Goal: Information Seeking & Learning: Learn about a topic

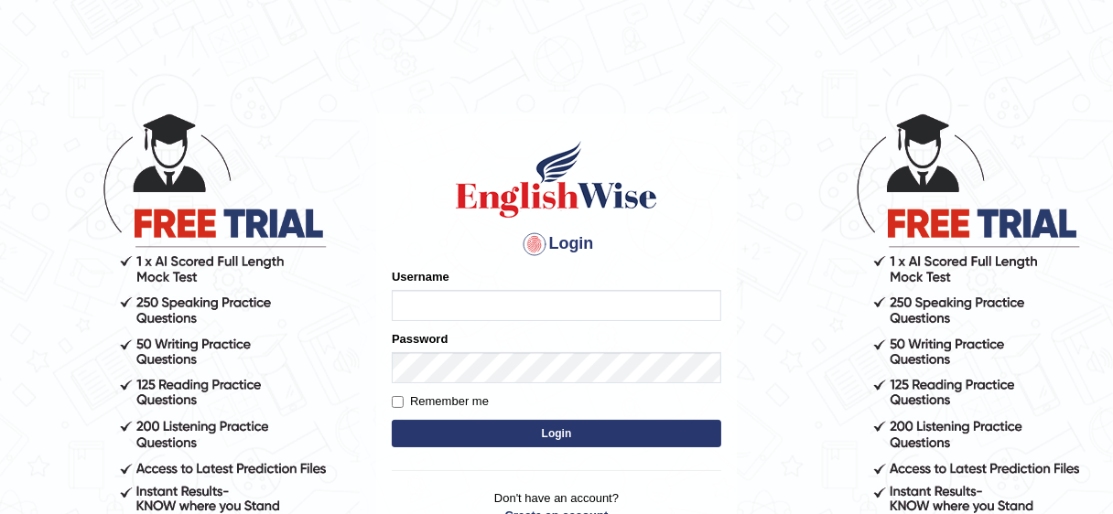
type input "Irum2025"
click at [564, 424] on button "Login" at bounding box center [557, 433] width 330 height 27
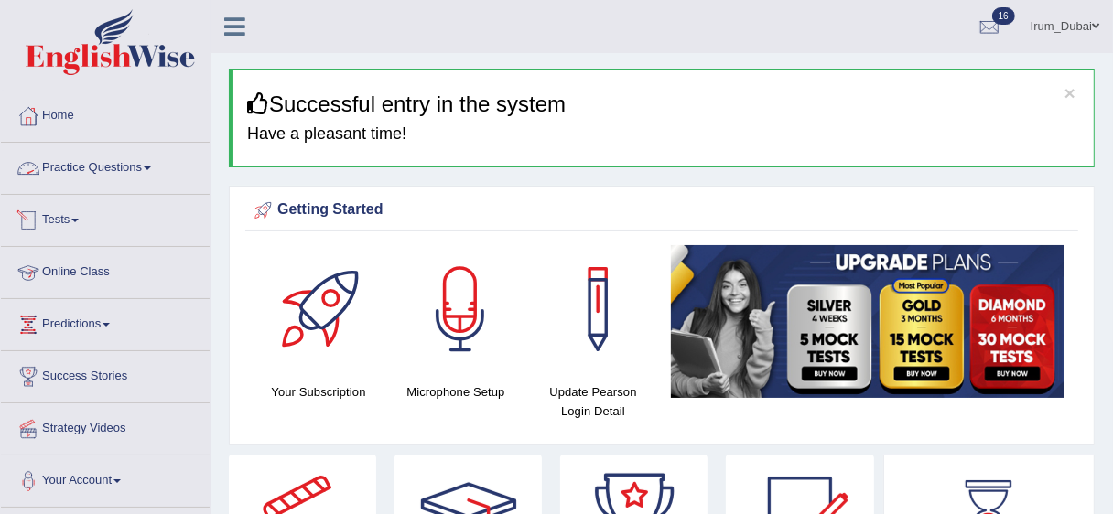
click at [106, 172] on link "Practice Questions" at bounding box center [105, 166] width 209 height 46
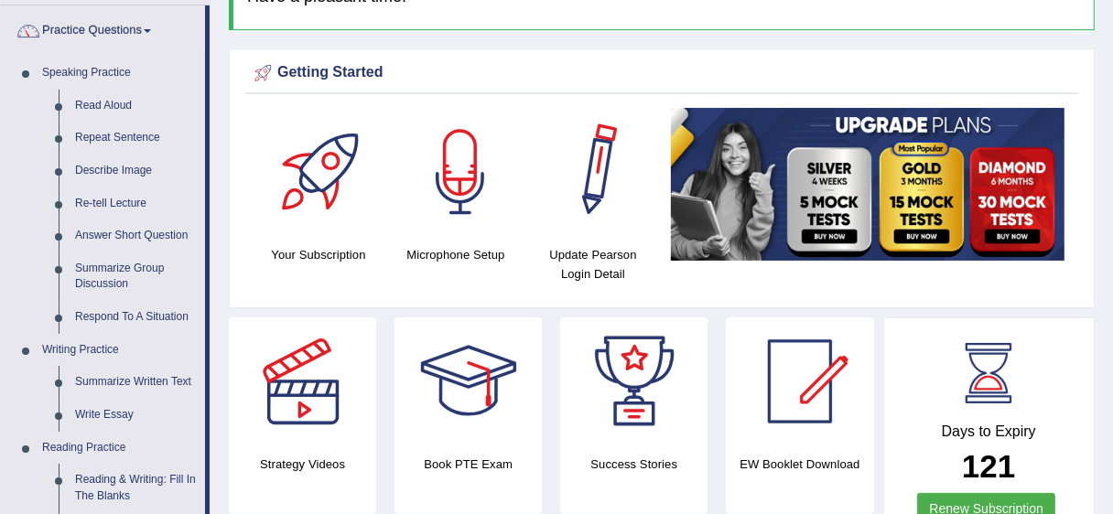
scroll to position [283, 0]
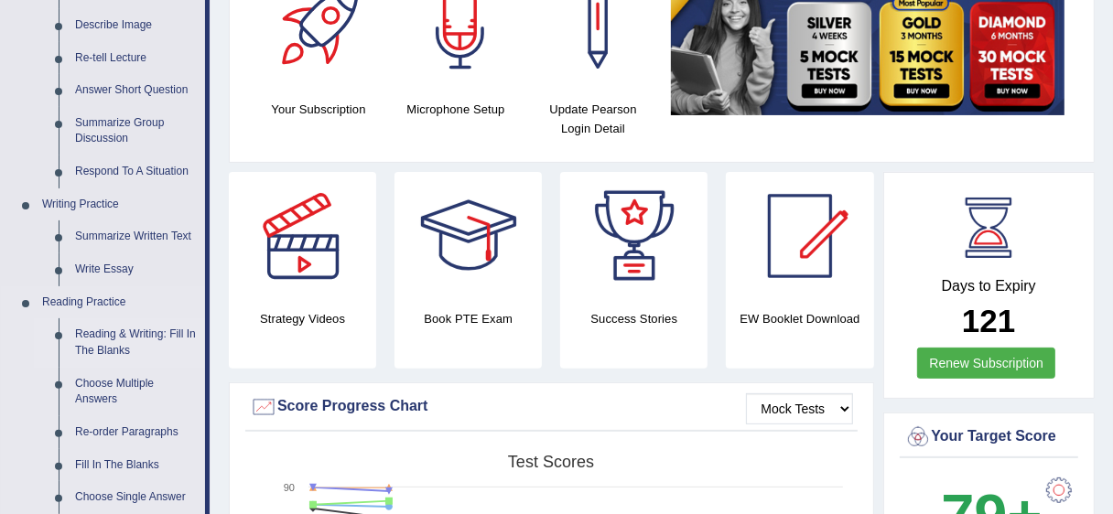
click at [94, 356] on link "Reading & Writing: Fill In The Blanks" at bounding box center [136, 343] width 138 height 49
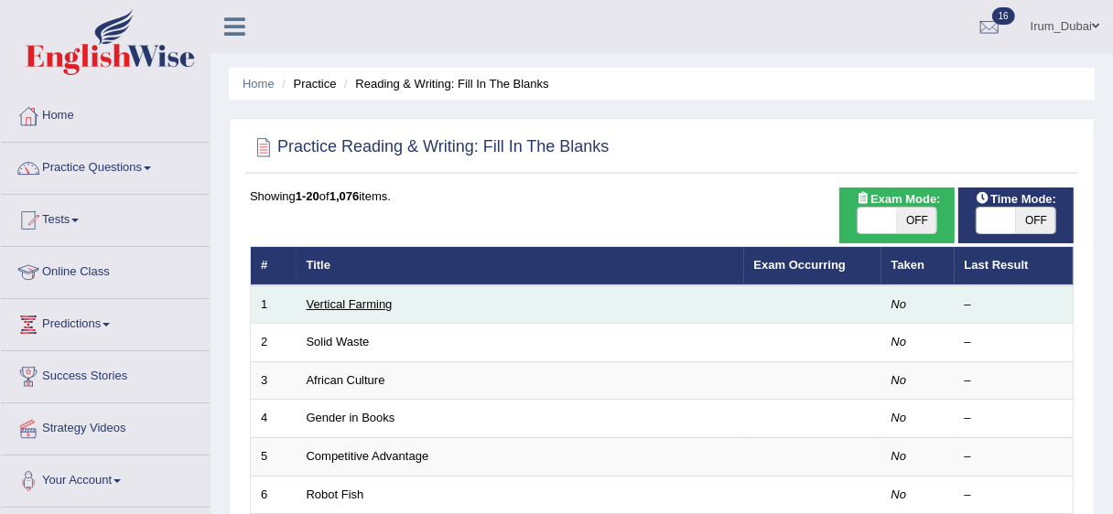
click at [352, 310] on link "Vertical Farming" at bounding box center [350, 304] width 86 height 14
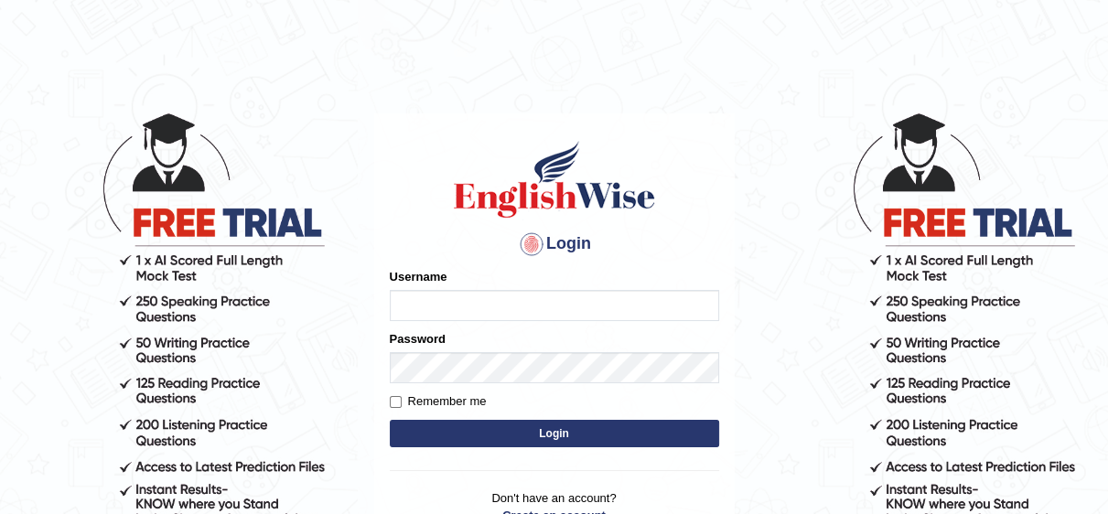
type input "Irum2025"
click at [580, 440] on button "Login" at bounding box center [555, 433] width 330 height 27
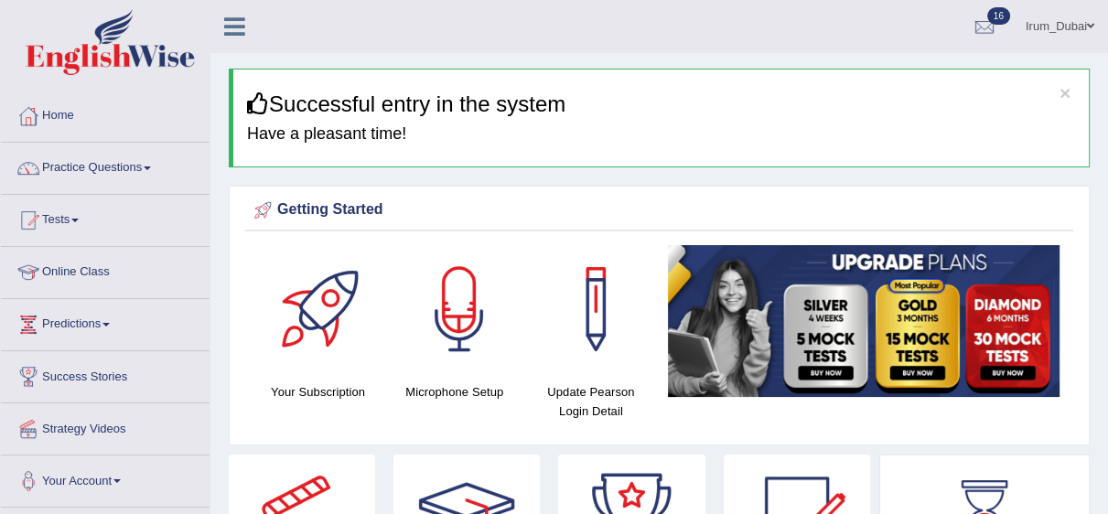
click at [1108, 35] on html "Toggle navigation Home Practice Questions Speaking Practice Read Aloud Repeat S…" at bounding box center [554, 257] width 1108 height 514
click at [141, 155] on link "Practice Questions" at bounding box center [105, 166] width 209 height 46
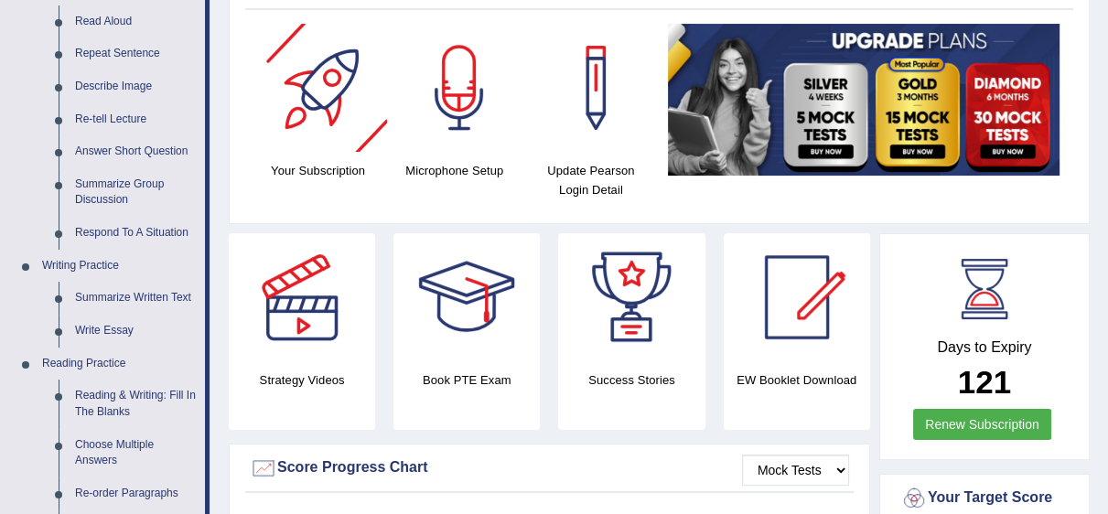
scroll to position [249, 0]
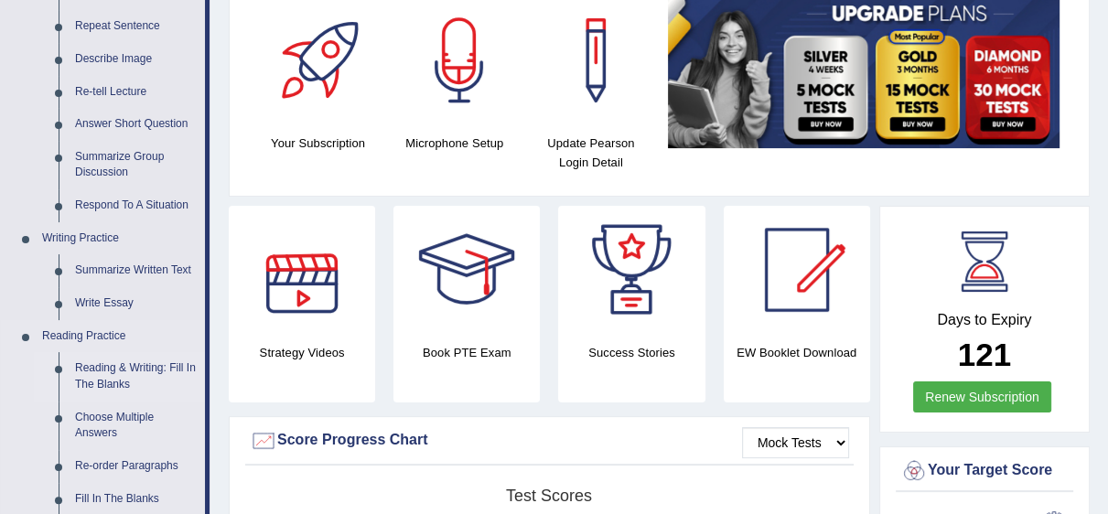
click at [103, 379] on link "Reading & Writing: Fill In The Blanks" at bounding box center [136, 376] width 138 height 49
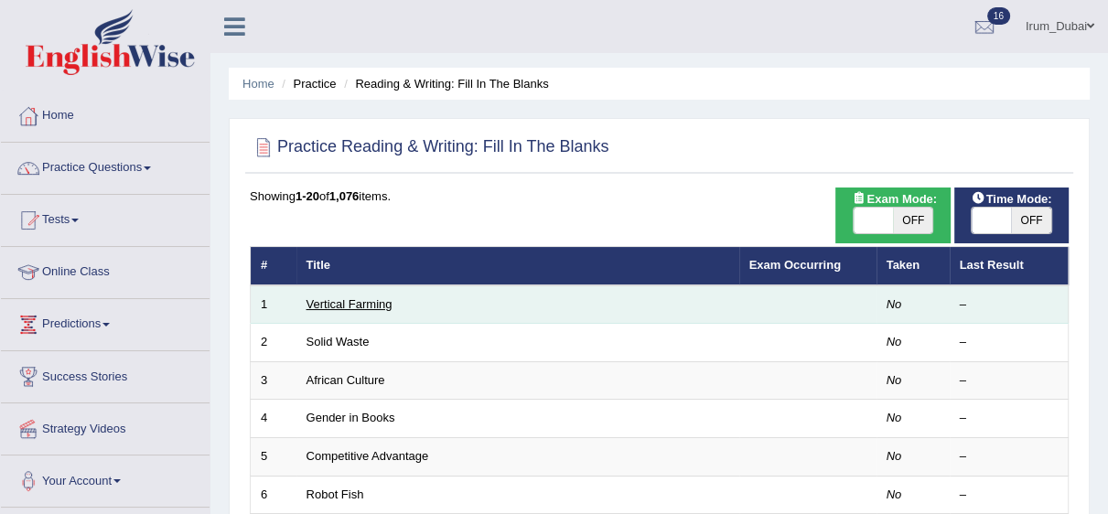
click at [367, 298] on link "Vertical Farming" at bounding box center [350, 304] width 86 height 14
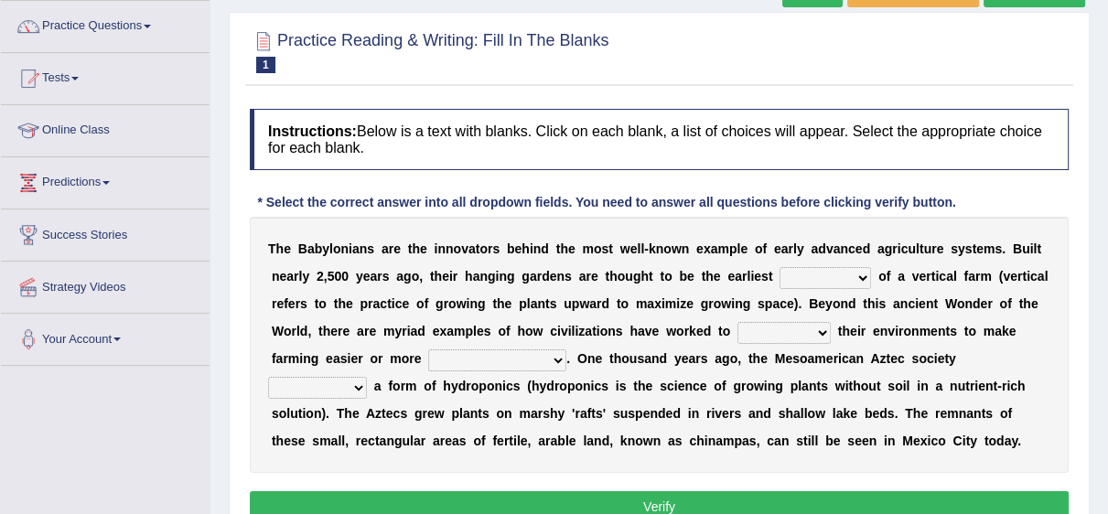
scroll to position [160, 0]
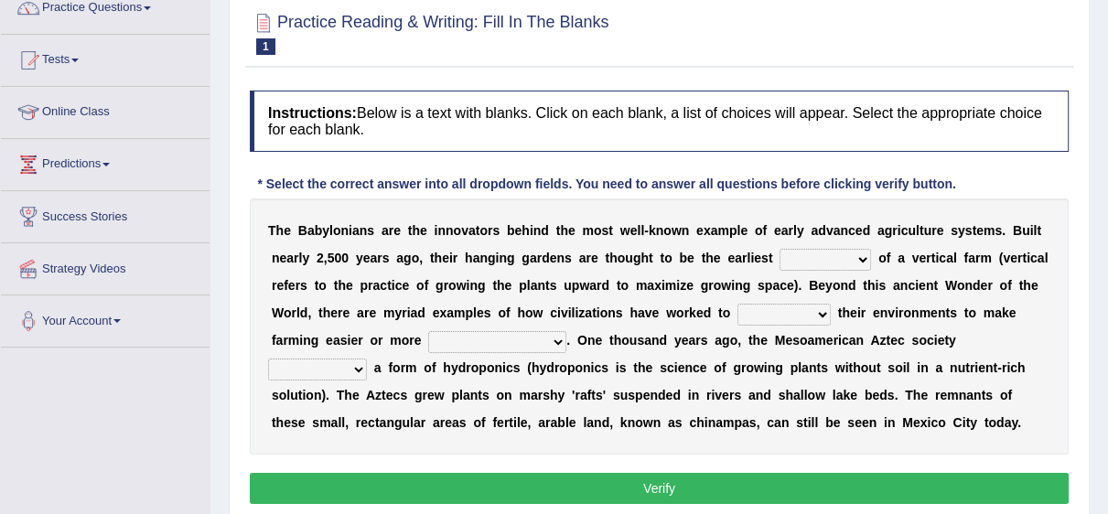
click at [858, 254] on select "prototype failure discredit protocol" at bounding box center [826, 260] width 92 height 22
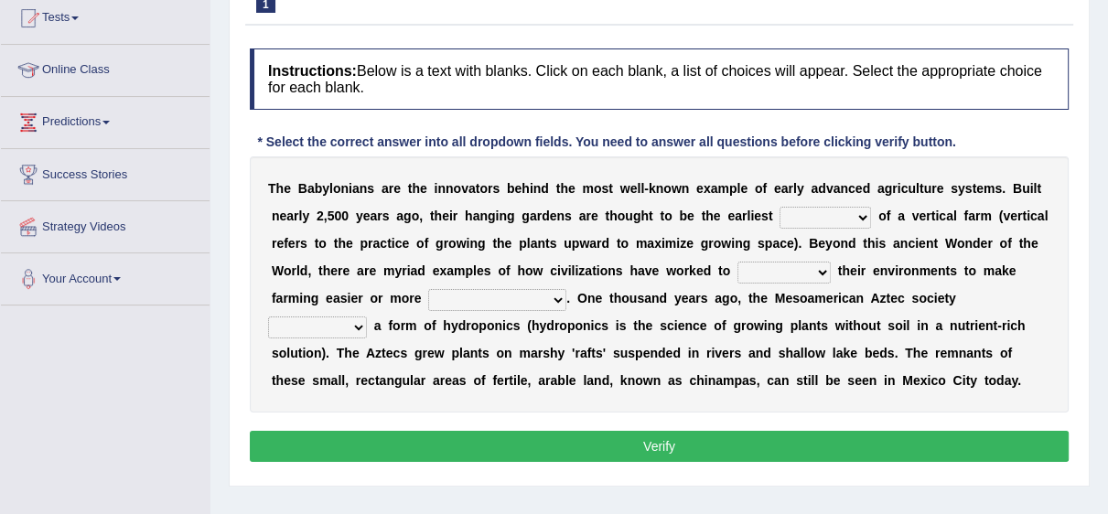
scroll to position [204, 0]
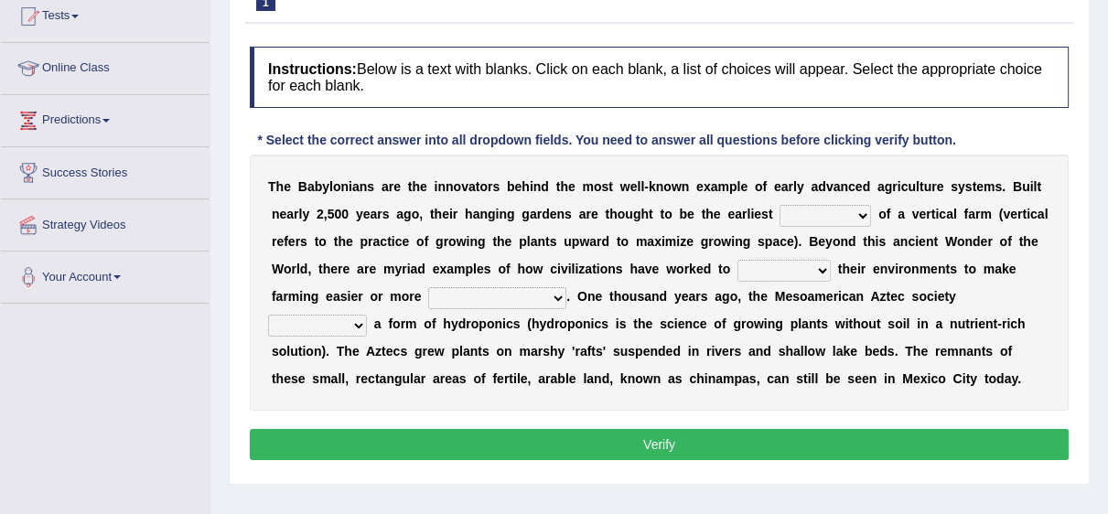
click at [831, 266] on select "manipulate escape respect disarrange" at bounding box center [784, 271] width 93 height 22
click at [567, 287] on select "productive constructive connective counterproductive" at bounding box center [497, 298] width 138 height 22
click at [367, 329] on select "domineered volunteered pioneered engineered" at bounding box center [317, 326] width 99 height 22
click at [503, 330] on b "n" at bounding box center [498, 324] width 8 height 15
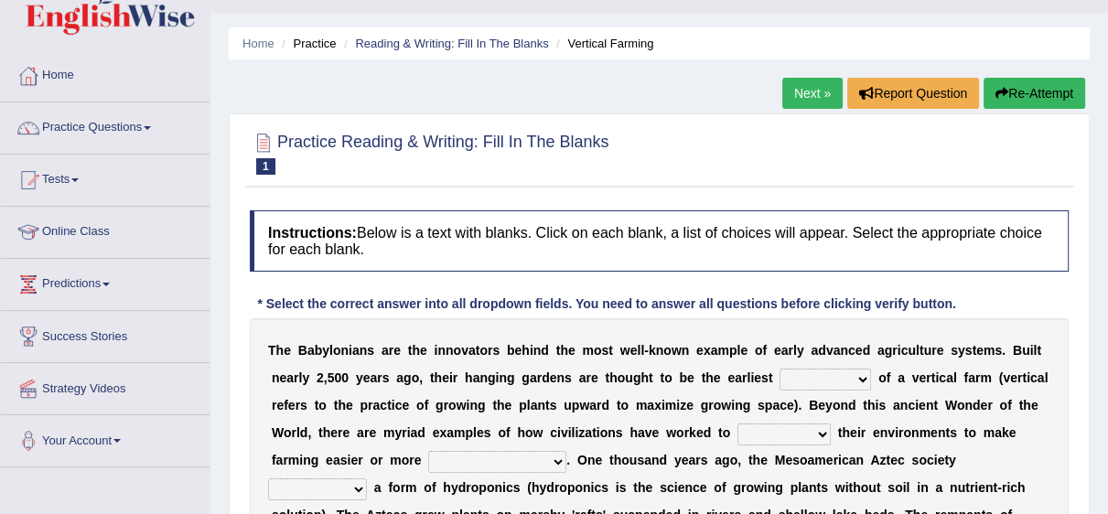
scroll to position [16, 0]
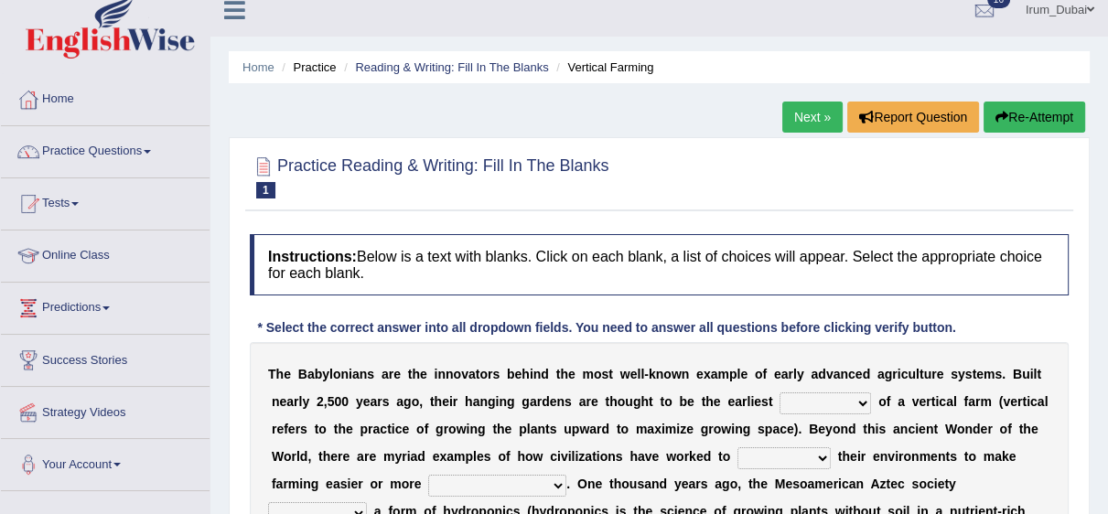
click at [805, 105] on link "Next »" at bounding box center [813, 117] width 60 height 31
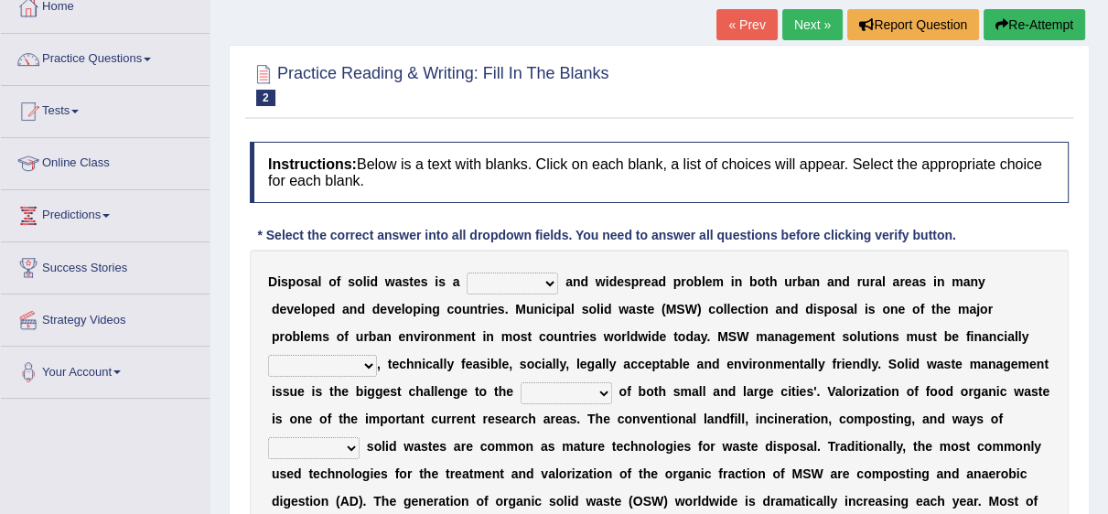
click at [533, 289] on select "slanting stinging stalling shafting" at bounding box center [513, 284] width 92 height 22
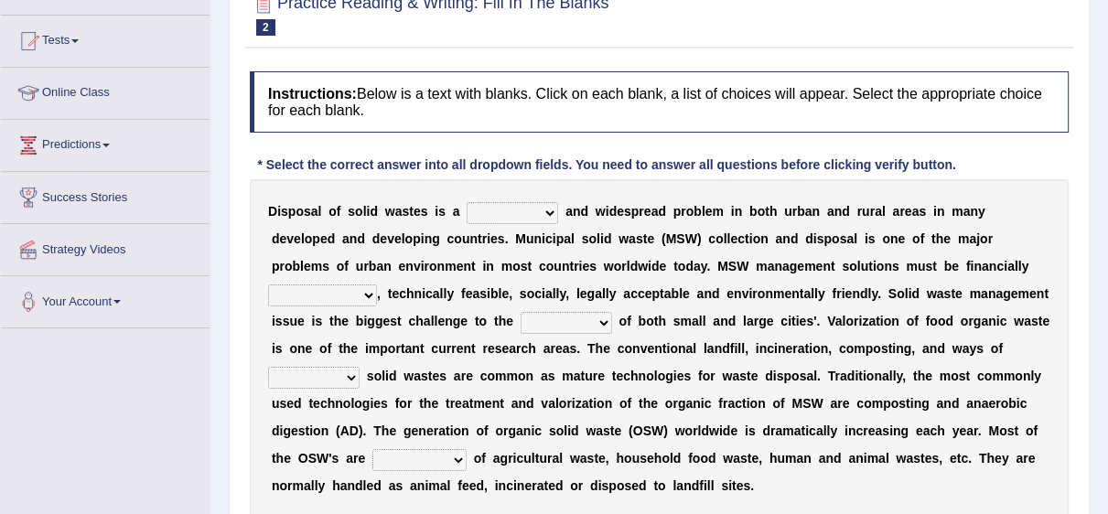
scroll to position [192, 0]
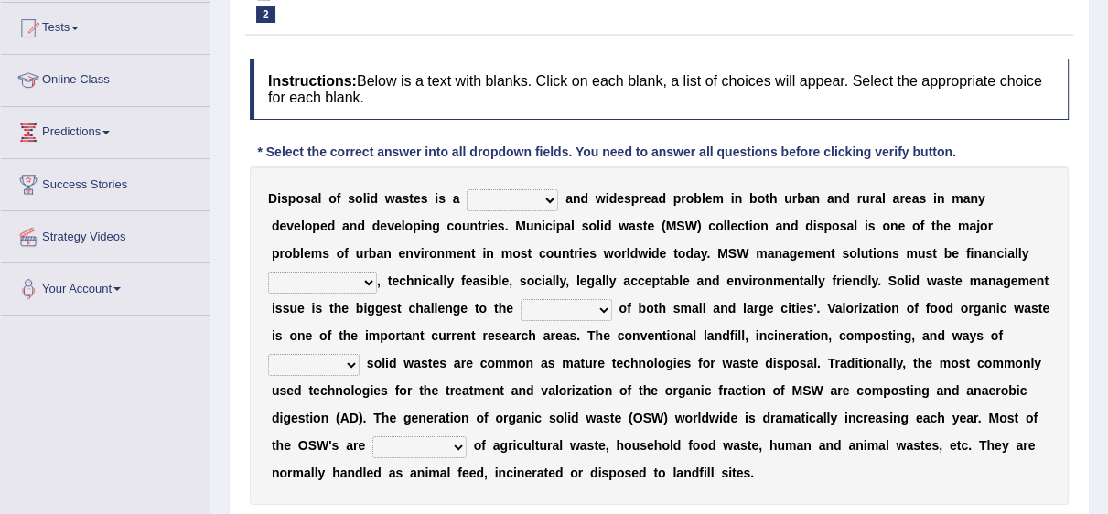
click at [540, 202] on select "slanting stinging stalling shafting" at bounding box center [513, 200] width 92 height 22
click at [687, 235] on div "D i s p o s a l o f s o l i d w a s t e s i s a slanting stinging stalling shaf…" at bounding box center [659, 336] width 819 height 339
click at [351, 290] on select "unattainable sustainable objectionable treasonable" at bounding box center [322, 283] width 109 height 22
click at [541, 262] on div "D i s p o s a l o f s o l i d w a s t e s i s a slanting stinging stalling shaf…" at bounding box center [659, 336] width 819 height 339
click at [612, 309] on select "plants culture authorities history" at bounding box center [567, 310] width 92 height 22
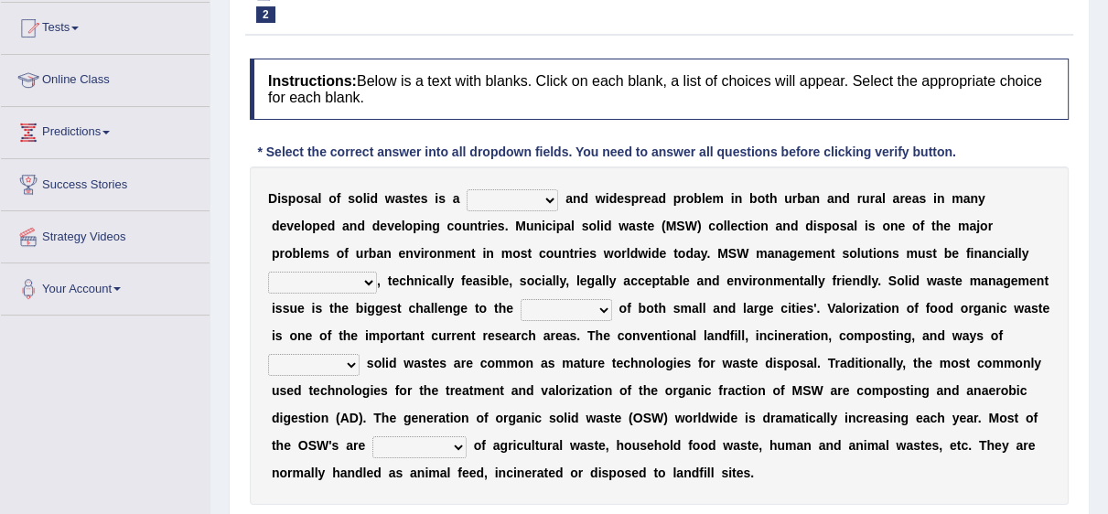
click at [691, 301] on b "m" at bounding box center [685, 308] width 11 height 15
click at [360, 368] on select "reserving preserving deserving handling" at bounding box center [314, 365] width 92 height 22
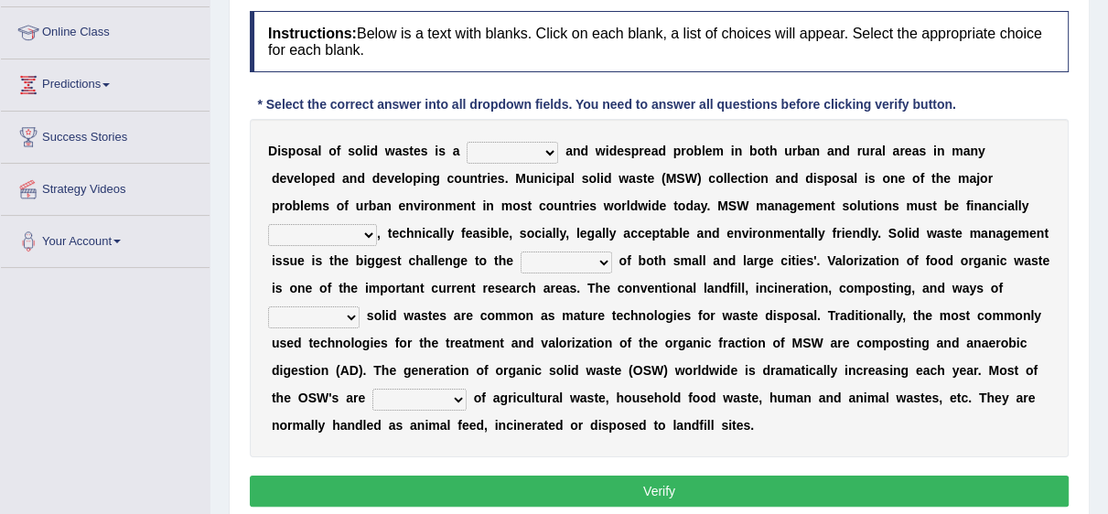
scroll to position [263, 0]
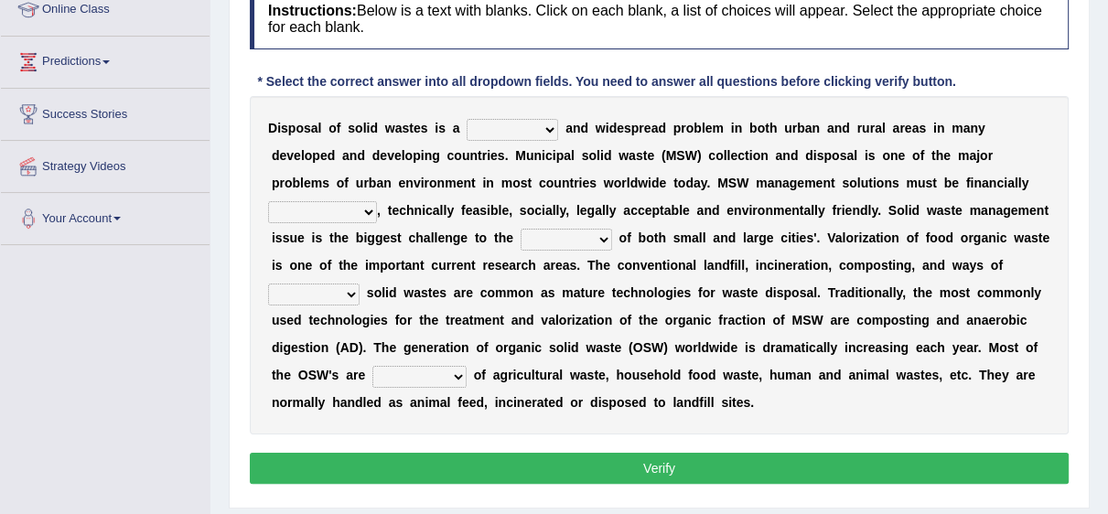
click at [360, 297] on select "reserving preserving deserving handling" at bounding box center [314, 295] width 92 height 22
click at [467, 378] on select "composed disposed composing disposing" at bounding box center [420, 377] width 94 height 22
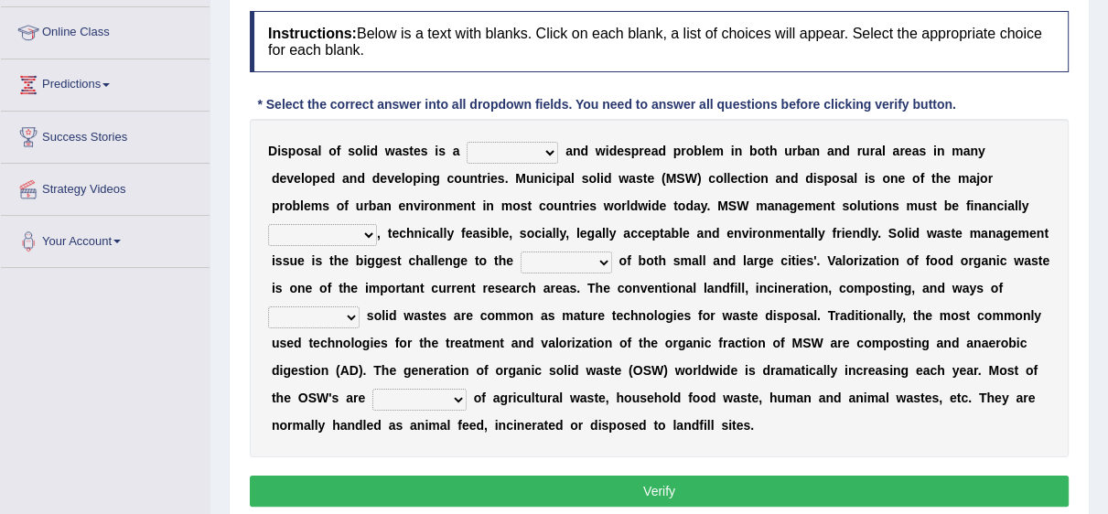
scroll to position [55, 0]
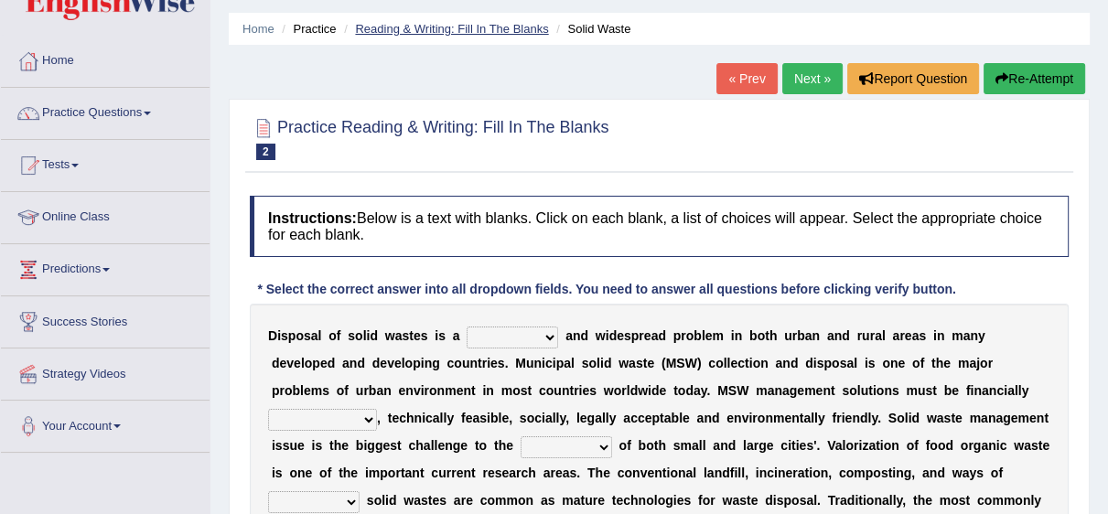
click at [393, 27] on link "Reading & Writing: Fill In The Blanks" at bounding box center [451, 29] width 193 height 14
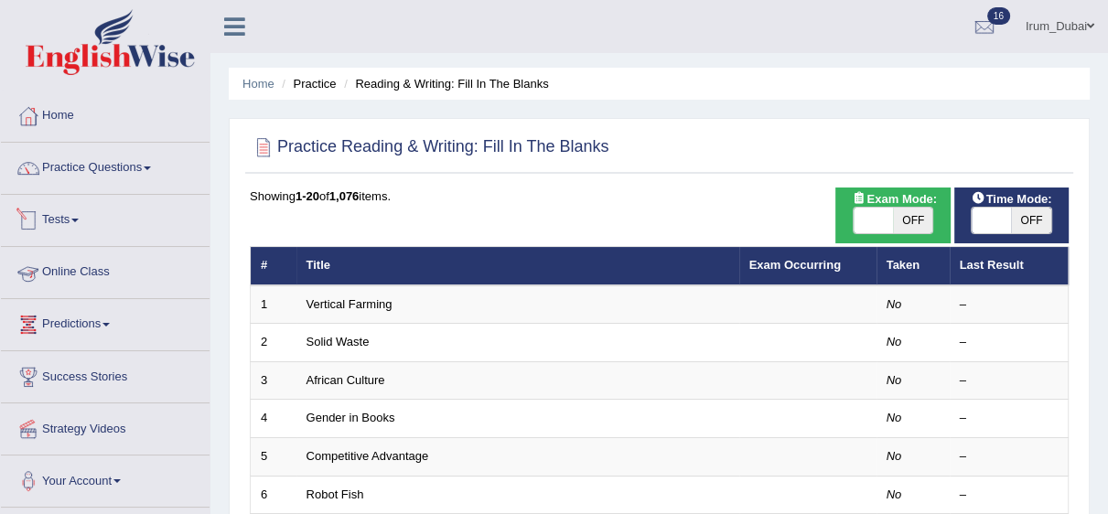
click at [87, 207] on link "Tests" at bounding box center [105, 218] width 209 height 46
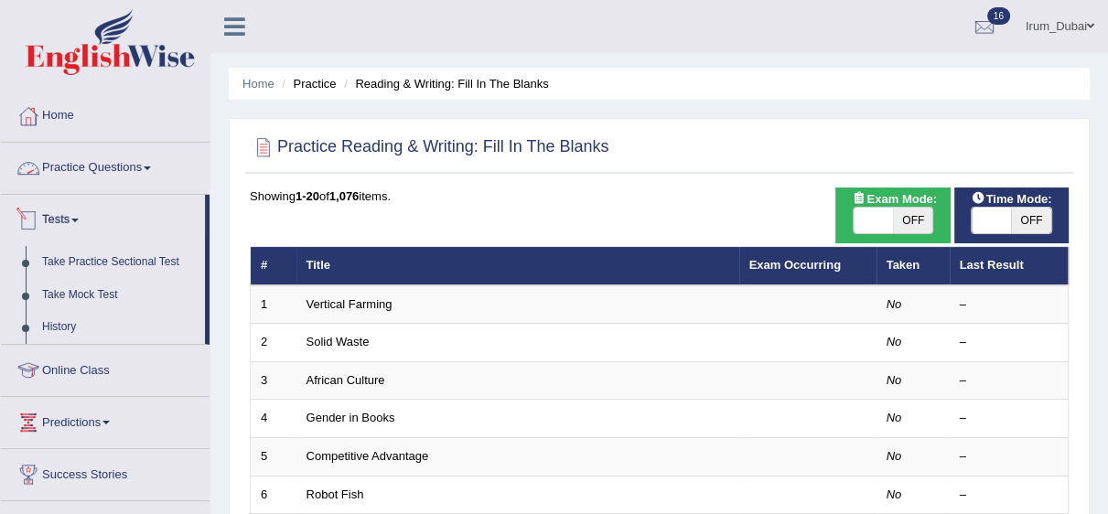
click at [84, 155] on link "Practice Questions" at bounding box center [105, 166] width 209 height 46
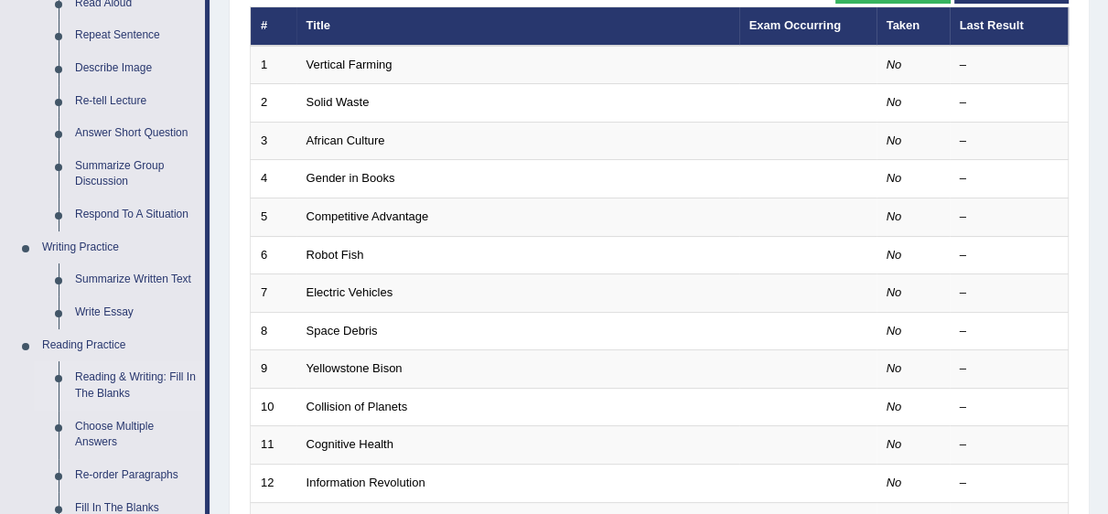
scroll to position [341, 0]
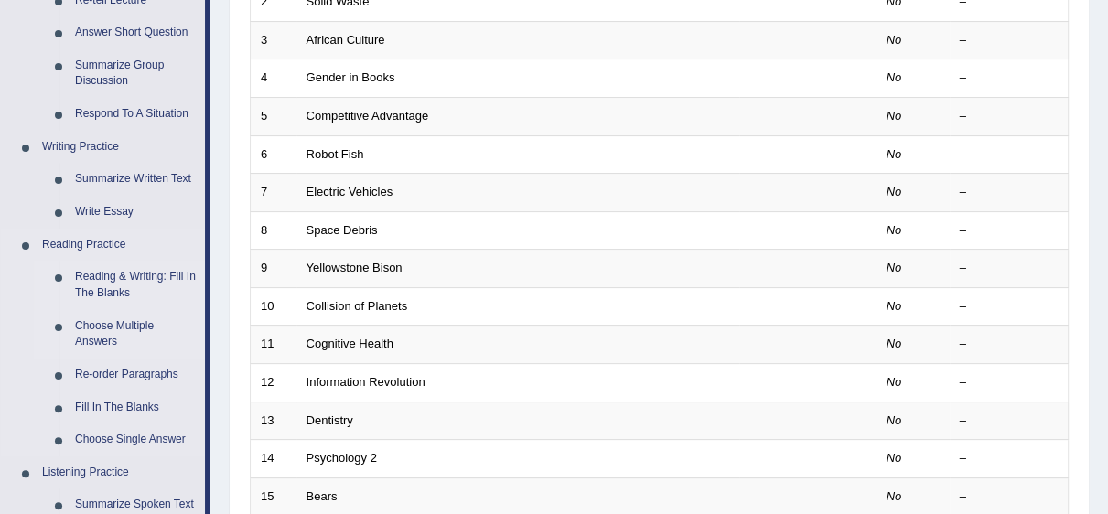
click at [157, 326] on link "Choose Multiple Answers" at bounding box center [136, 334] width 138 height 49
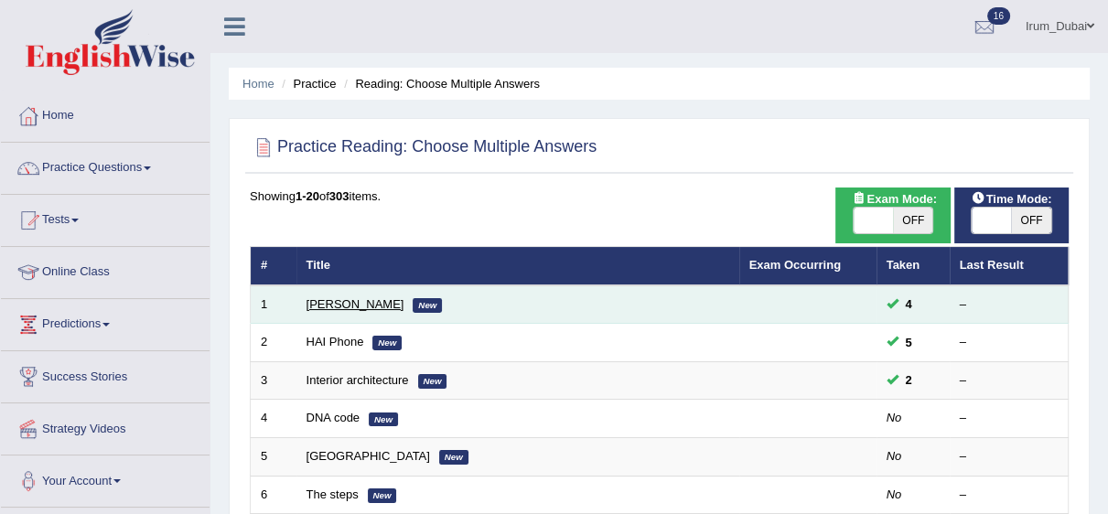
click at [321, 306] on link "[PERSON_NAME]" at bounding box center [356, 304] width 98 height 14
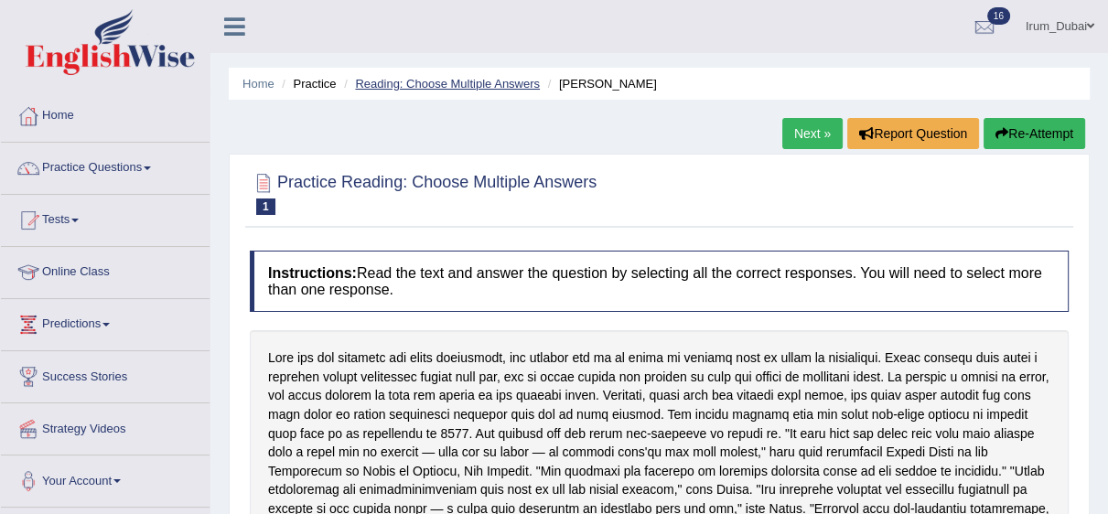
click at [417, 81] on link "Reading: Choose Multiple Answers" at bounding box center [447, 84] width 185 height 14
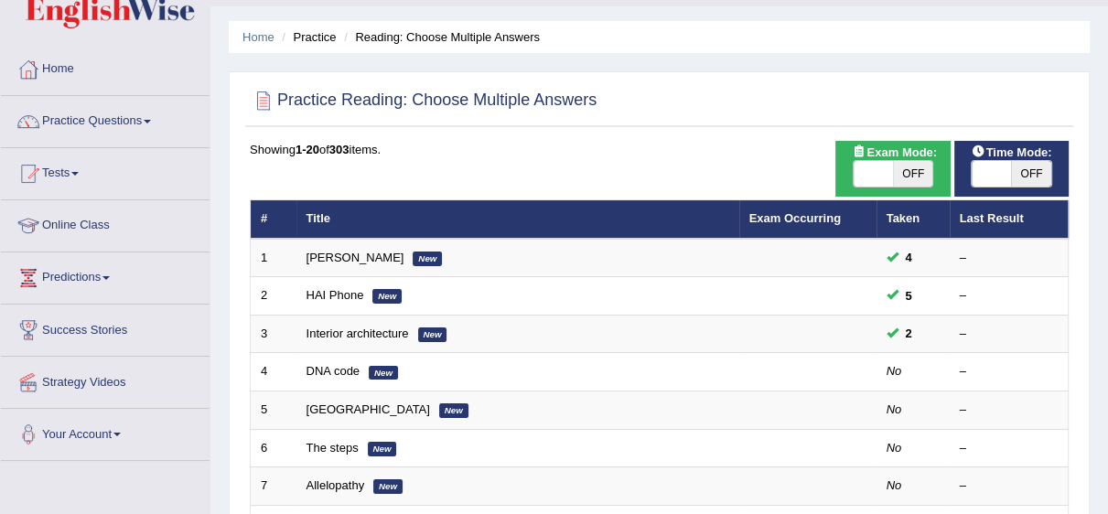
scroll to position [44, 0]
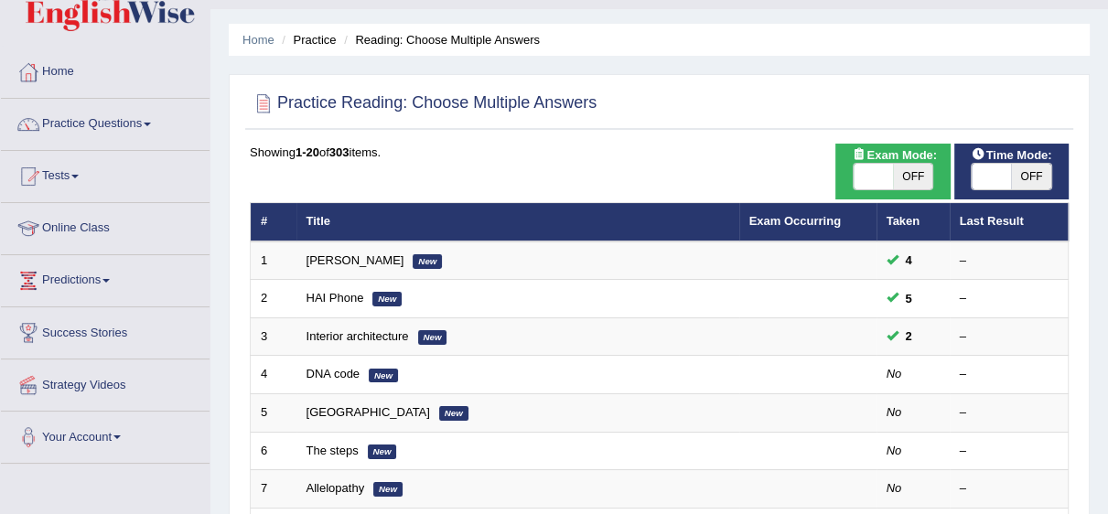
click at [1107, 158] on html "Toggle navigation Home Practice Questions Speaking Practice Read Aloud Repeat S…" at bounding box center [554, 213] width 1108 height 514
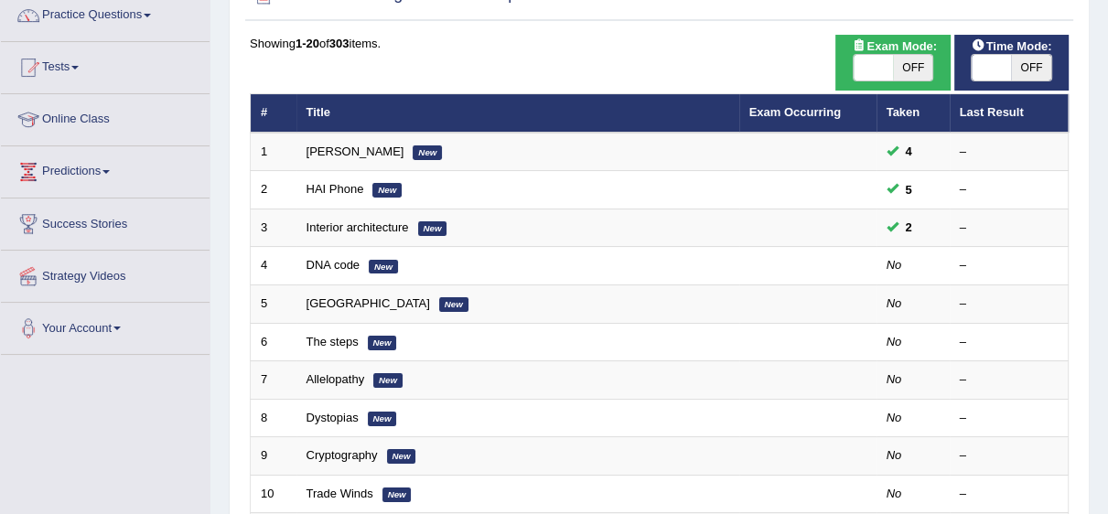
scroll to position [142, 0]
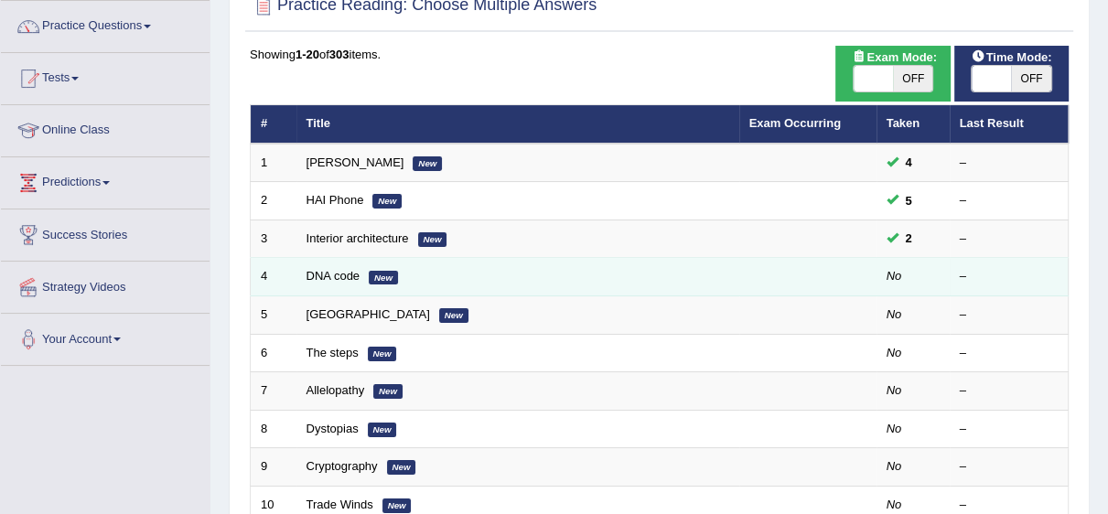
click at [345, 267] on td "DNA code New" at bounding box center [518, 277] width 443 height 38
click at [347, 276] on link "DNA code" at bounding box center [334, 276] width 54 height 14
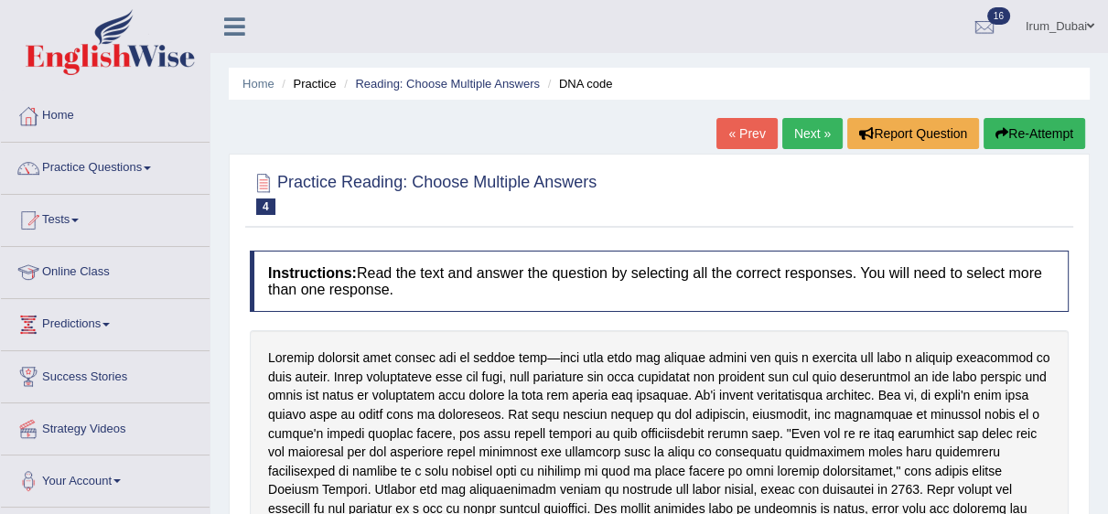
click at [1107, 35] on html "Toggle navigation Home Practice Questions Speaking Practice Read Aloud Repeat S…" at bounding box center [554, 257] width 1108 height 514
click at [99, 179] on link "Practice Questions" at bounding box center [105, 166] width 209 height 46
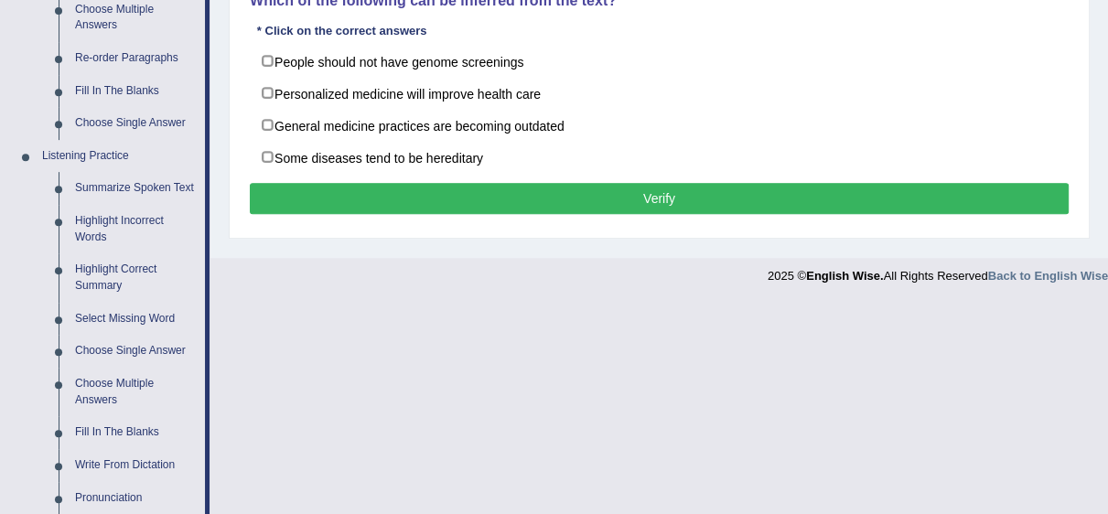
scroll to position [660, 0]
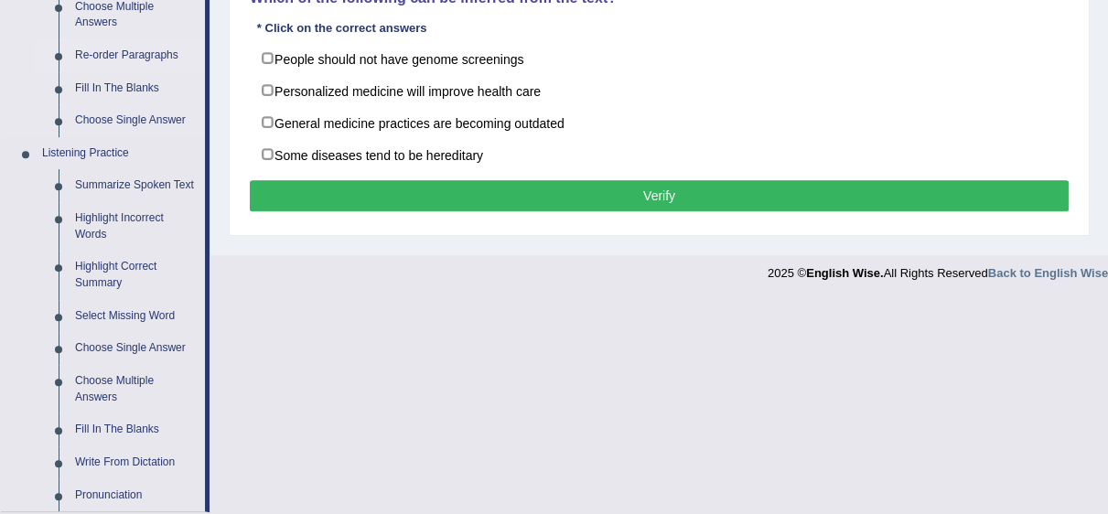
click at [126, 47] on link "Re-order Paragraphs" at bounding box center [136, 55] width 138 height 33
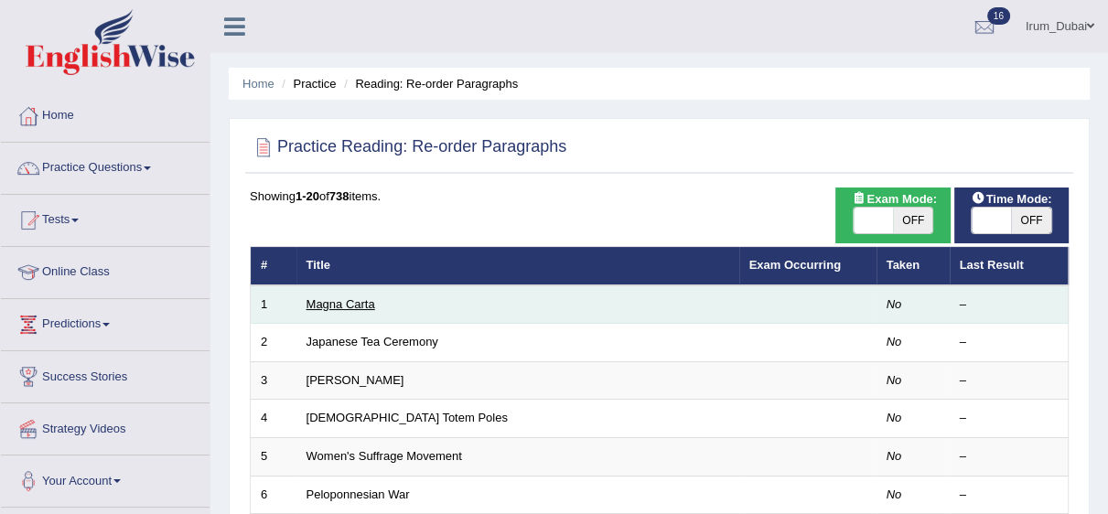
click at [343, 307] on link "Magna Carta" at bounding box center [341, 304] width 69 height 14
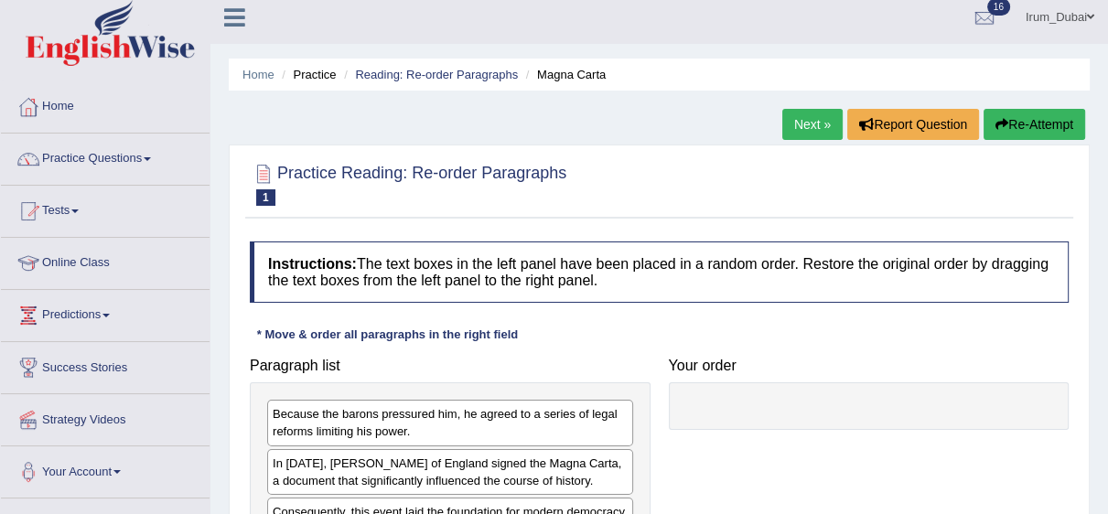
scroll to position [6, 0]
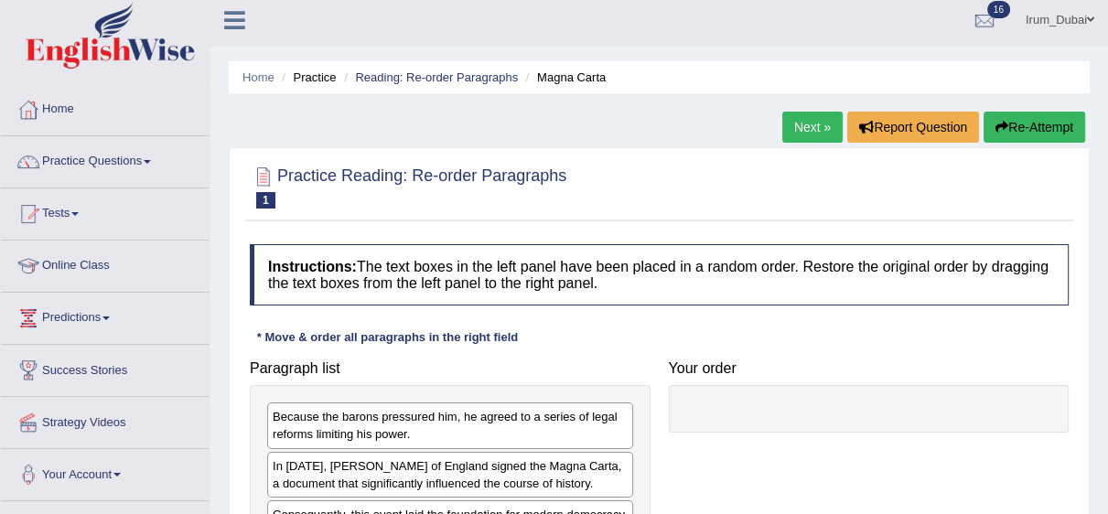
click at [813, 120] on link "Next »" at bounding box center [813, 127] width 60 height 31
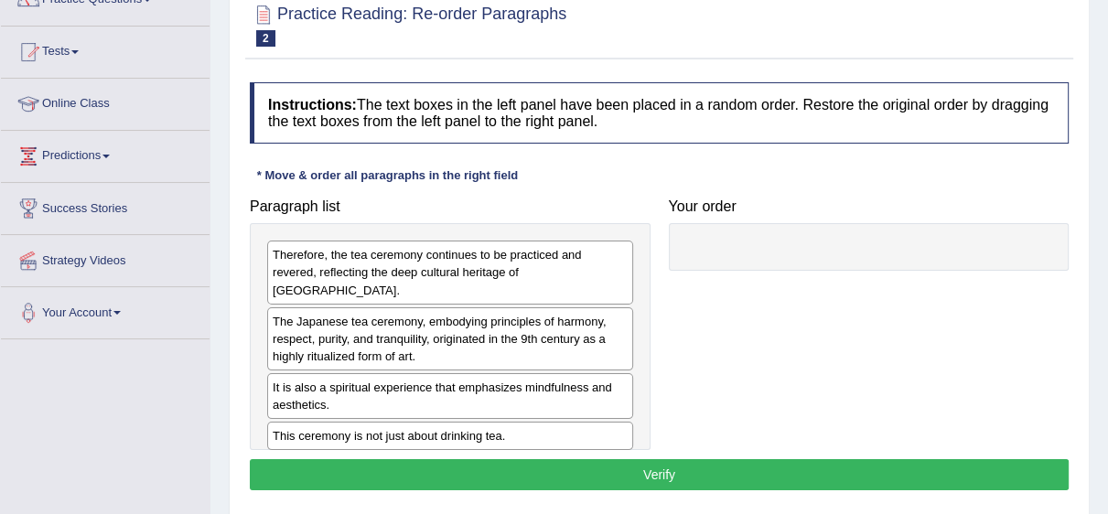
scroll to position [182, 0]
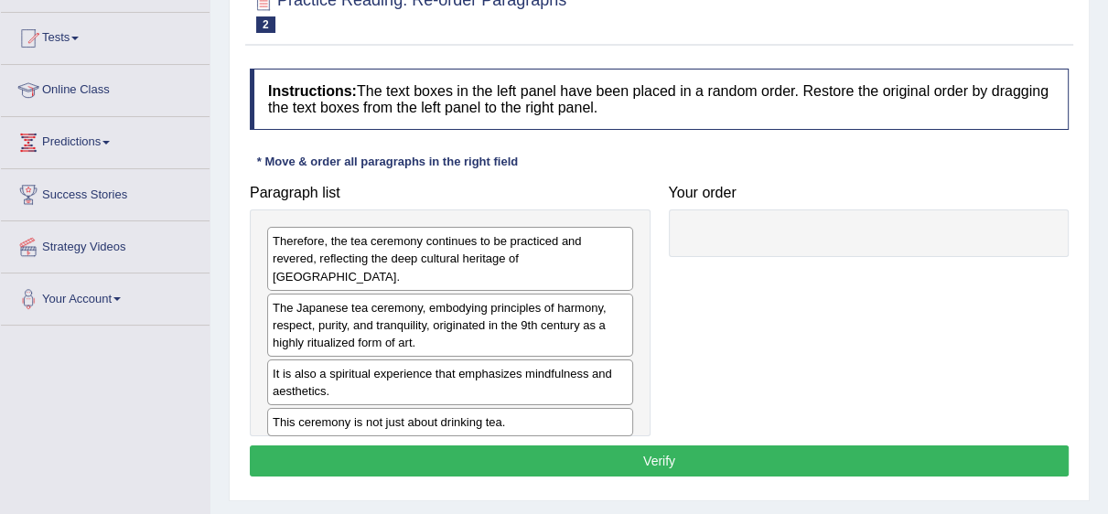
click at [1108, 227] on html "Toggle navigation Home Practice Questions Speaking Practice Read Aloud Repeat S…" at bounding box center [554, 75] width 1108 height 514
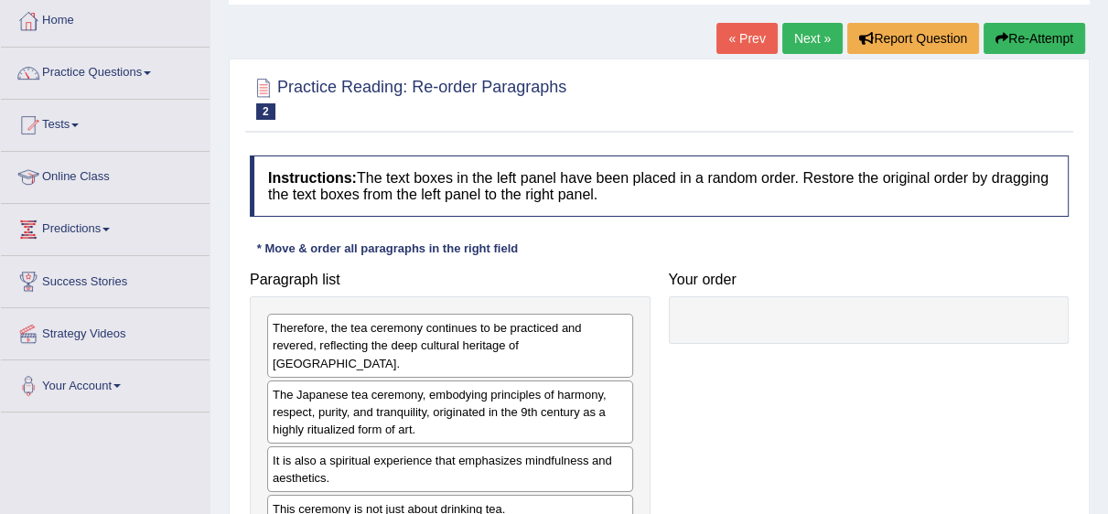
scroll to position [17, 0]
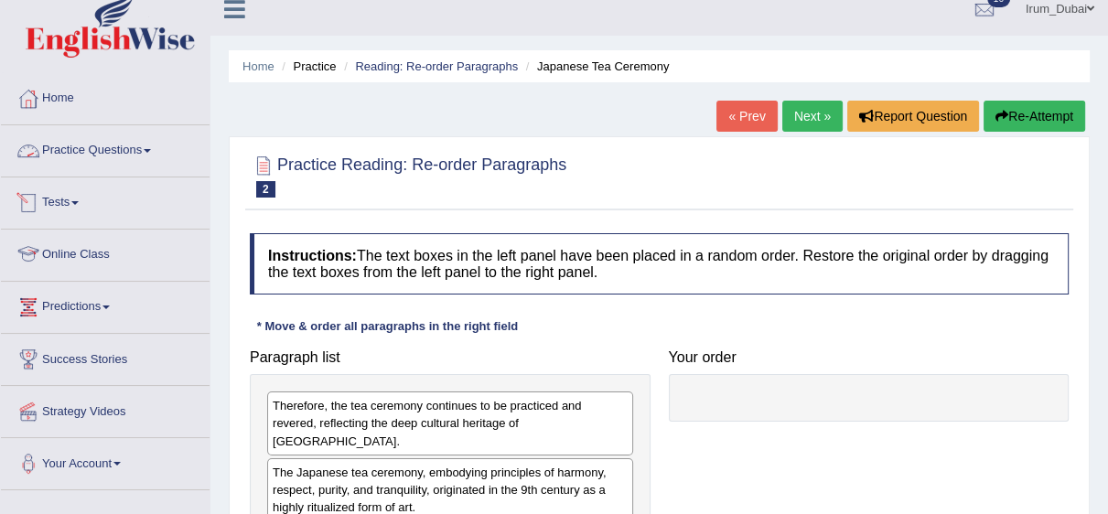
click at [150, 141] on link "Practice Questions" at bounding box center [105, 148] width 209 height 46
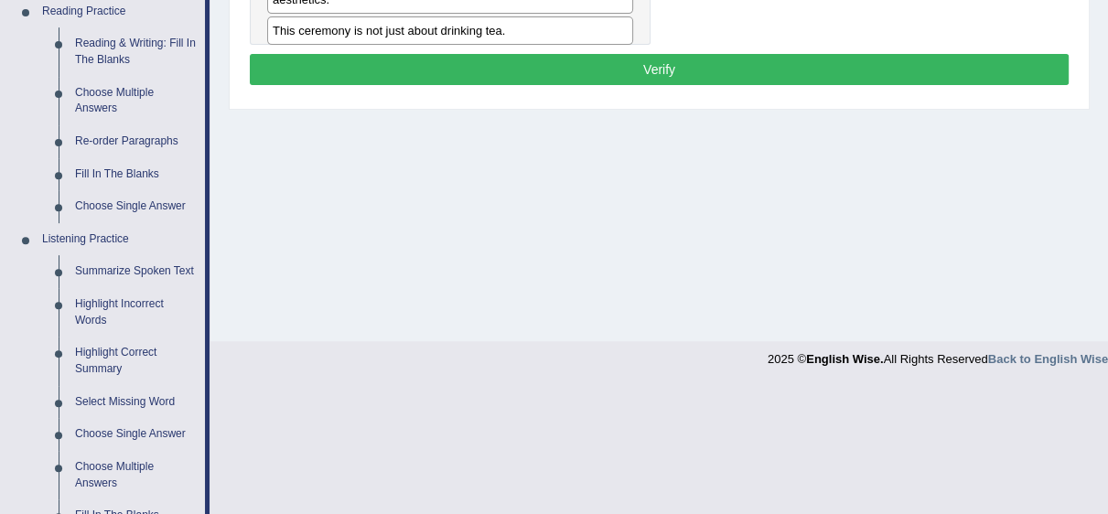
scroll to position [581, 0]
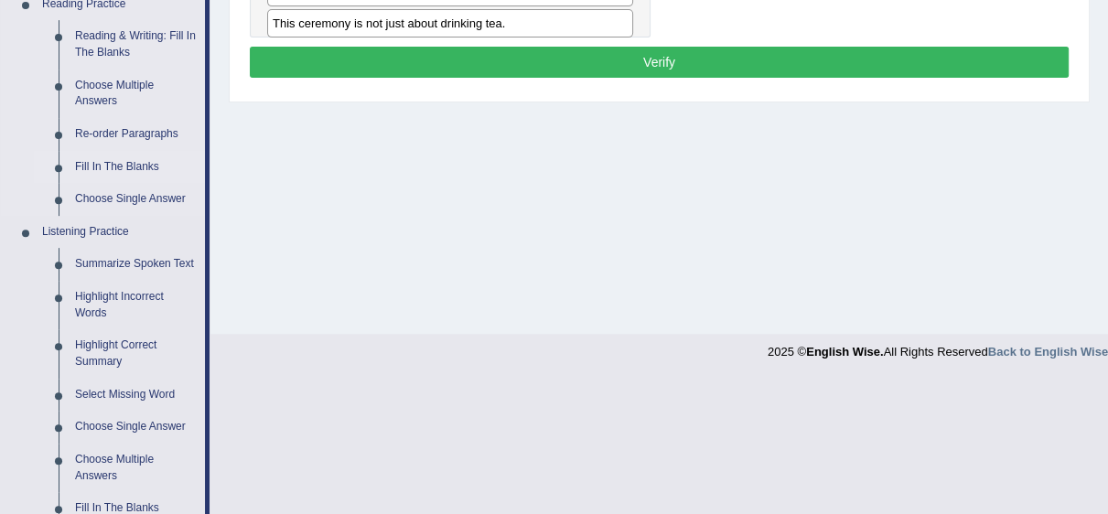
click at [143, 152] on link "Fill In The Blanks" at bounding box center [136, 167] width 138 height 33
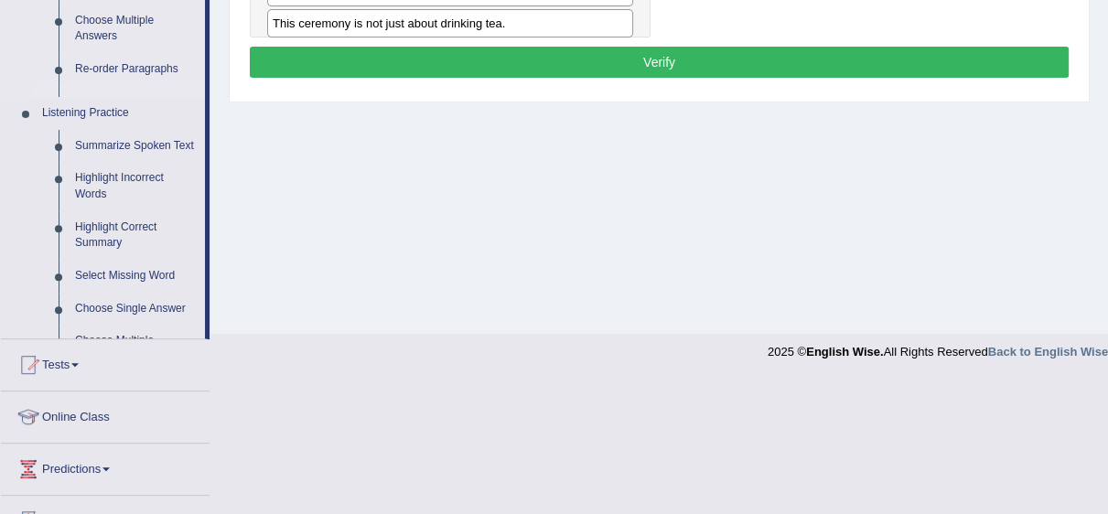
scroll to position [329, 0]
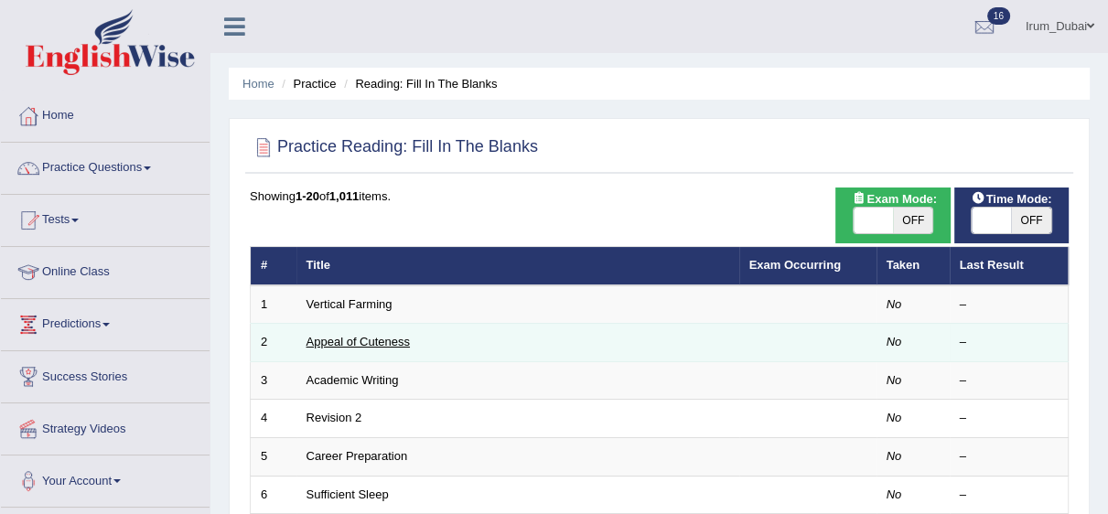
click at [367, 336] on link "Appeal of Cuteness" at bounding box center [358, 342] width 103 height 14
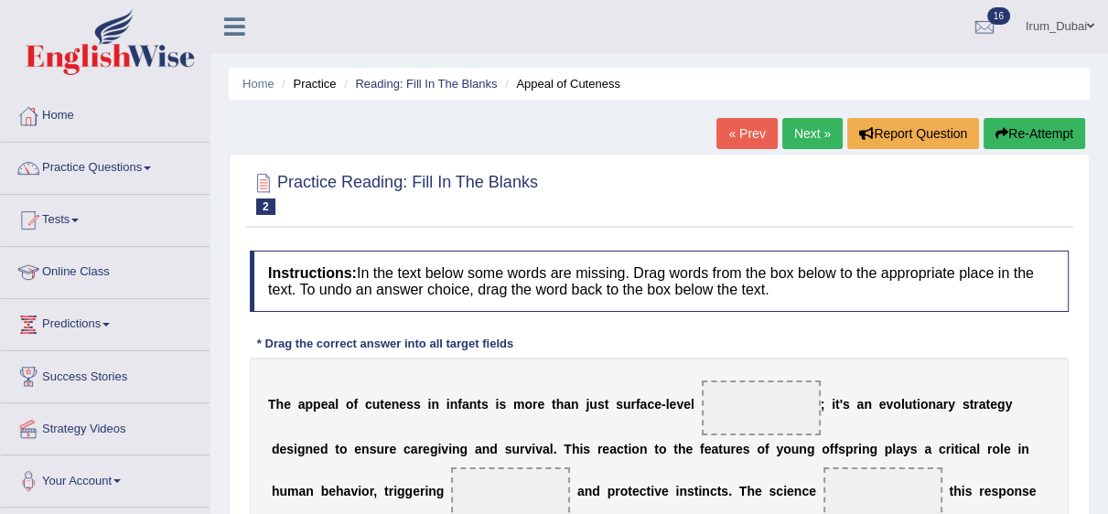
click at [397, 90] on li "Reading: Fill In The Blanks" at bounding box center [418, 83] width 157 height 17
click at [122, 178] on link "Practice Questions" at bounding box center [105, 166] width 209 height 46
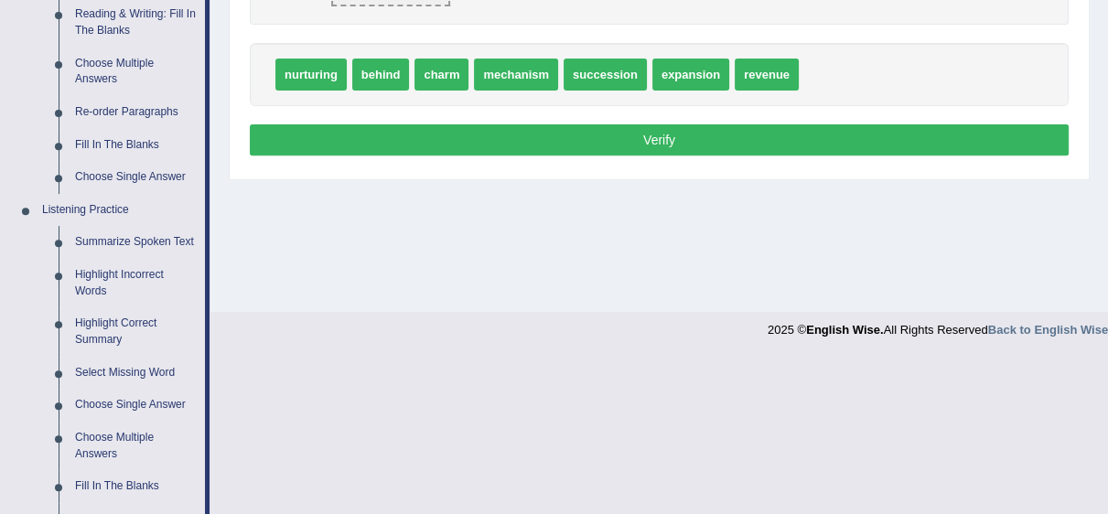
scroll to position [615, 0]
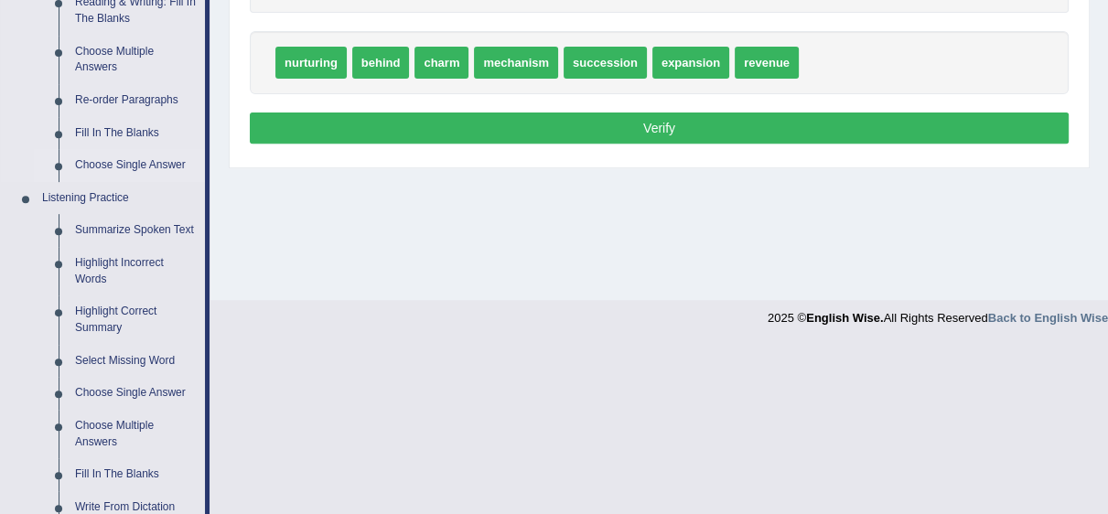
click at [129, 149] on link "Choose Single Answer" at bounding box center [136, 165] width 138 height 33
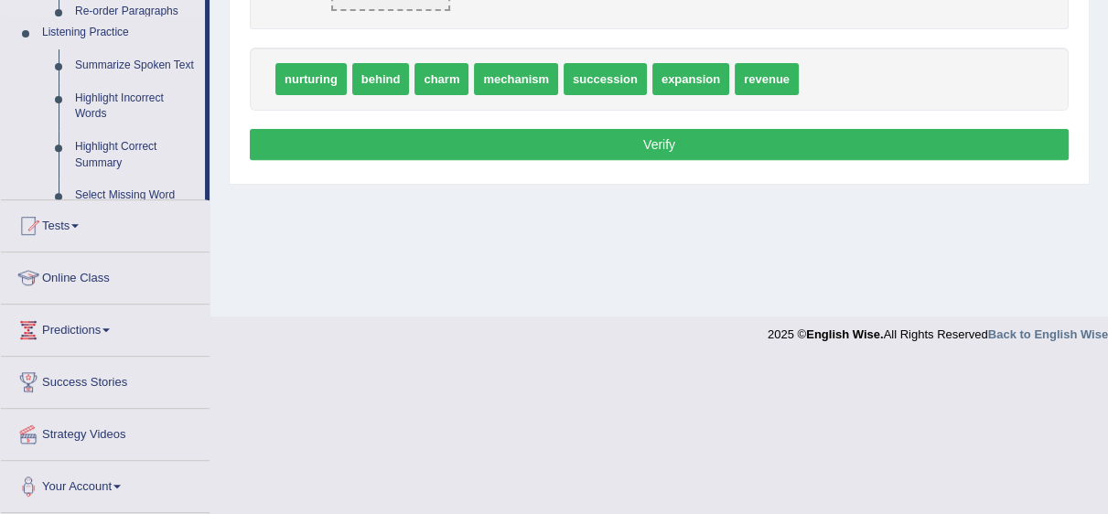
scroll to position [447, 0]
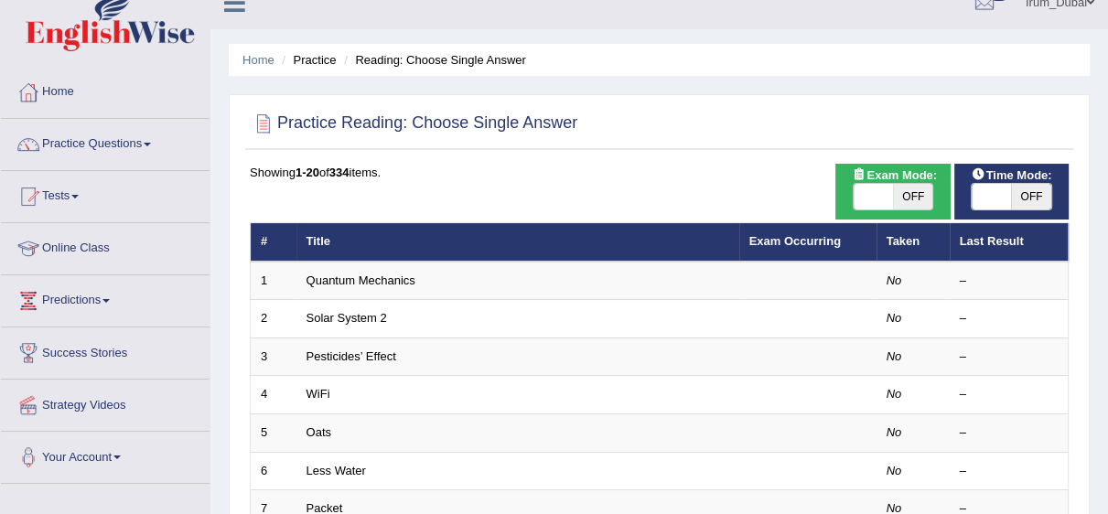
scroll to position [44, 0]
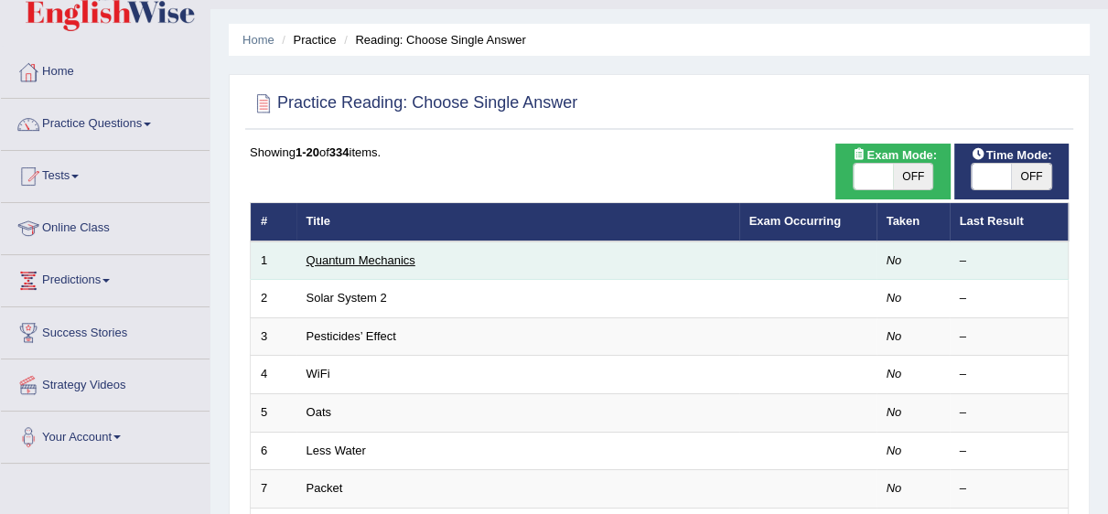
click at [410, 254] on link "Quantum Mechanics" at bounding box center [361, 261] width 109 height 14
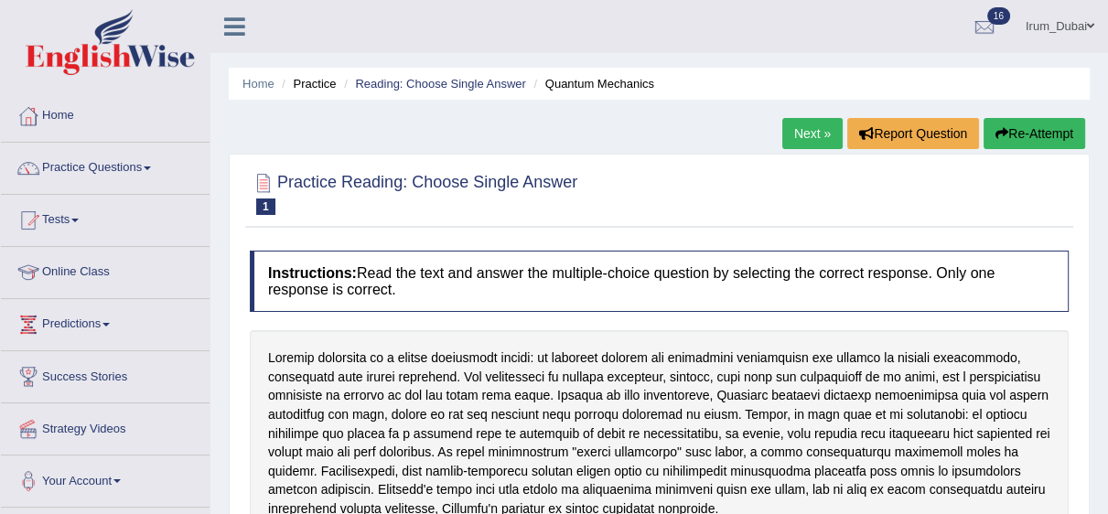
click at [805, 128] on link "Next »" at bounding box center [813, 133] width 60 height 31
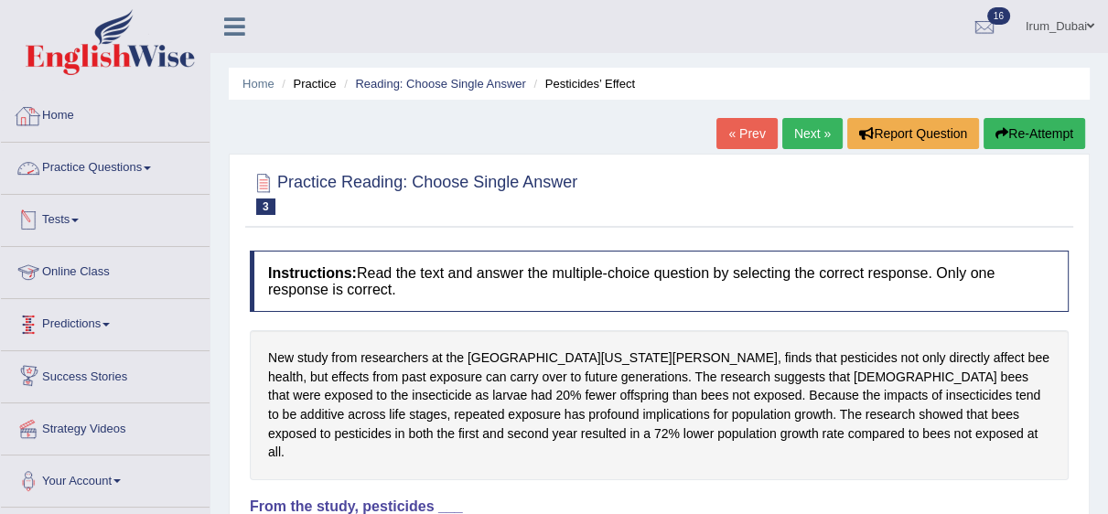
click at [108, 105] on link "Home" at bounding box center [105, 114] width 209 height 46
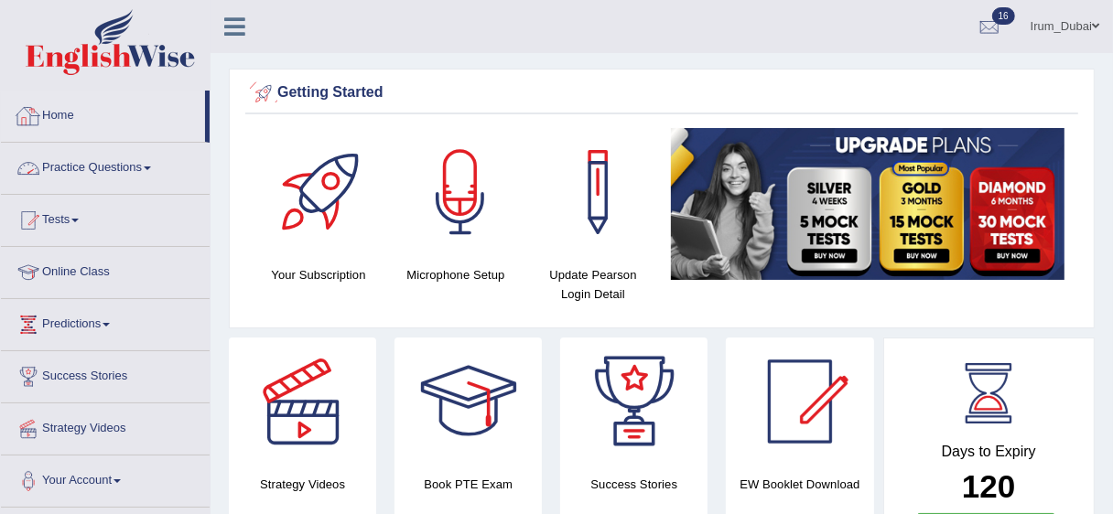
click at [124, 158] on link "Practice Questions" at bounding box center [105, 166] width 209 height 46
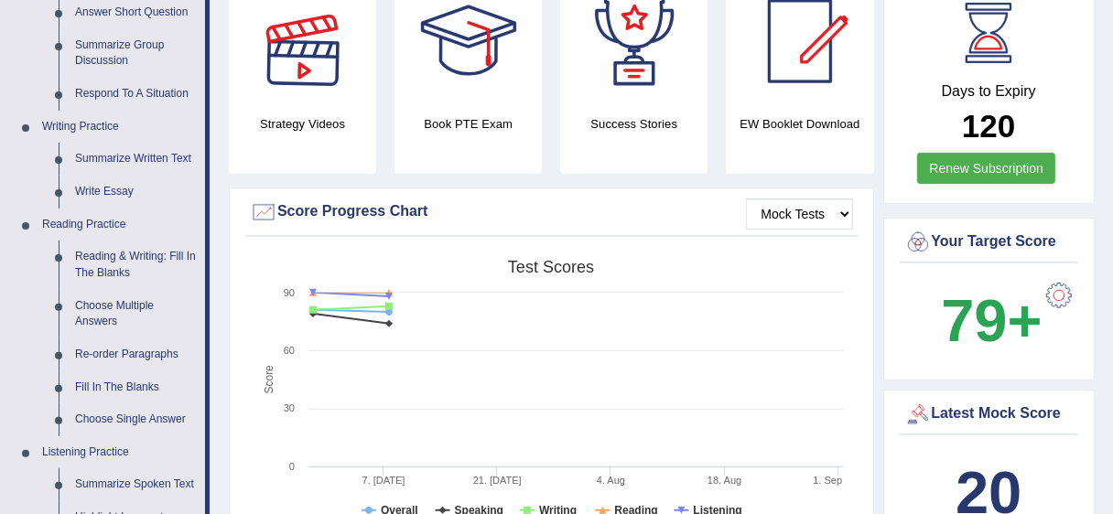
scroll to position [388, 0]
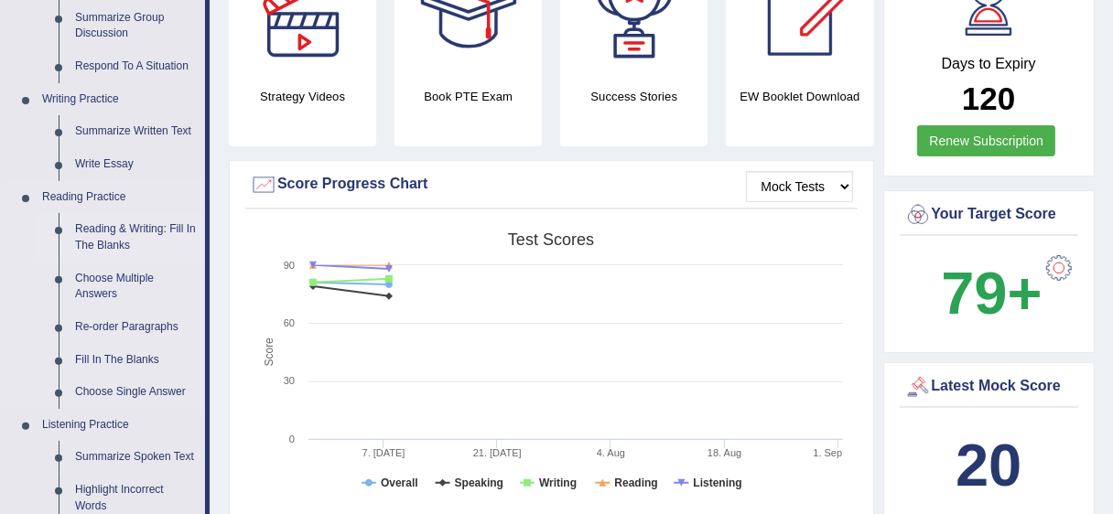
click at [117, 232] on link "Reading & Writing: Fill In The Blanks" at bounding box center [136, 237] width 138 height 49
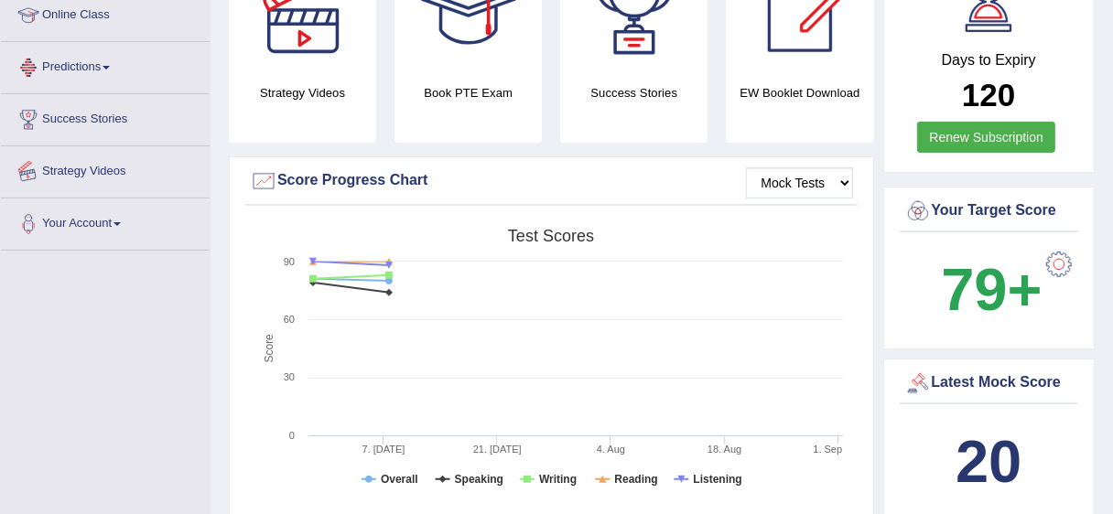
scroll to position [586, 0]
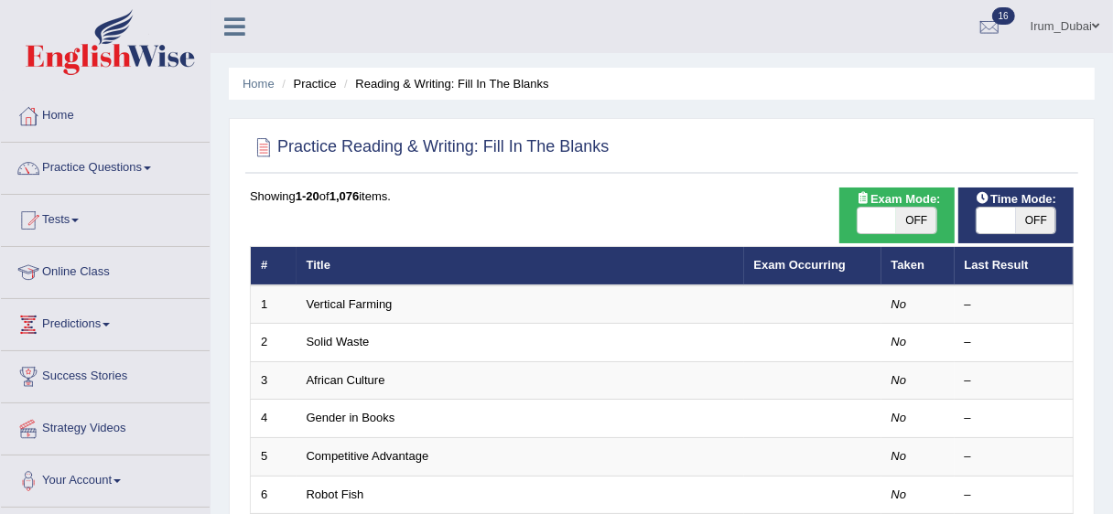
click at [362, 307] on link "Vertical Farming" at bounding box center [350, 304] width 86 height 14
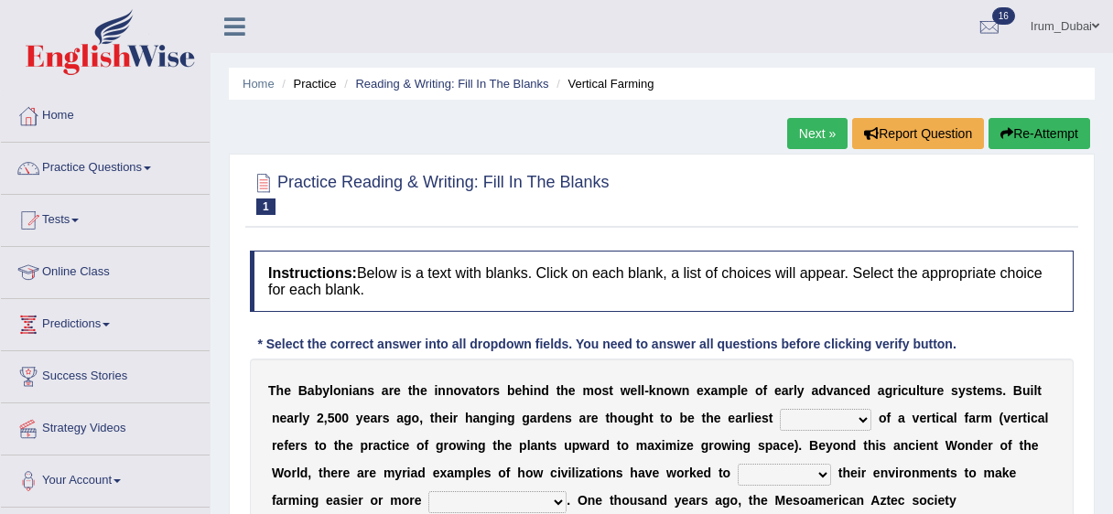
scroll to position [158, 0]
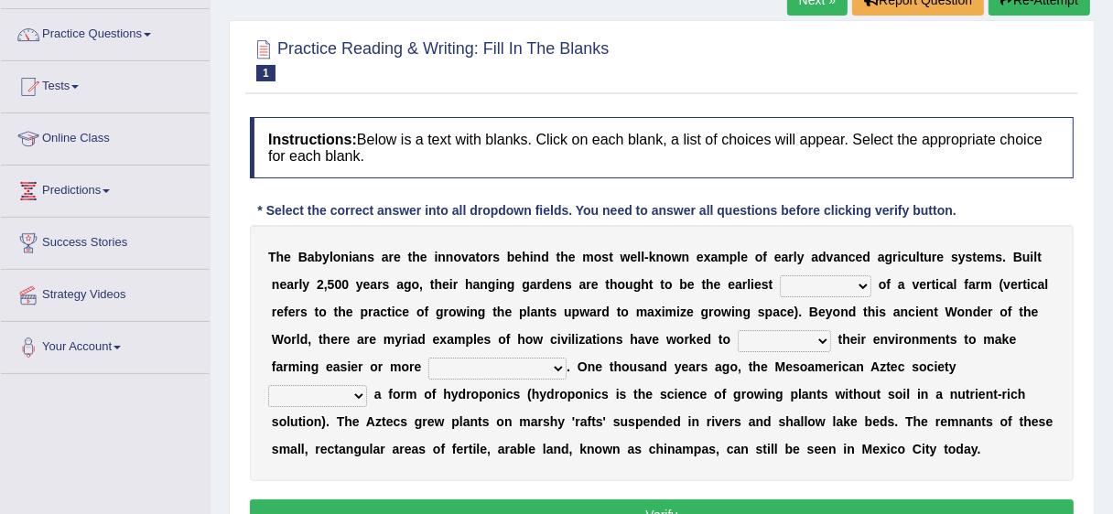
click at [1112, 276] on html "Toggle navigation Home Practice Questions Speaking Practice Read Aloud Repeat S…" at bounding box center [556, 123] width 1113 height 514
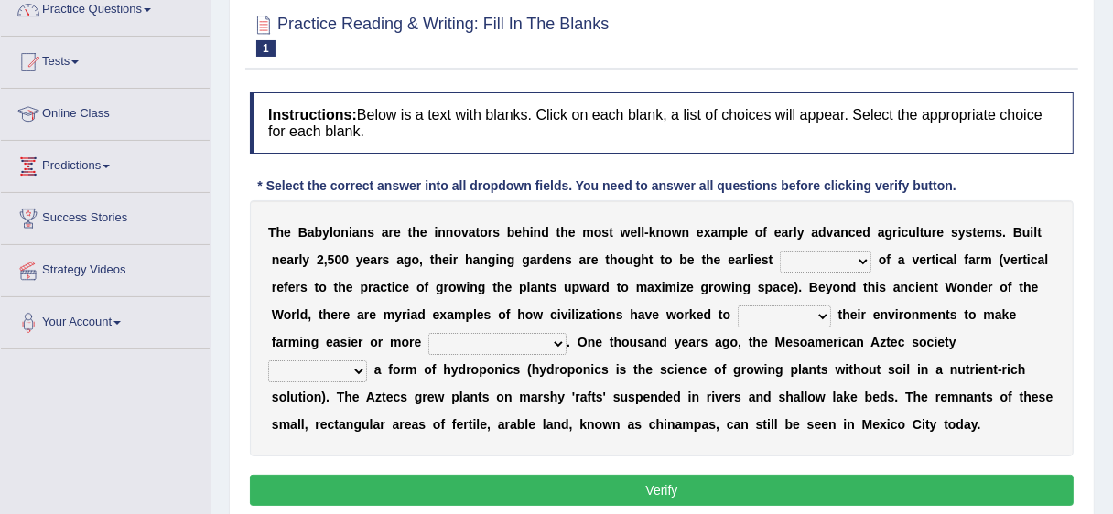
scroll to position [0, 0]
click at [849, 258] on select "prototype failure discredit protocol" at bounding box center [826, 262] width 92 height 22
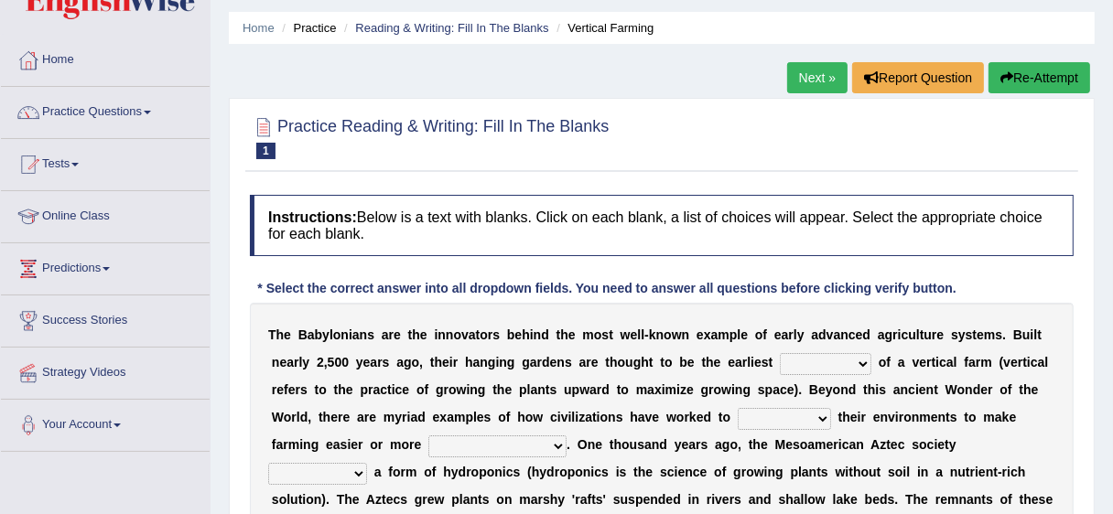
scroll to position [39, 0]
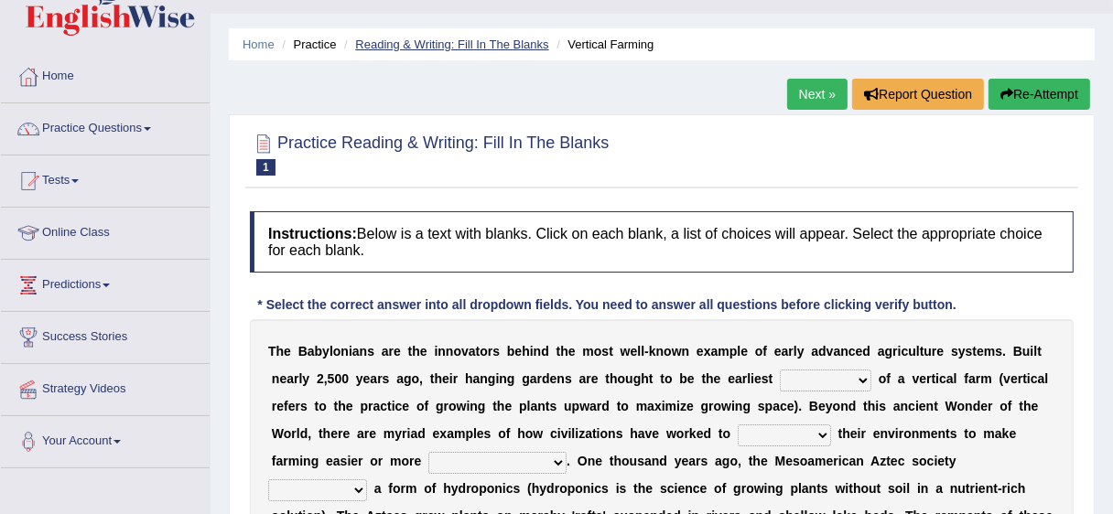
click at [398, 41] on link "Reading & Writing: Fill In The Blanks" at bounding box center [451, 45] width 193 height 14
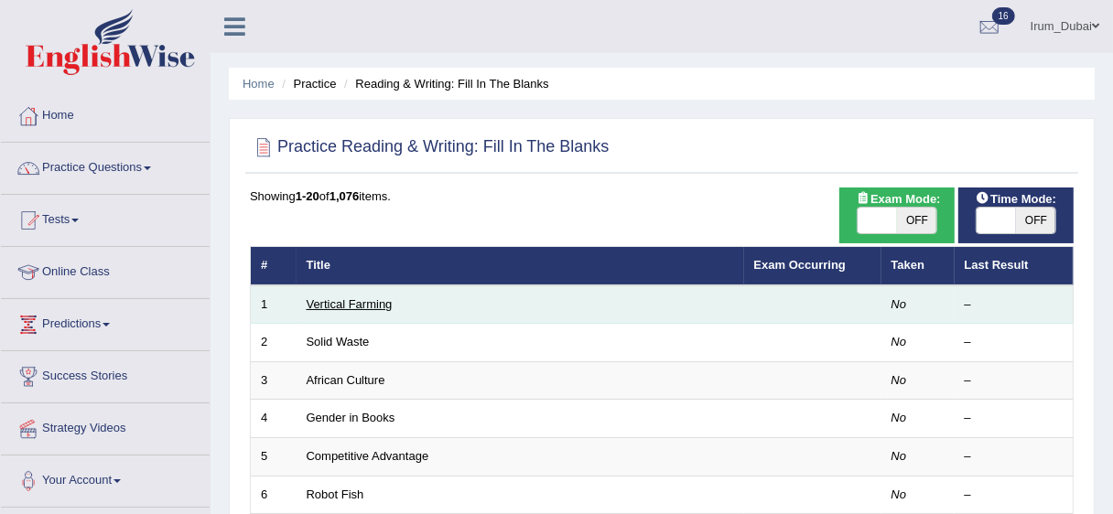
click at [335, 308] on link "Vertical Farming" at bounding box center [350, 304] width 86 height 14
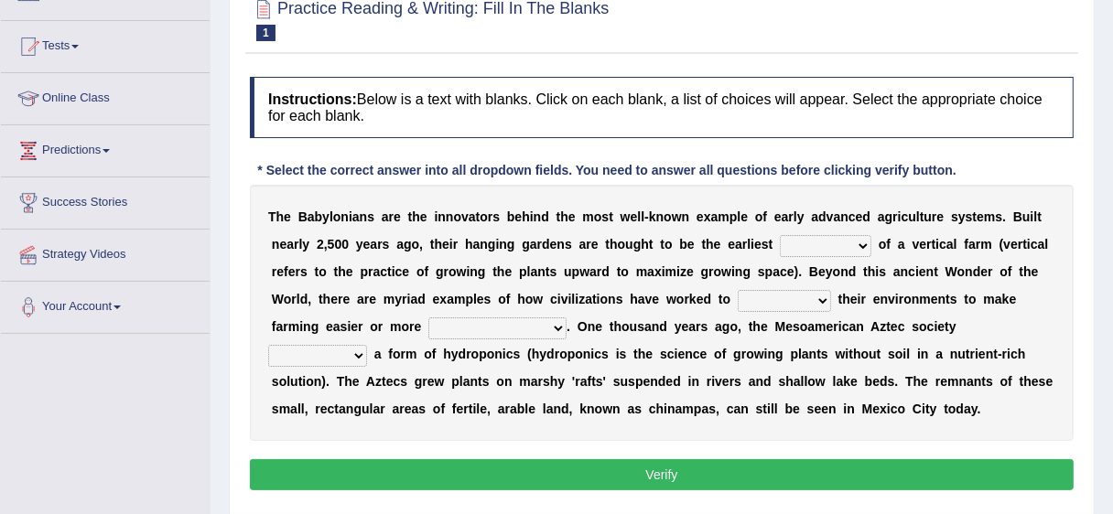
click at [1112, 300] on html "Toggle navigation Home Practice Questions Speaking Practice Read Aloud Repeat S…" at bounding box center [556, 83] width 1113 height 514
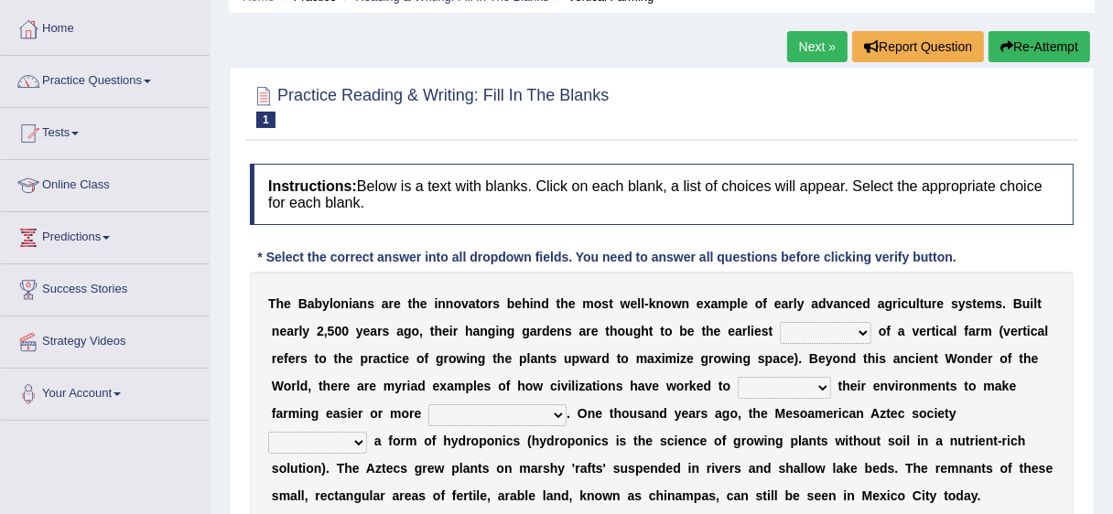
scroll to position [31, 0]
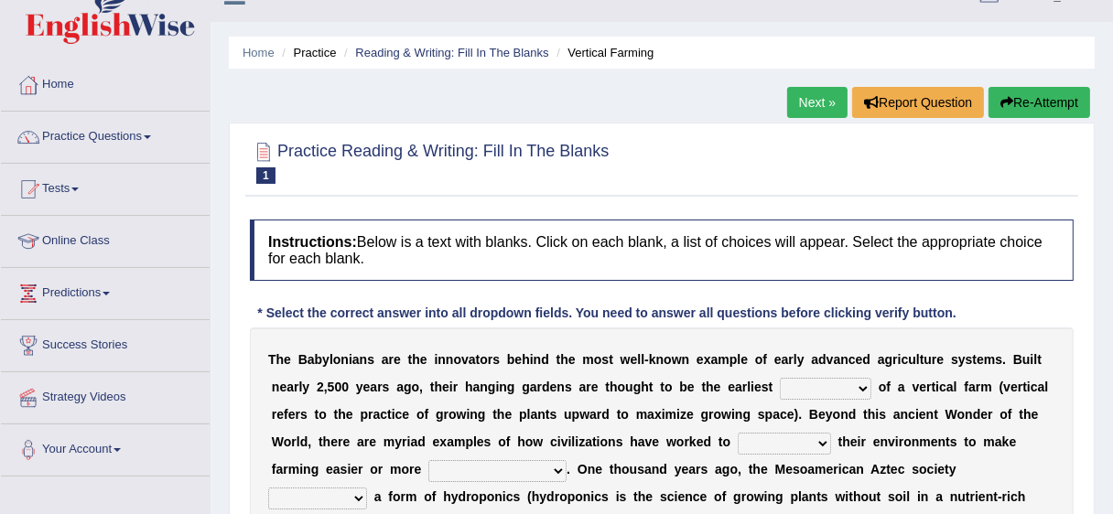
click at [808, 114] on link "Next »" at bounding box center [817, 102] width 60 height 31
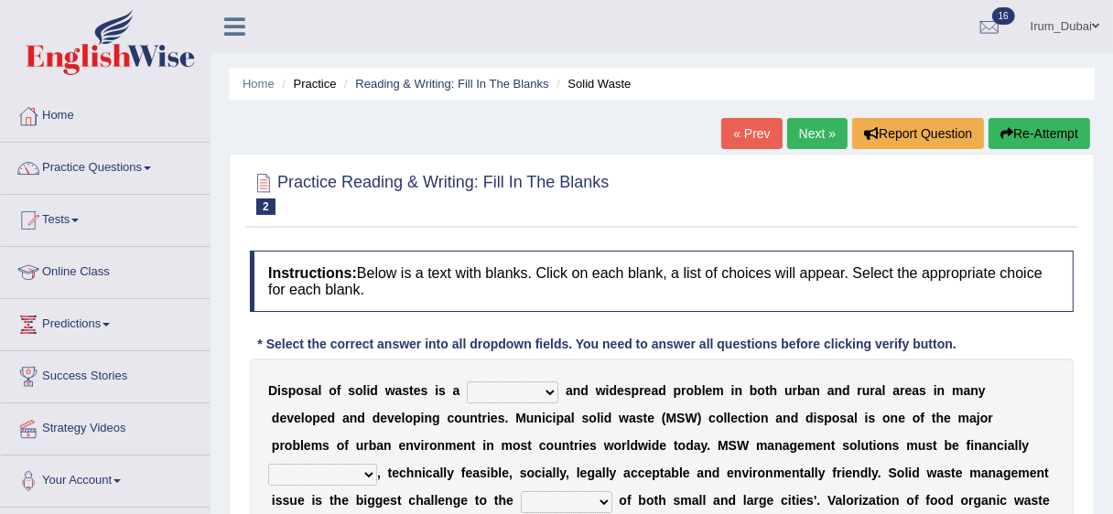
click at [813, 138] on link "Next »" at bounding box center [817, 133] width 60 height 31
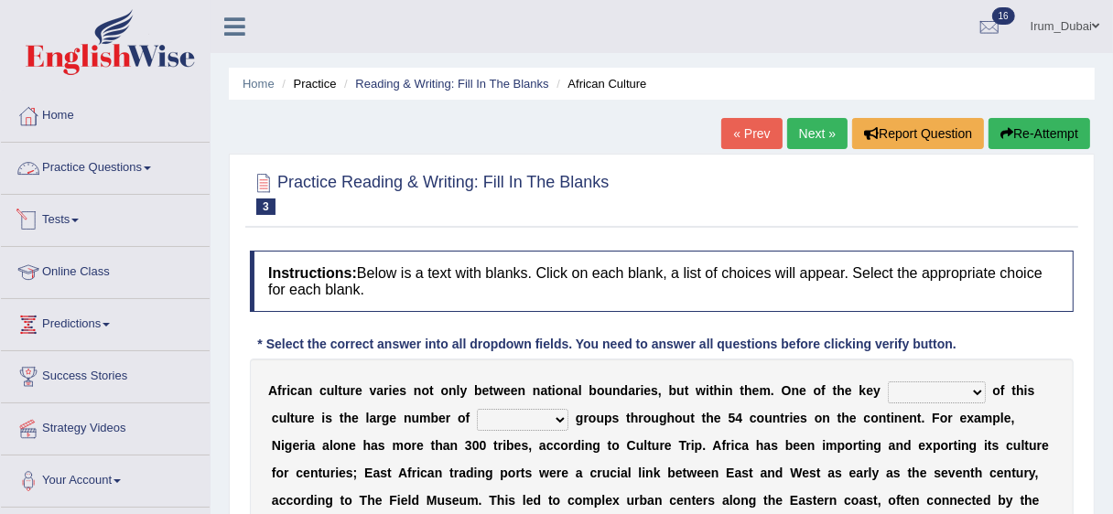
click at [64, 220] on link "Tests" at bounding box center [105, 218] width 209 height 46
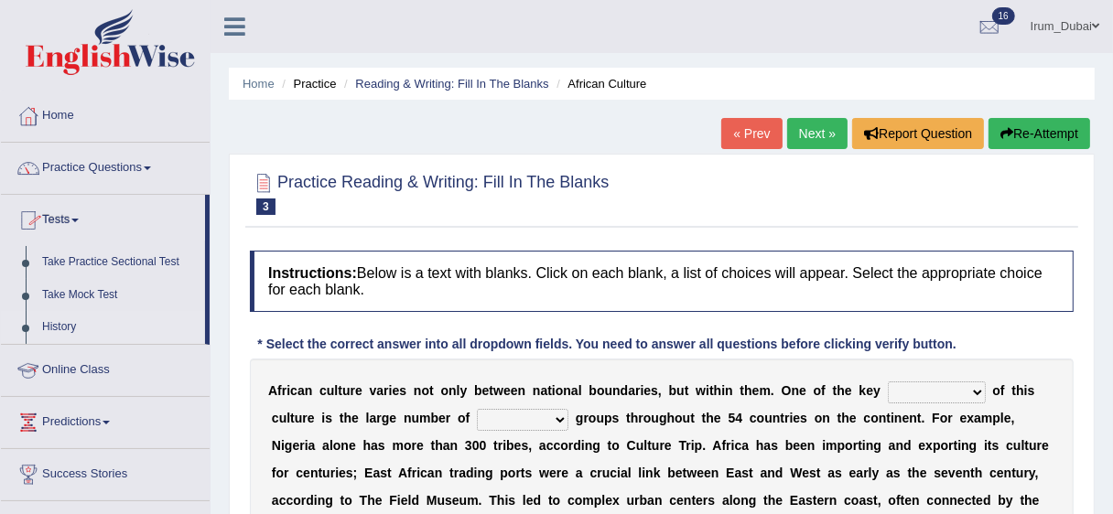
click at [69, 326] on link "History" at bounding box center [119, 327] width 171 height 33
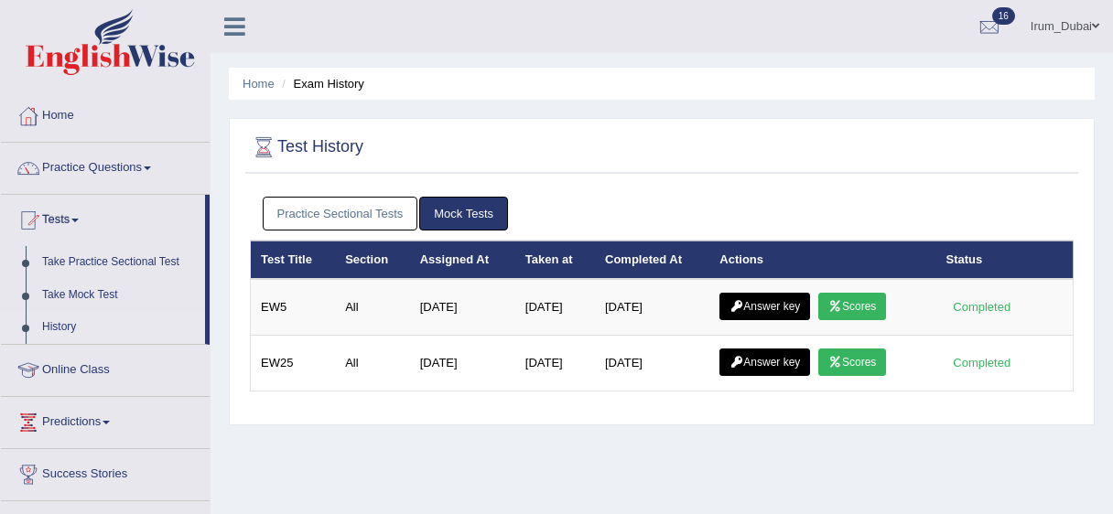
click at [296, 229] on link "Practice Sectional Tests" at bounding box center [341, 214] width 156 height 34
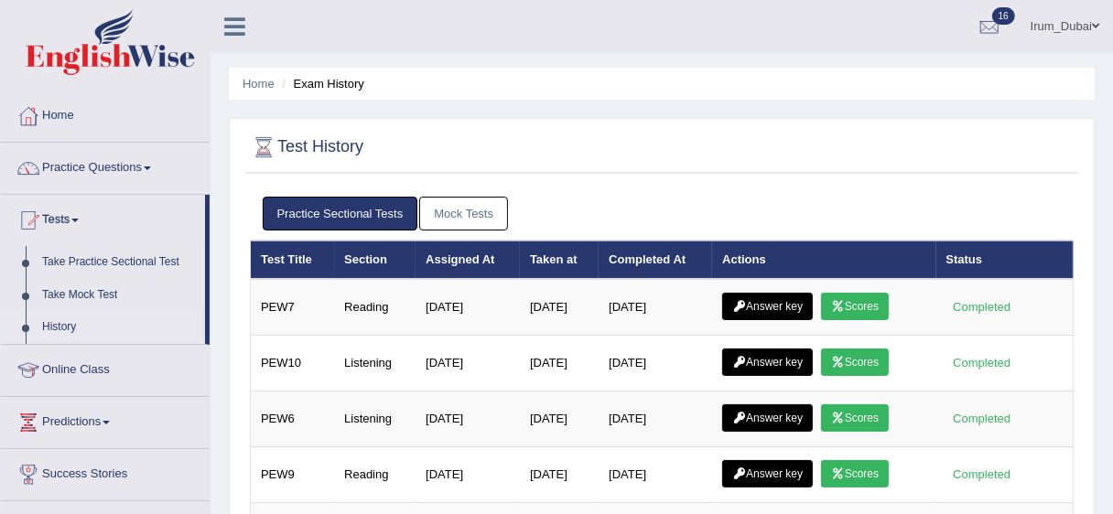
drag, startPoint x: 1040, startPoint y: 257, endPoint x: 1057, endPoint y: 252, distance: 18.2
click at [1054, 254] on th "Status" at bounding box center [1004, 260] width 137 height 38
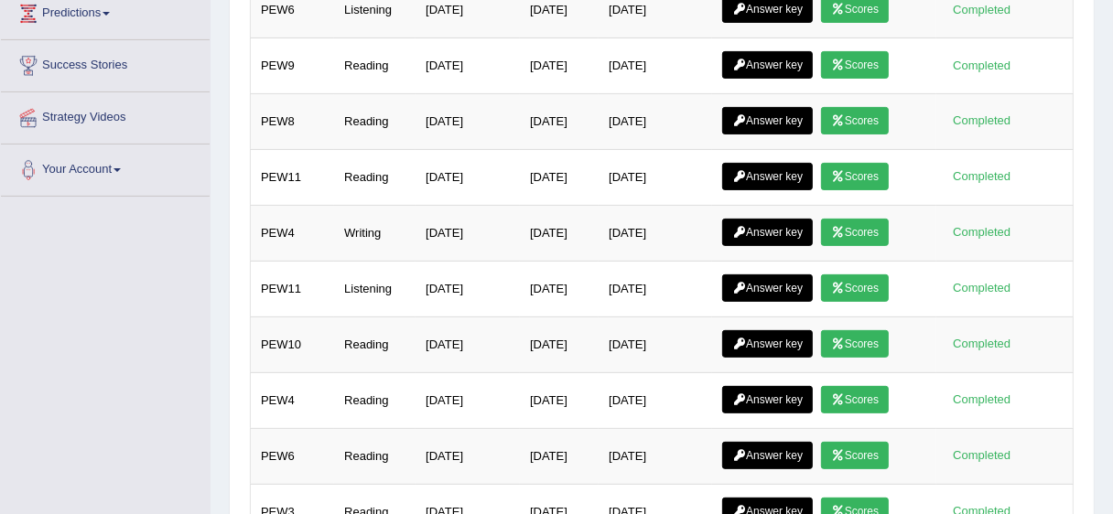
scroll to position [566, 0]
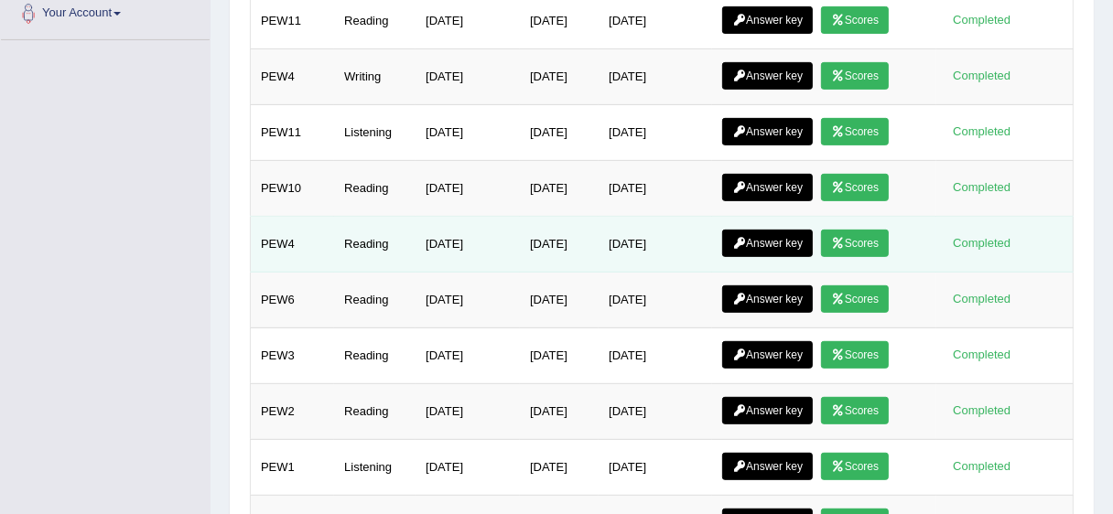
click at [790, 234] on link "Answer key" at bounding box center [767, 243] width 91 height 27
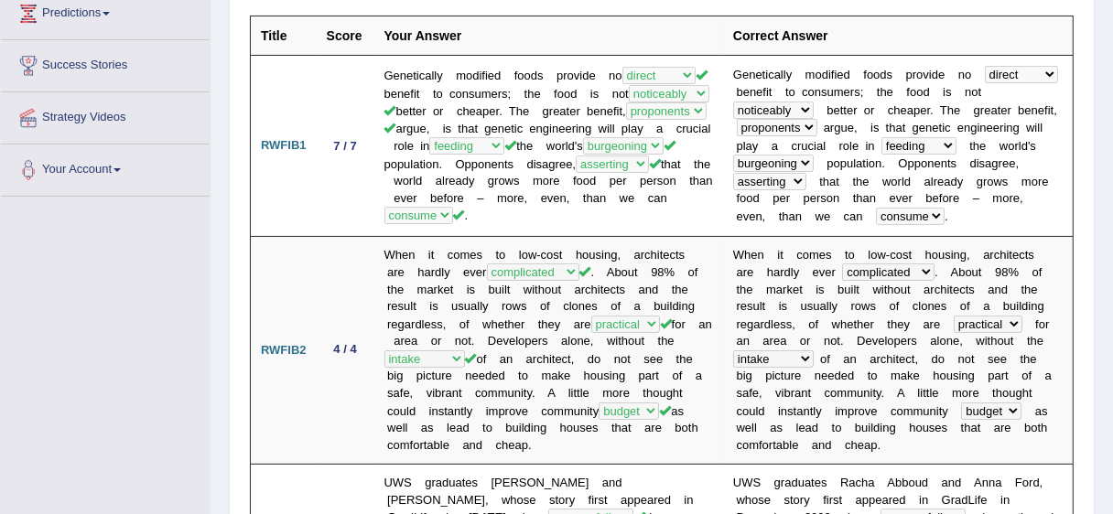
scroll to position [304, 0]
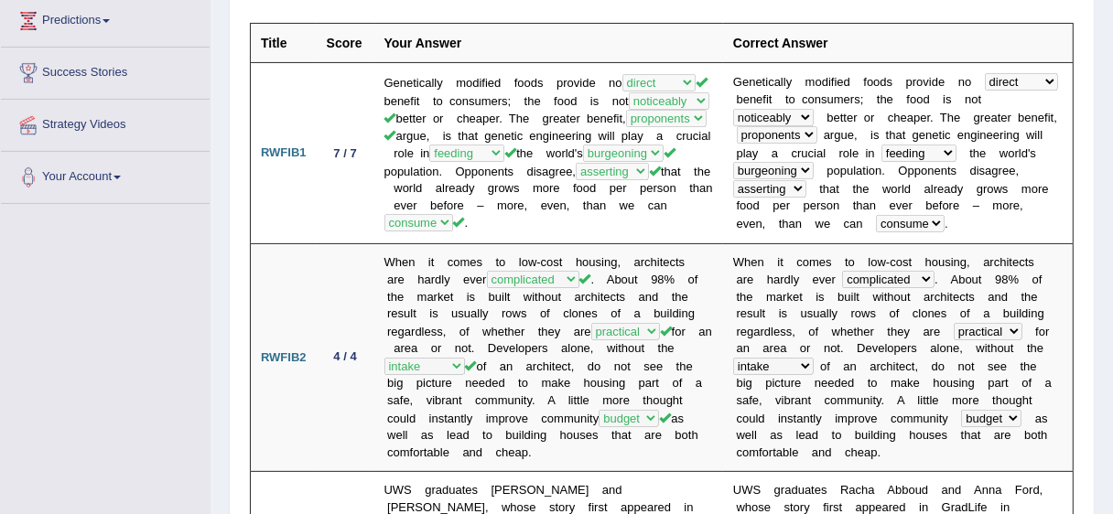
drag, startPoint x: 1123, startPoint y: 54, endPoint x: 1125, endPoint y: 88, distance: 33.9
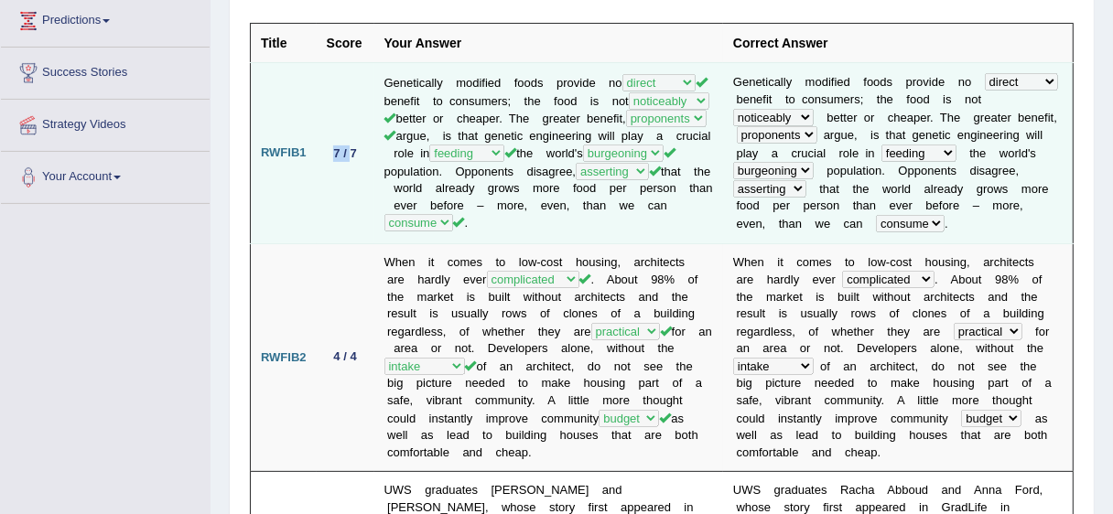
drag, startPoint x: 330, startPoint y: 151, endPoint x: 353, endPoint y: 149, distance: 23.9
click at [351, 149] on div "7 / 7" at bounding box center [346, 153] width 38 height 19
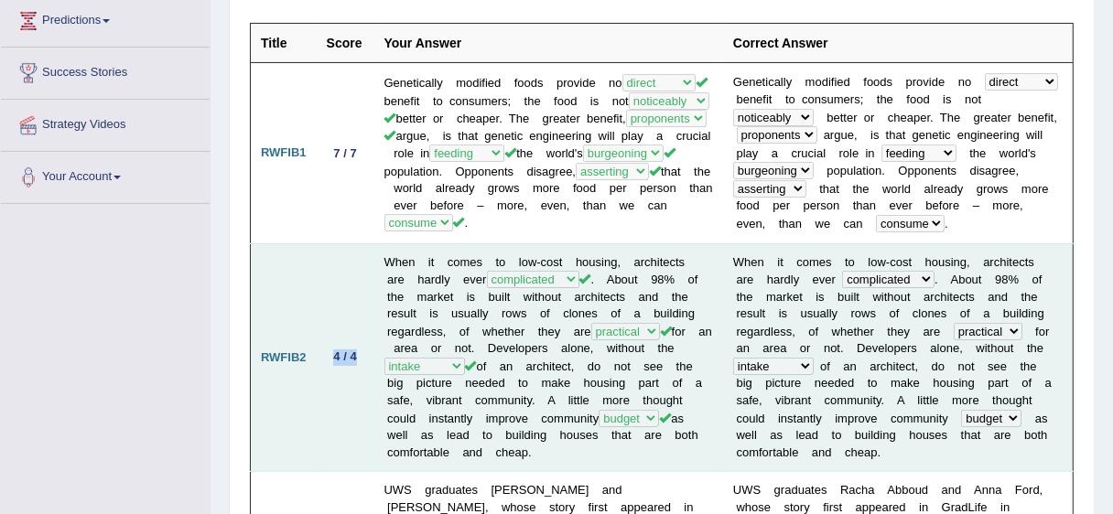
drag, startPoint x: 330, startPoint y: 347, endPoint x: 376, endPoint y: 335, distance: 48.2
click at [358, 348] on div "4 / 4" at bounding box center [346, 357] width 38 height 19
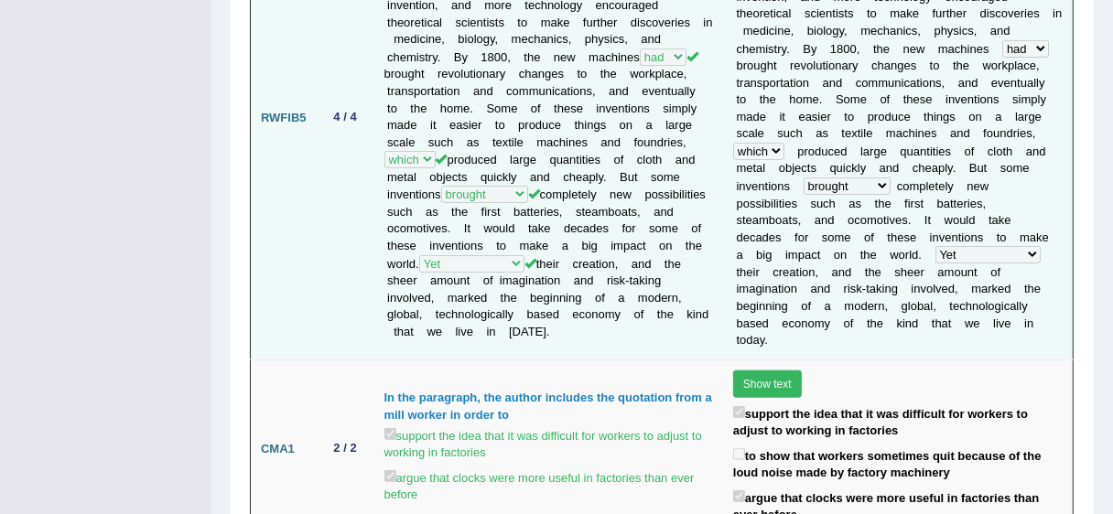
scroll to position [1447, 0]
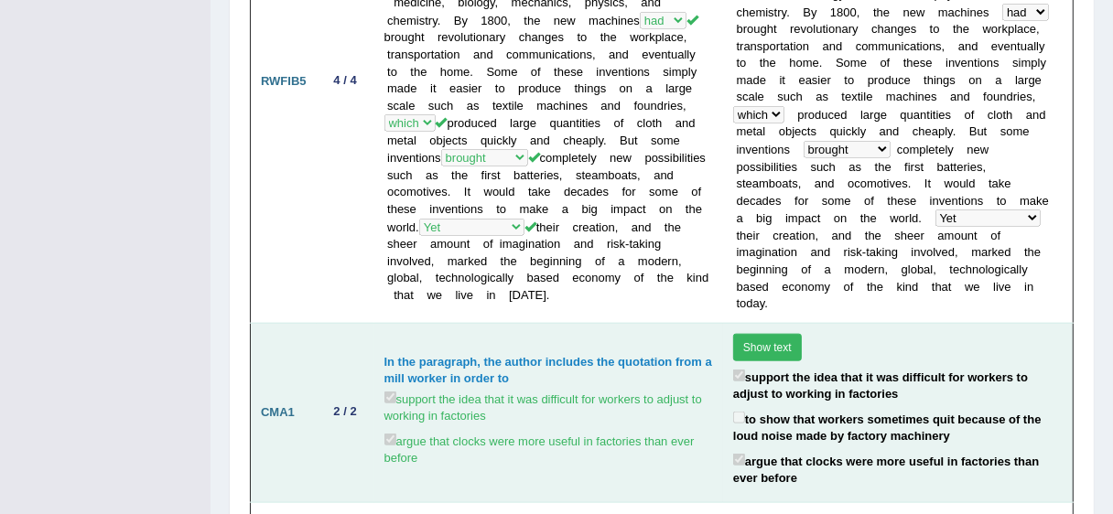
click at [788, 334] on button "Show text" at bounding box center [767, 347] width 69 height 27
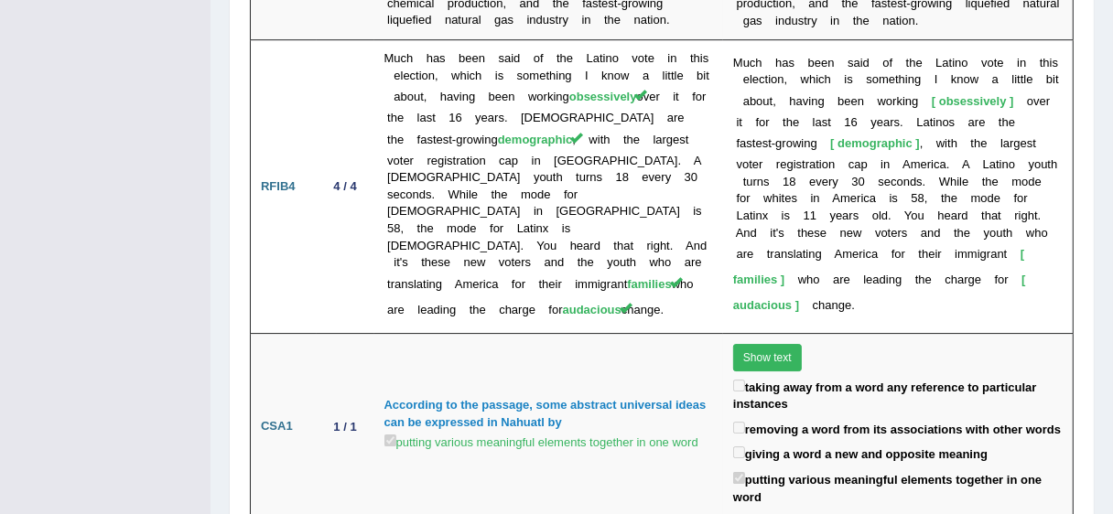
scroll to position [4355, 0]
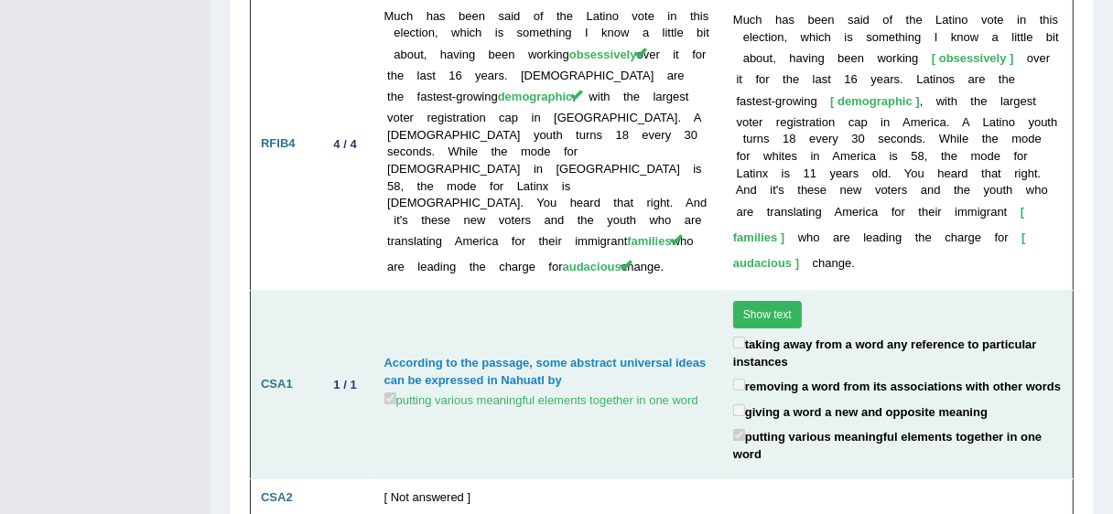
click at [777, 301] on button "Show text" at bounding box center [767, 314] width 69 height 27
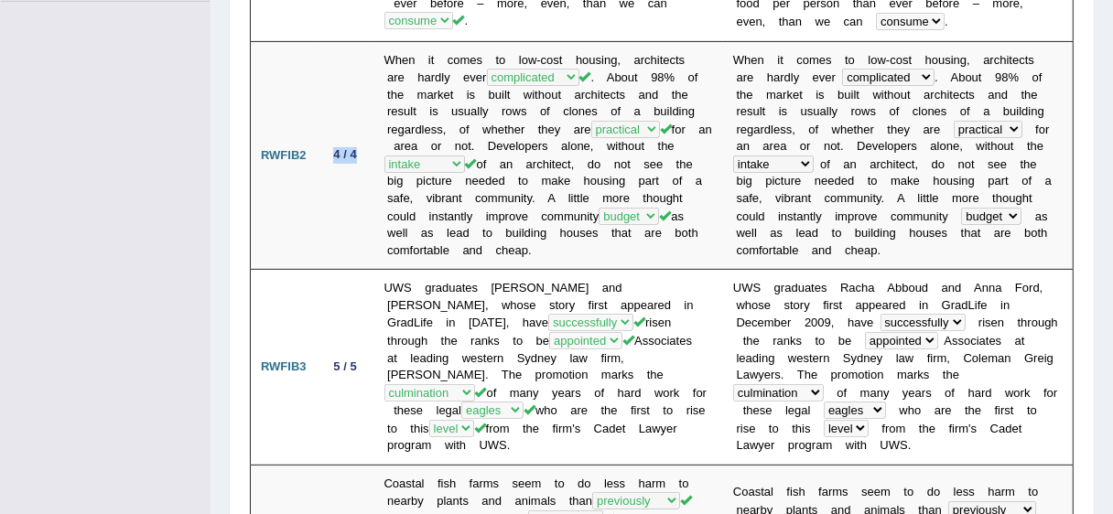
scroll to position [0, 0]
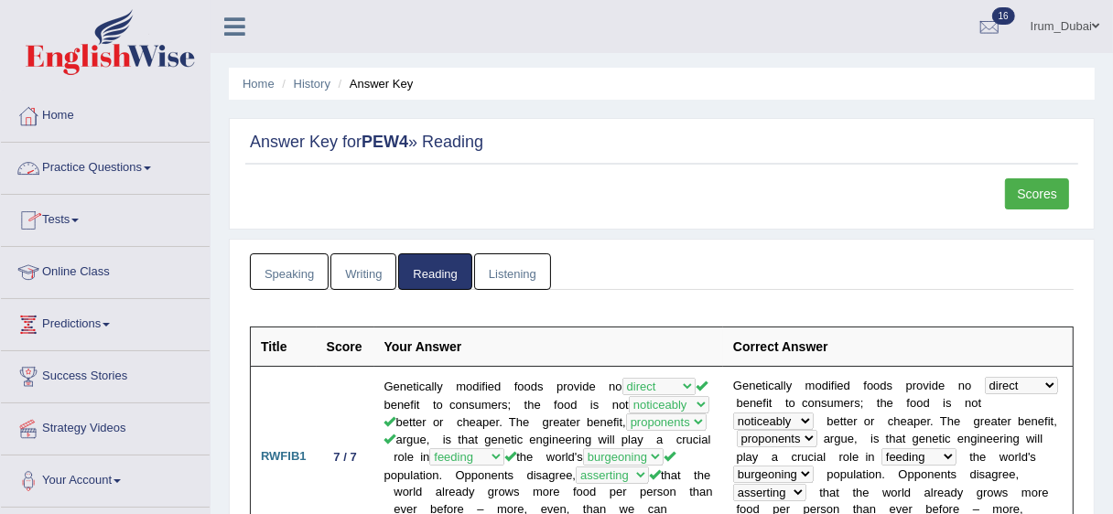
click at [107, 174] on link "Practice Questions" at bounding box center [105, 166] width 209 height 46
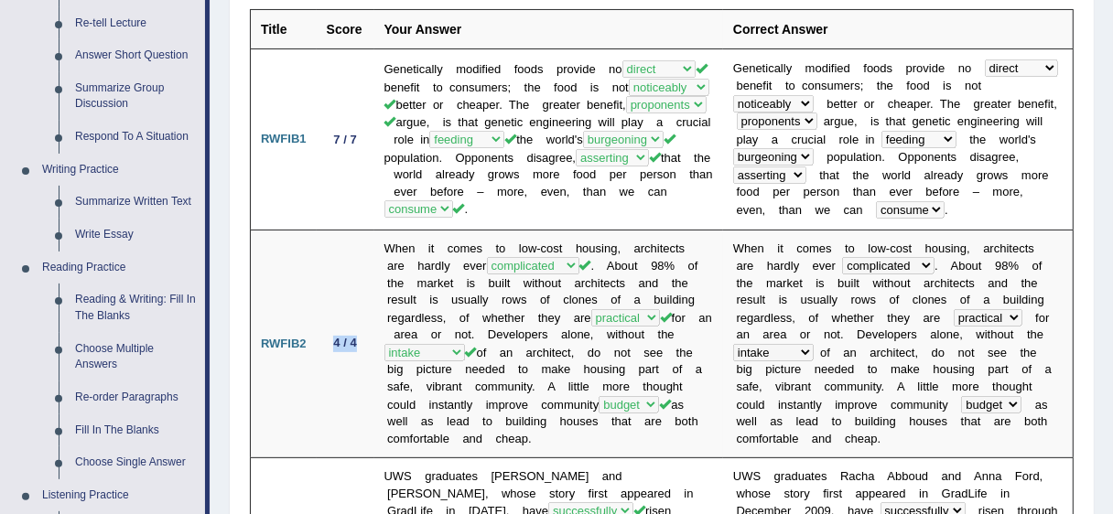
scroll to position [407, 0]
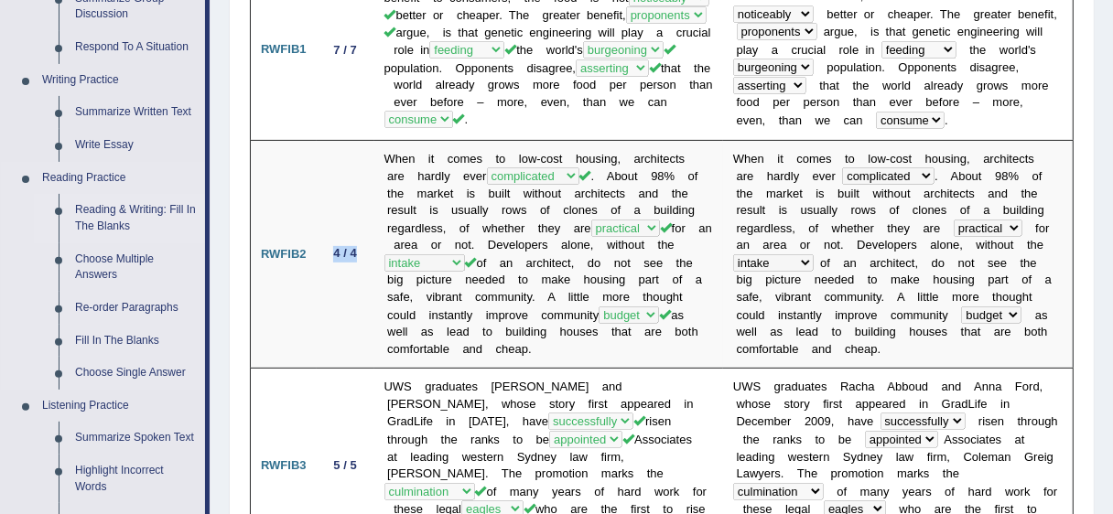
click at [116, 222] on link "Reading & Writing: Fill In The Blanks" at bounding box center [136, 218] width 138 height 49
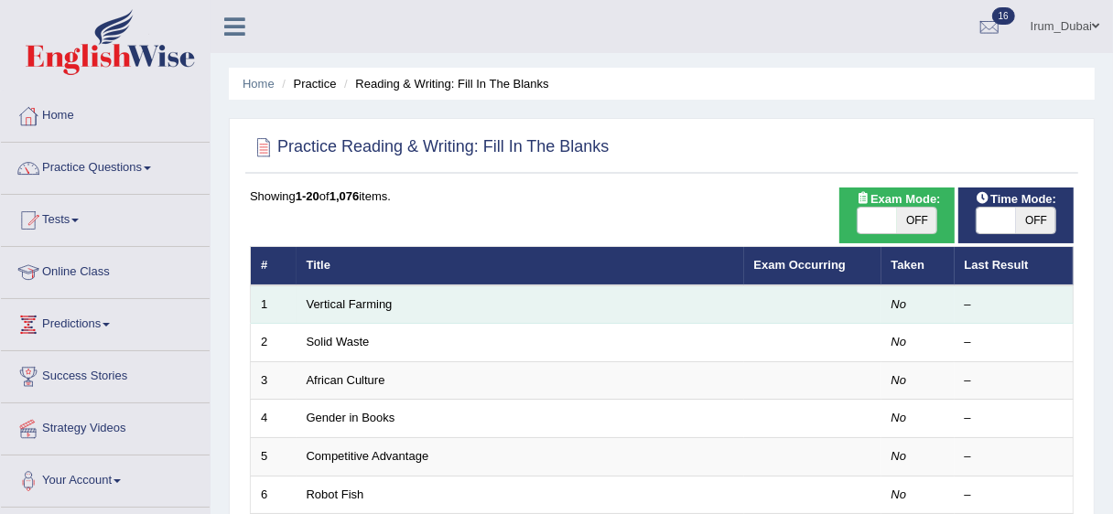
click at [362, 289] on td "Vertical Farming" at bounding box center [521, 305] width 448 height 38
click at [360, 306] on link "Vertical Farming" at bounding box center [350, 304] width 86 height 14
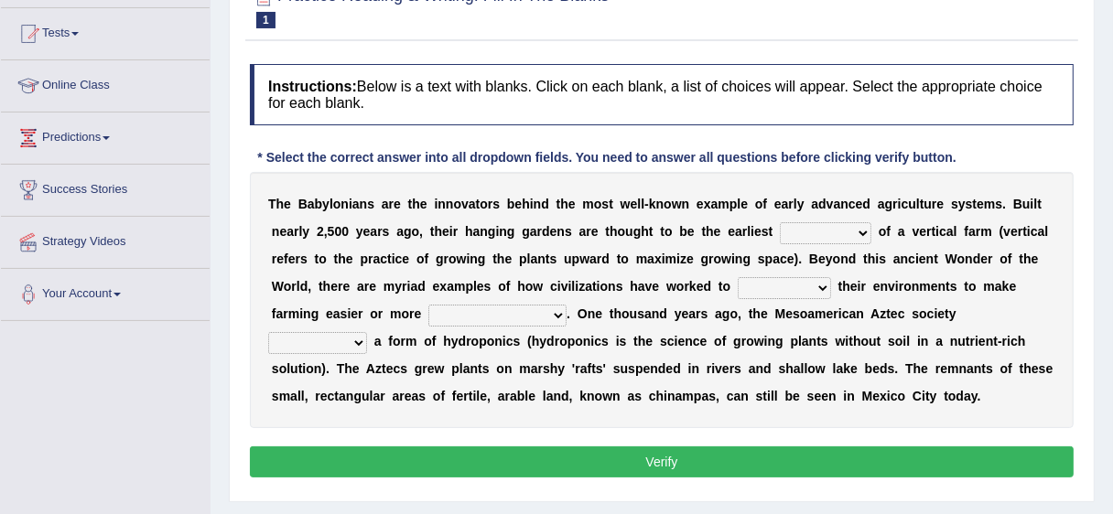
scroll to position [197, 0]
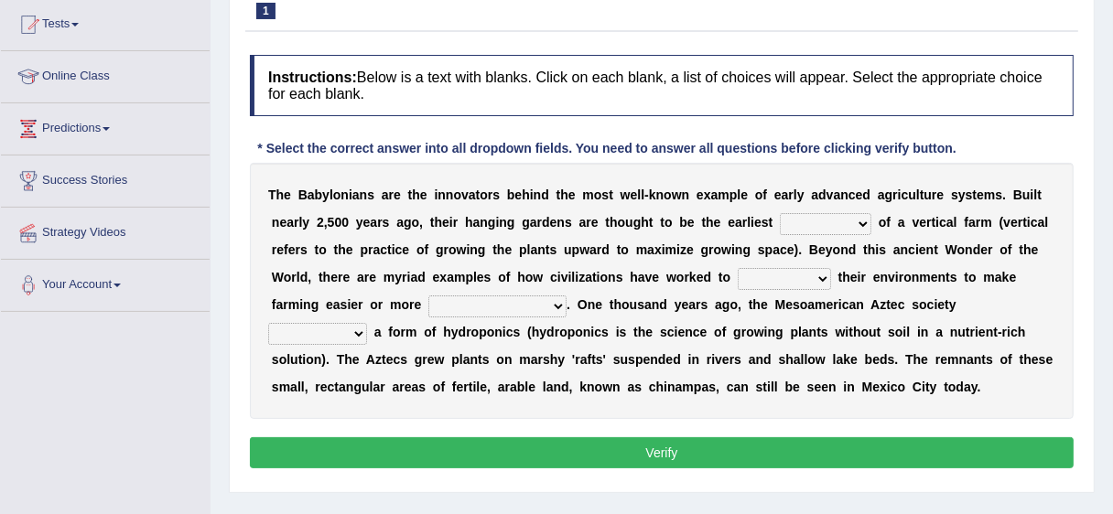
click at [1112, 207] on html "Toggle navigation Home Practice Questions Speaking Practice Read Aloud Repeat S…" at bounding box center [556, 61] width 1113 height 514
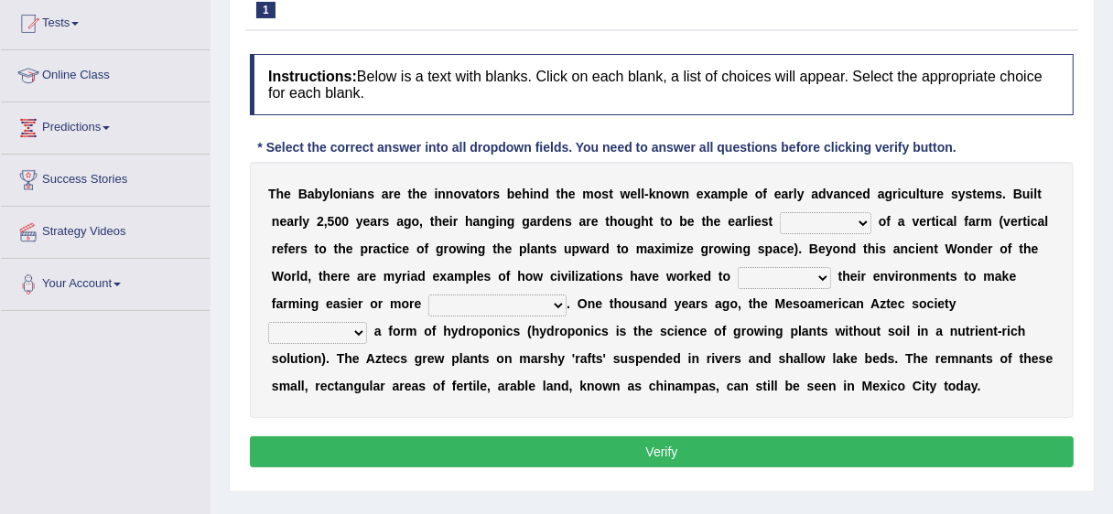
click at [840, 226] on select "prototype failure discredit protocol" at bounding box center [826, 223] width 92 height 22
select select "prototype"
click at [784, 212] on select "prototype failure discredit protocol" at bounding box center [826, 223] width 92 height 22
click at [857, 210] on div "T h e B a b y l o n i a n s a r e t h e i n n o v a t o r s b e h i n d t h e m…" at bounding box center [662, 290] width 824 height 256
click at [854, 221] on select "prototype failure discredit protocol" at bounding box center [826, 223] width 92 height 22
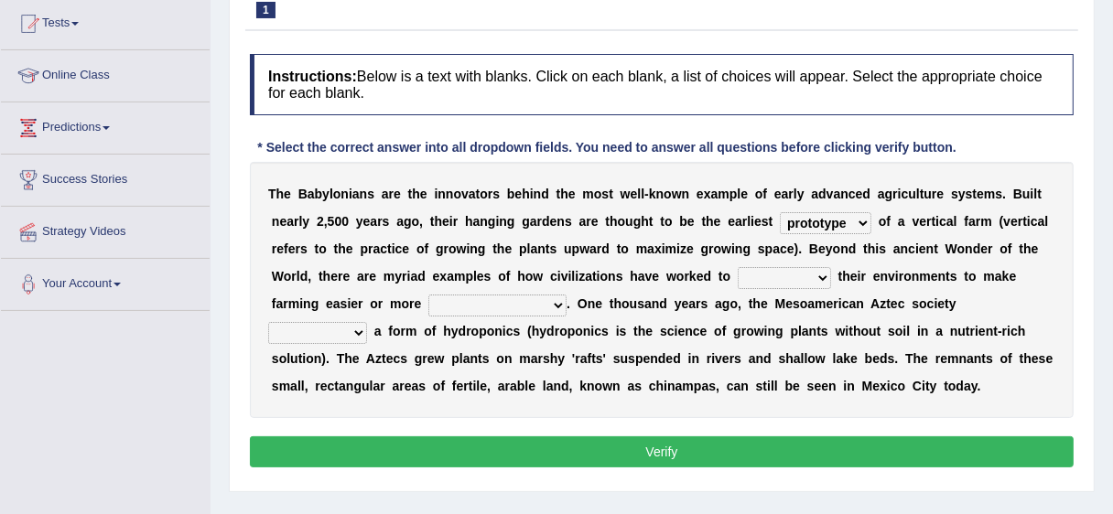
click at [784, 212] on select "prototype failure discredit protocol" at bounding box center [826, 223] width 92 height 22
click at [816, 276] on select "manipulate escape respect disarrange" at bounding box center [784, 278] width 93 height 22
select select "manipulate"
click at [742, 267] on select "manipulate escape respect disarrange" at bounding box center [784, 278] width 93 height 22
click at [534, 311] on select "productive constructive connective counterproductive" at bounding box center [497, 306] width 138 height 22
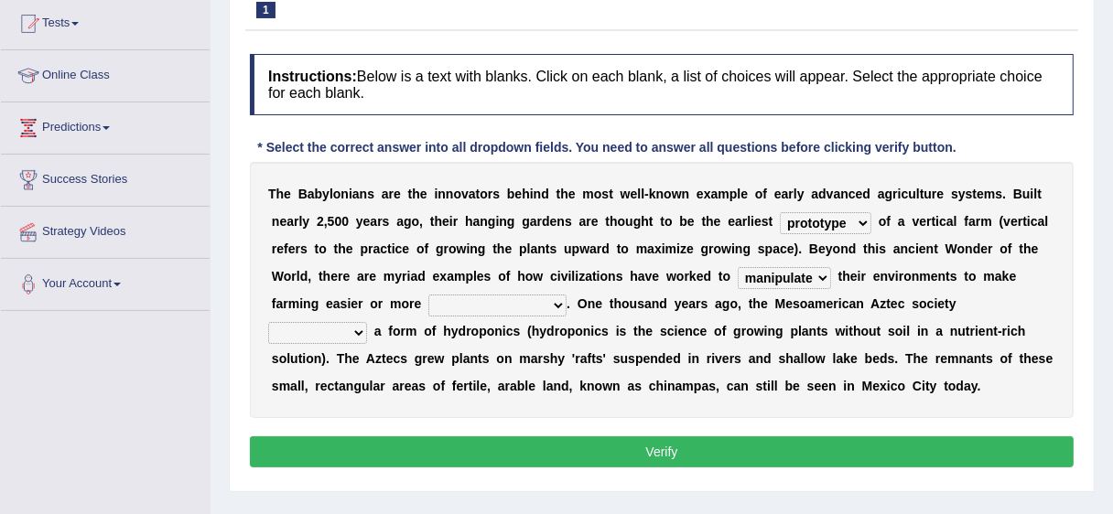
select select "productive"
click at [428, 295] on select "productive constructive connective counterproductive" at bounding box center [497, 306] width 138 height 22
click at [825, 274] on select "manipulate escape respect disarrange" at bounding box center [784, 278] width 93 height 22
click at [850, 222] on select "prototype failure discredit protocol" at bounding box center [826, 223] width 92 height 22
click at [552, 309] on select "productive constructive connective counterproductive" at bounding box center [497, 306] width 138 height 22
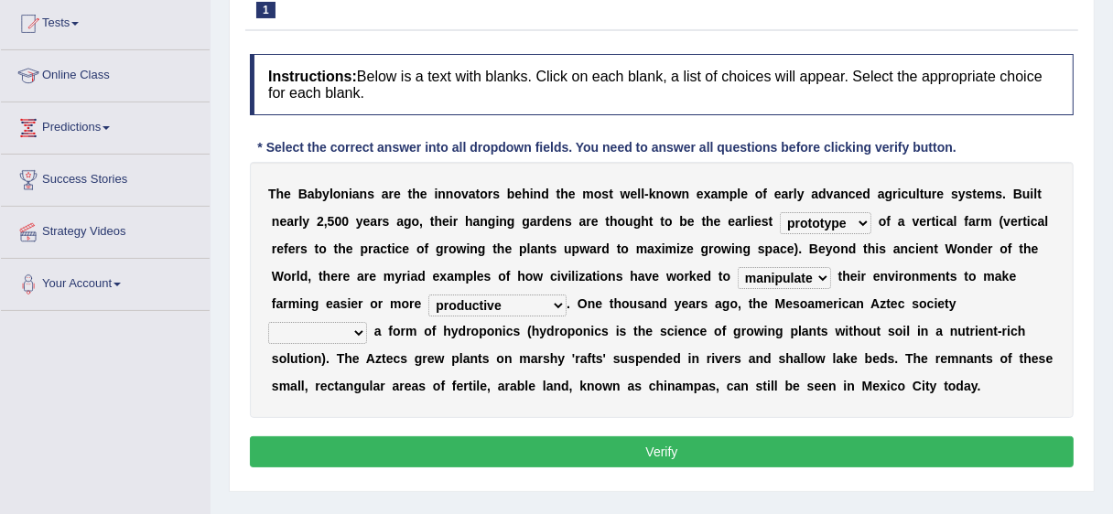
click at [552, 309] on select "productive constructive connective counterproductive" at bounding box center [497, 306] width 138 height 22
click at [352, 333] on select "domineered volunteered pioneered engineered" at bounding box center [317, 333] width 99 height 22
click at [828, 335] on b "s" at bounding box center [824, 331] width 7 height 15
click at [332, 338] on select "domineered volunteered pioneered engineered" at bounding box center [317, 333] width 99 height 22
select select "pioneered"
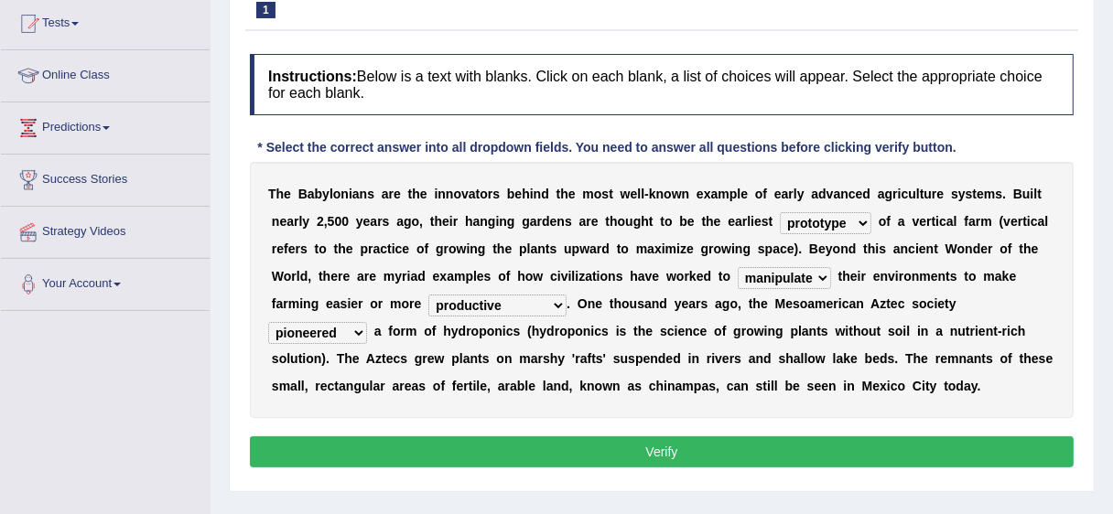
click at [268, 322] on select "domineered volunteered pioneered engineered" at bounding box center [317, 333] width 99 height 22
click at [622, 454] on button "Verify" at bounding box center [662, 452] width 824 height 31
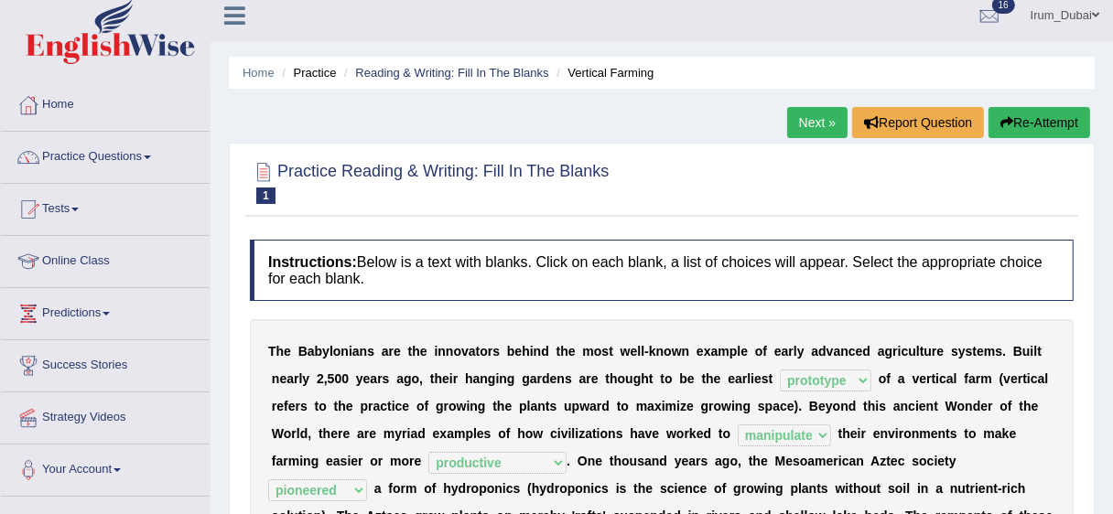
scroll to position [0, 0]
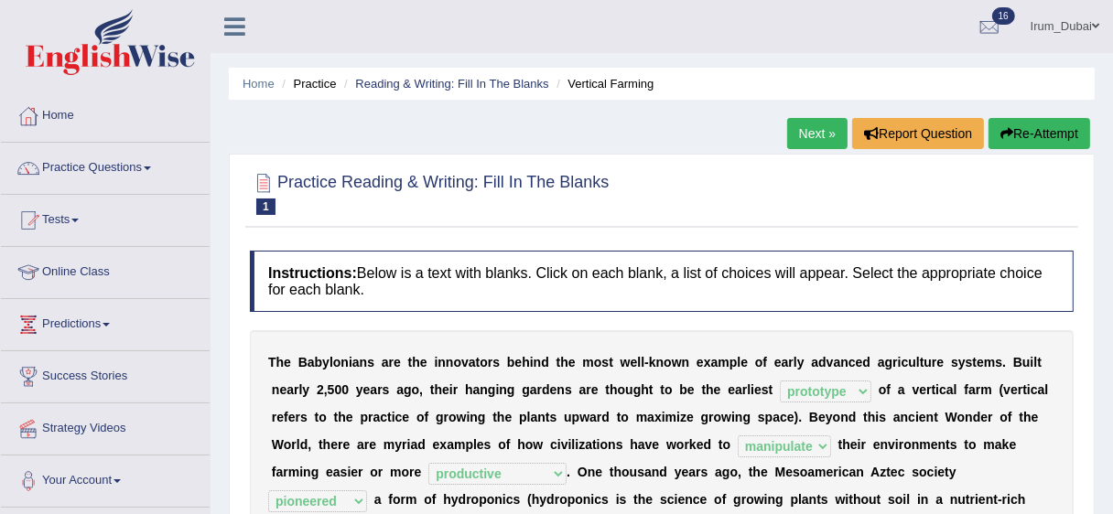
click at [1070, 128] on button "Re-Attempt" at bounding box center [1040, 133] width 102 height 31
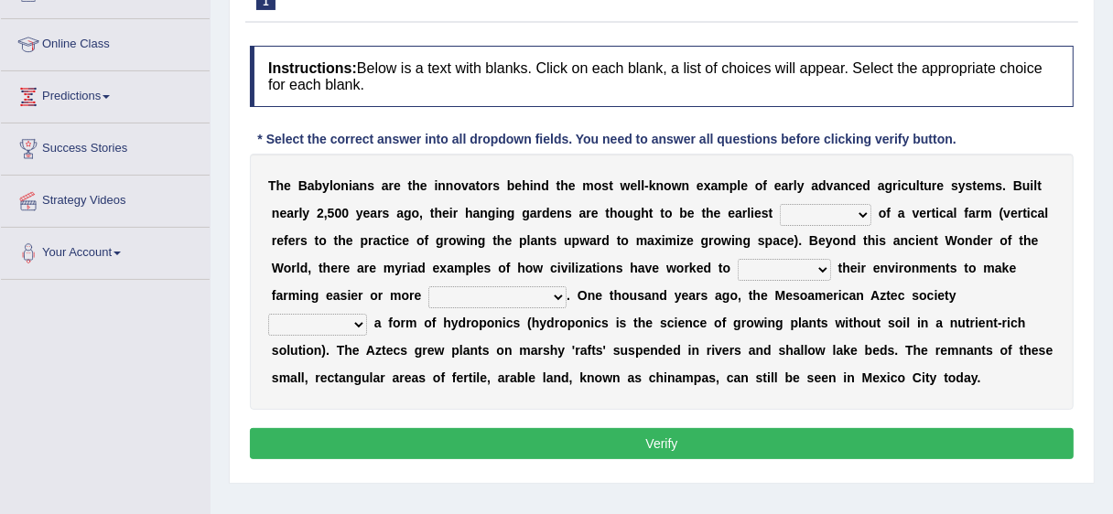
click at [338, 319] on select "domineered volunteered pioneered engineered" at bounding box center [317, 325] width 99 height 22
drag, startPoint x: 492, startPoint y: 339, endPoint x: 528, endPoint y: 297, distance: 54.5
click at [528, 297] on div "T h e B a b y l o n i a n s a r e t h e i n n o v a t o r s b e h i n d t h e m…" at bounding box center [662, 282] width 824 height 256
click at [528, 297] on select "productive constructive connective counterproductive" at bounding box center [497, 297] width 138 height 22
click at [798, 276] on select "manipulate escape respect disarrange" at bounding box center [784, 270] width 93 height 22
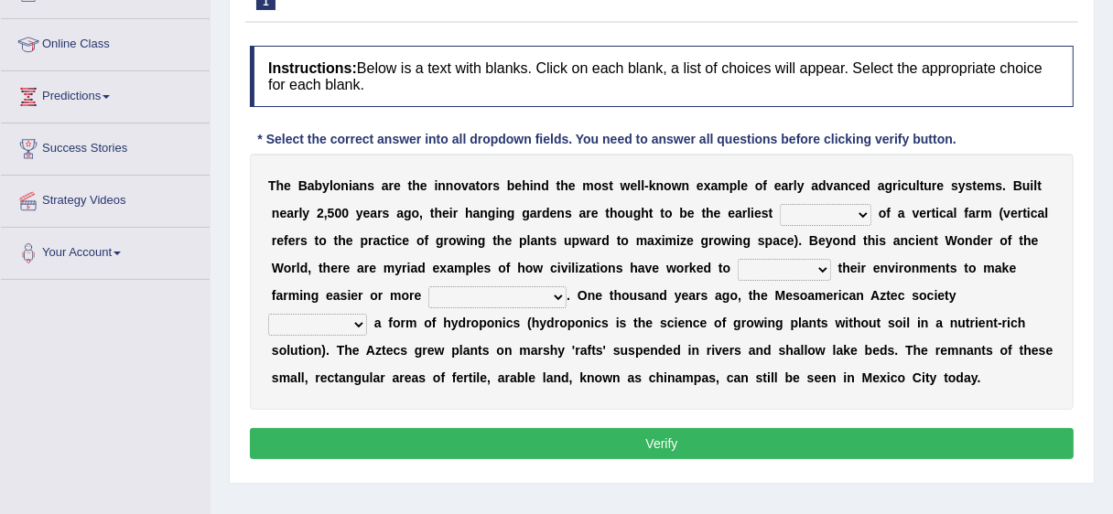
click at [868, 198] on div "T h e B a b y l o n i a n s a r e t h e i n n o v a t o r s b e h i n d t h e m…" at bounding box center [662, 282] width 824 height 256
click at [849, 210] on select "prototype failure discredit protocol" at bounding box center [826, 215] width 92 height 22
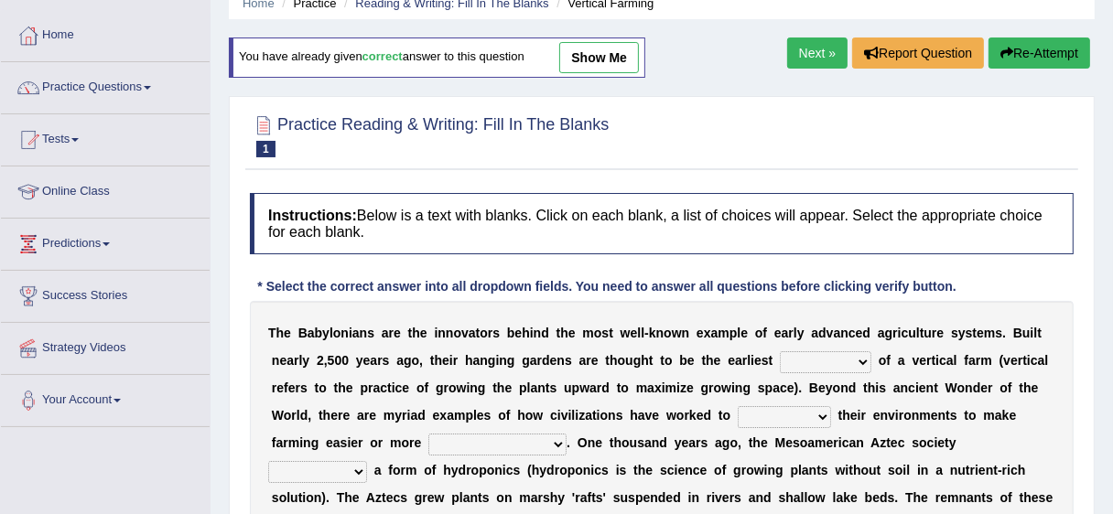
scroll to position [8, 0]
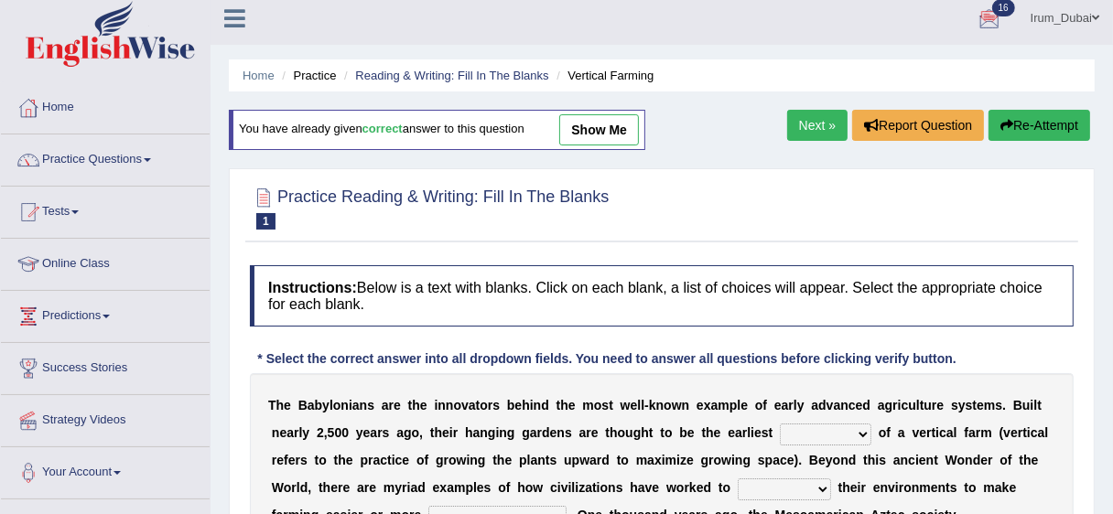
click at [800, 132] on link "Next »" at bounding box center [817, 125] width 60 height 31
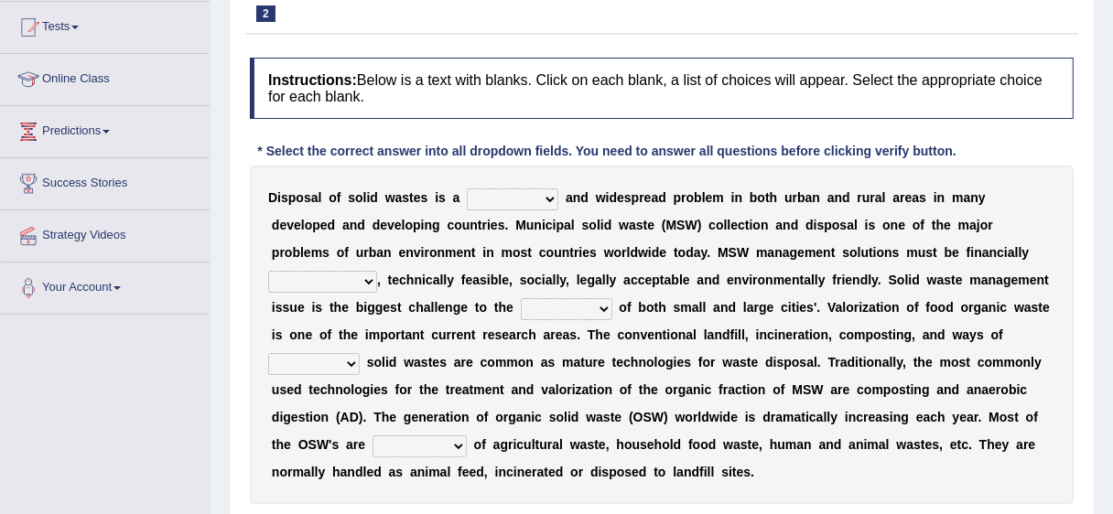
click at [1112, 302] on html "Toggle navigation Home Practice Questions Speaking Practice Read Aloud Repeat S…" at bounding box center [556, 64] width 1113 height 514
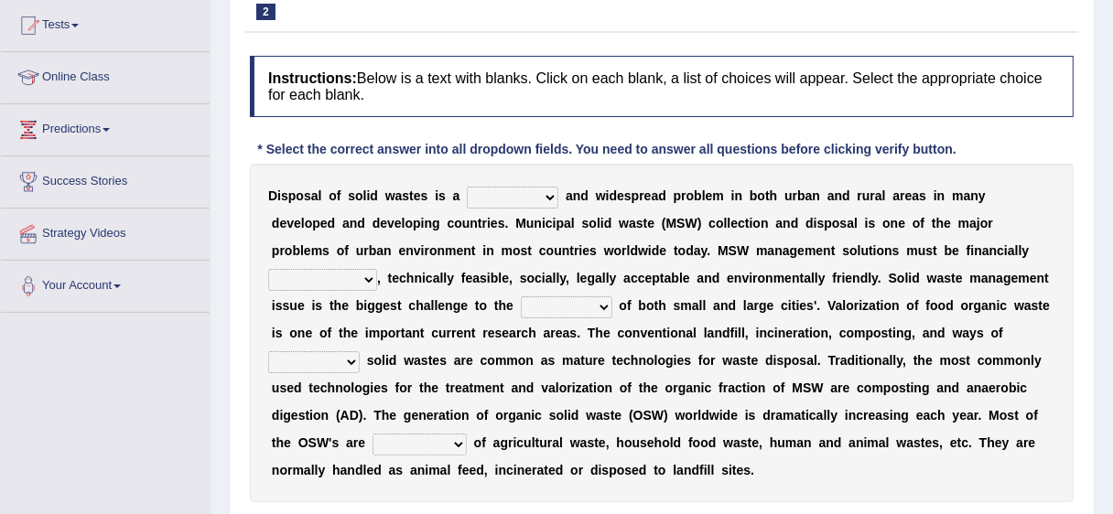
click at [534, 196] on select "slanting stinging stalling shafting" at bounding box center [513, 198] width 92 height 22
select select "stinging"
click at [468, 187] on select "slanting stinging stalling shafting" at bounding box center [513, 198] width 92 height 22
click at [535, 195] on select "slanting stinging stalling shafting" at bounding box center [513, 198] width 92 height 22
click at [600, 232] on div "D i s p o s a l o f s o l i d w a s t e s i s a slanting stinging stalling shaf…" at bounding box center [662, 333] width 824 height 339
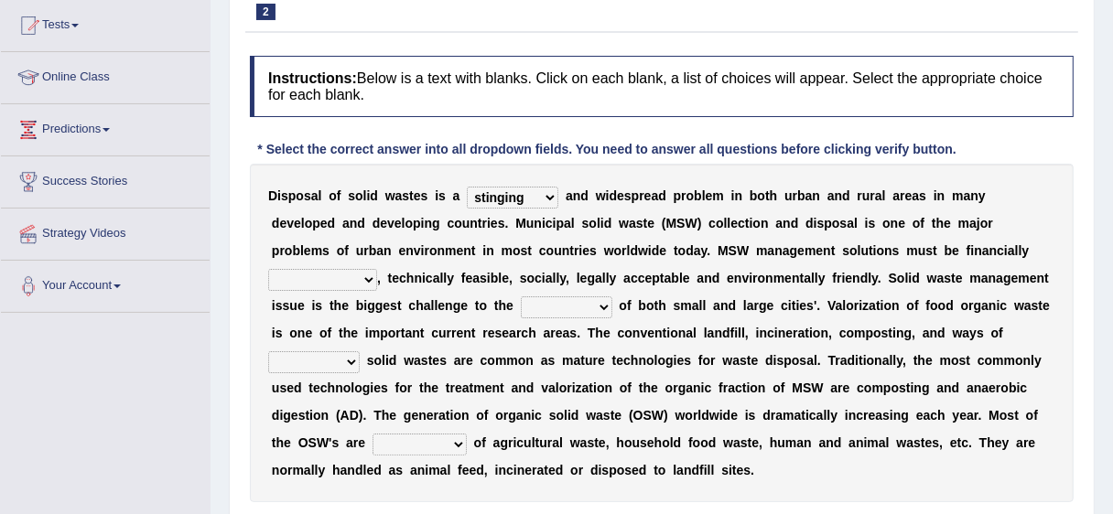
click at [355, 284] on select "unattainable sustainable objectionable treasonable" at bounding box center [322, 280] width 109 height 22
select select "sustainable"
click at [268, 269] on select "unattainable sustainable objectionable treasonable" at bounding box center [322, 280] width 109 height 22
click at [612, 316] on select "plants culture authorities history" at bounding box center [567, 308] width 92 height 22
select select "authorities"
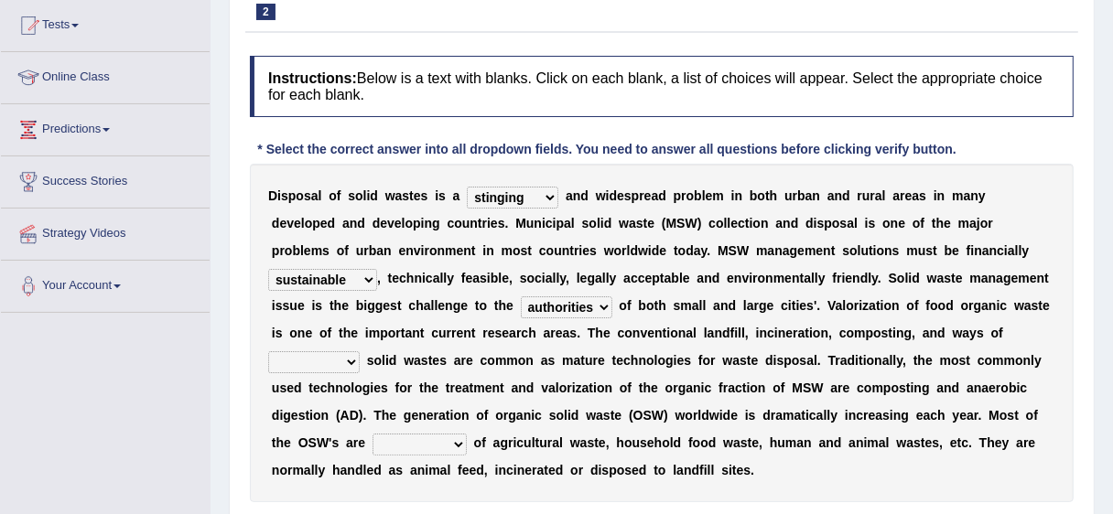
click at [610, 297] on select "plants culture authorities history" at bounding box center [567, 308] width 92 height 22
click at [360, 366] on select "reserving preserving deserving handling" at bounding box center [314, 362] width 92 height 22
select select "handling"
click at [330, 351] on select "reserving preserving deserving handling" at bounding box center [314, 362] width 92 height 22
click at [467, 449] on select "composed disposed composing disposing" at bounding box center [420, 445] width 94 height 22
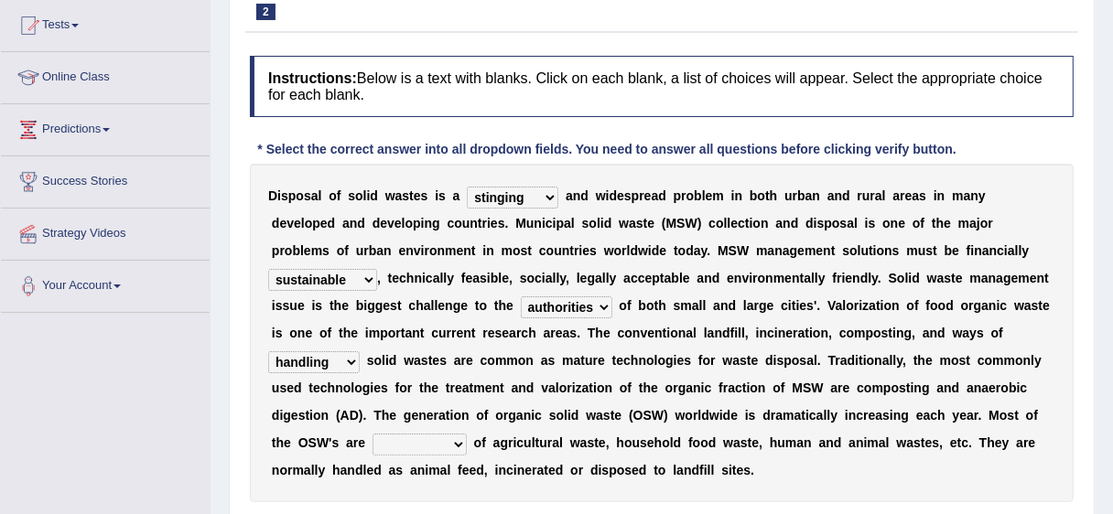
select select "composed"
click at [465, 434] on select "composed disposed composing disposing" at bounding box center [420, 445] width 94 height 22
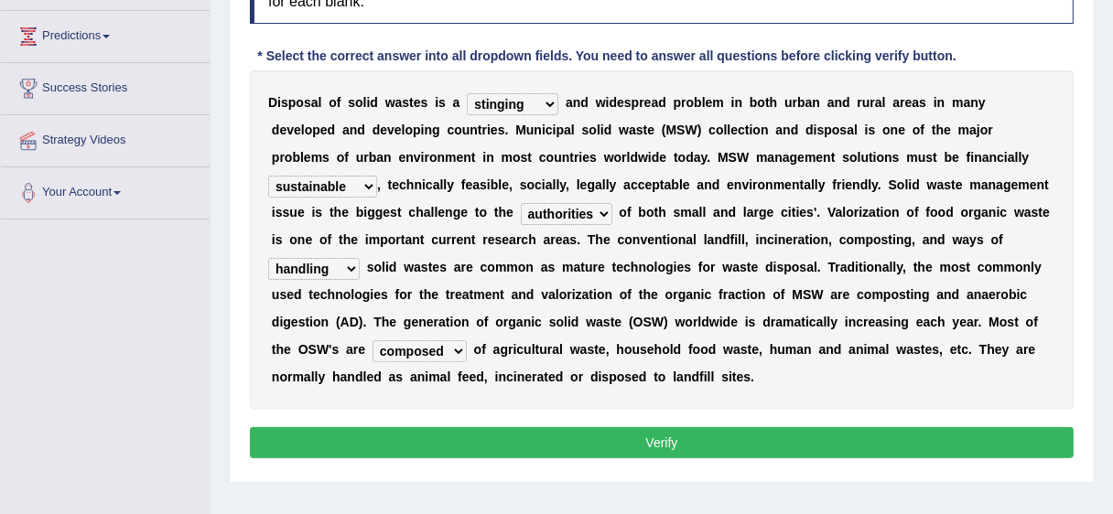
scroll to position [305, 0]
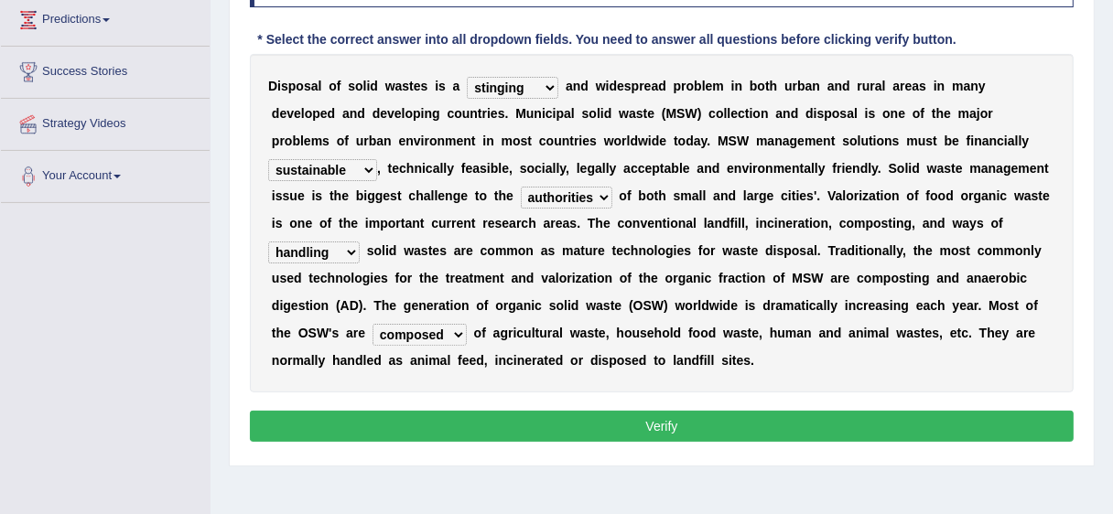
click at [669, 440] on button "Verify" at bounding box center [662, 426] width 824 height 31
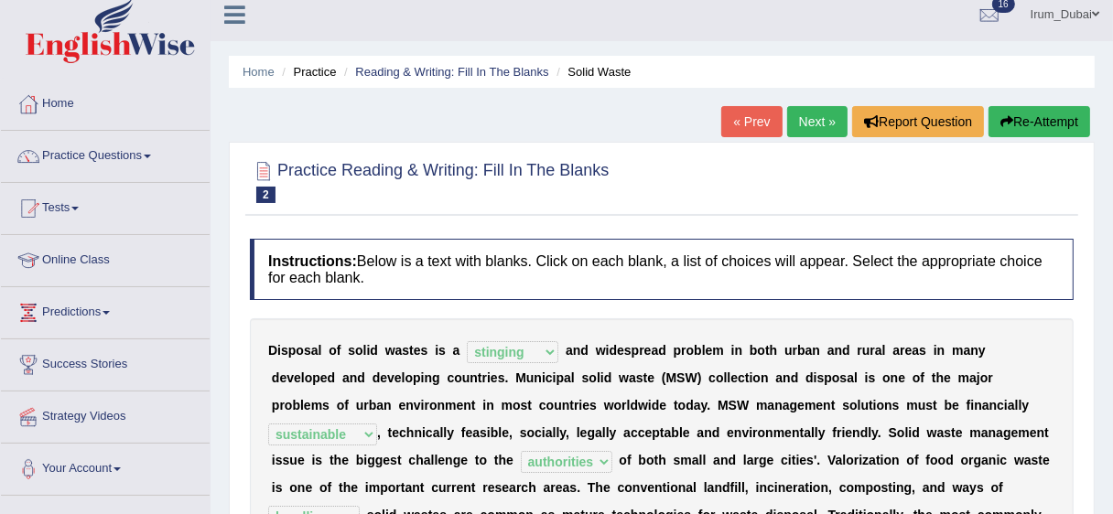
scroll to position [4, 0]
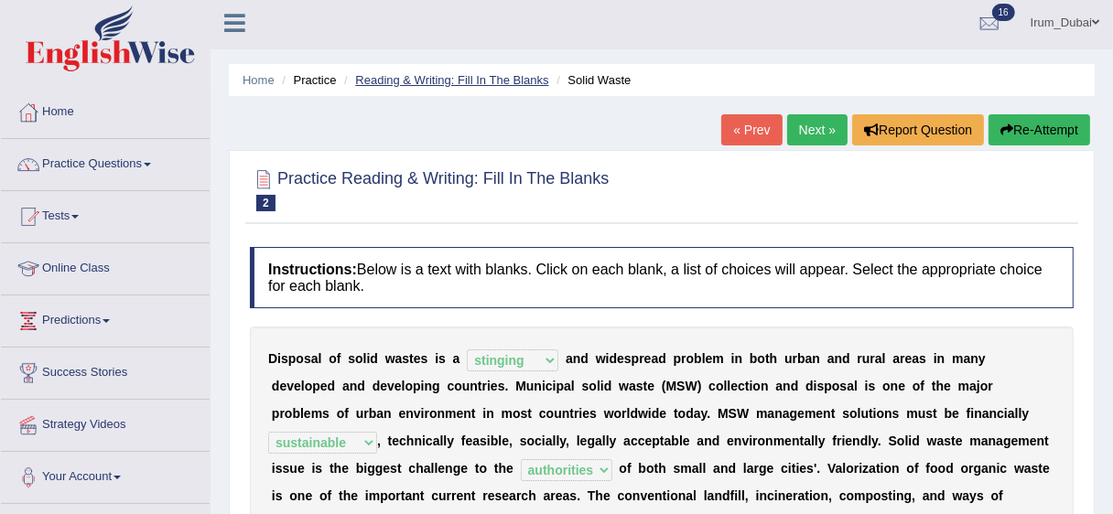
click at [393, 73] on link "Reading & Writing: Fill In The Blanks" at bounding box center [451, 80] width 193 height 14
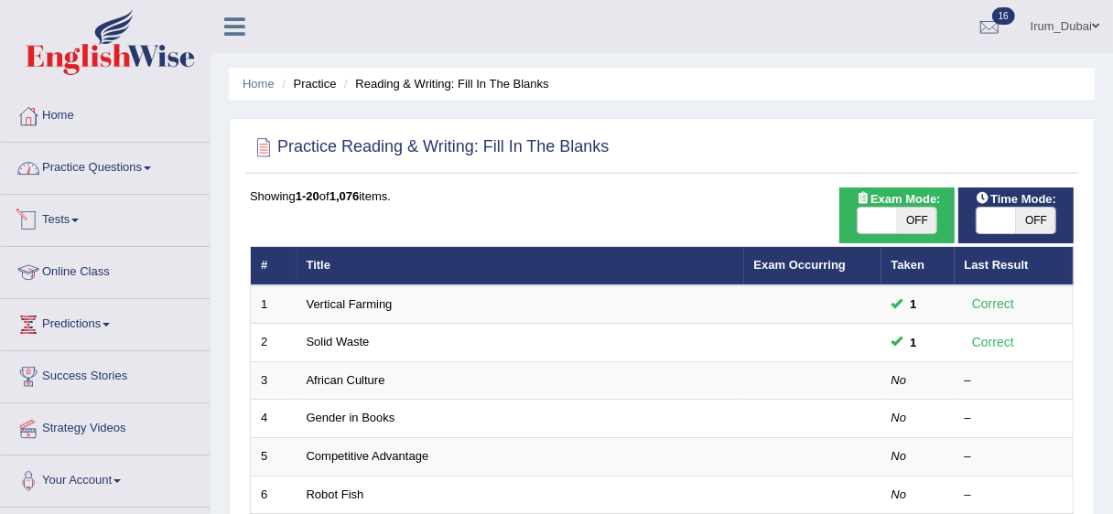
click at [117, 165] on link "Practice Questions" at bounding box center [105, 166] width 209 height 46
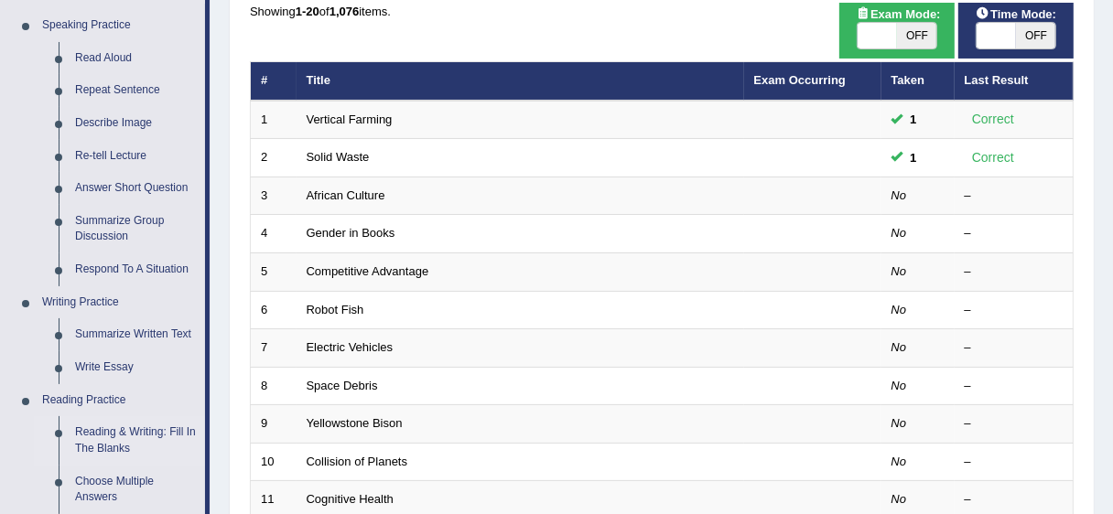
scroll to position [188, 0]
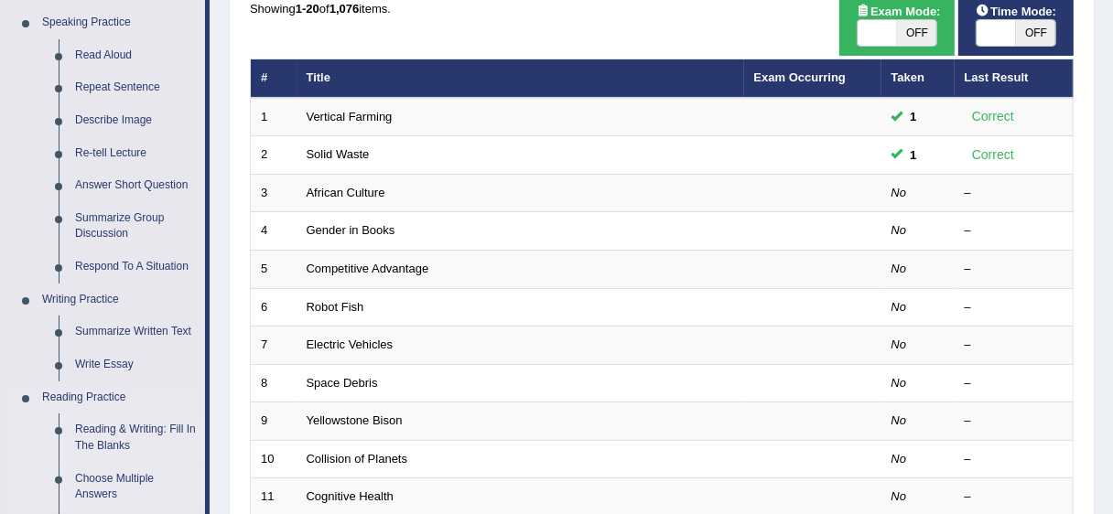
click at [124, 473] on link "Choose Multiple Answers" at bounding box center [136, 487] width 138 height 49
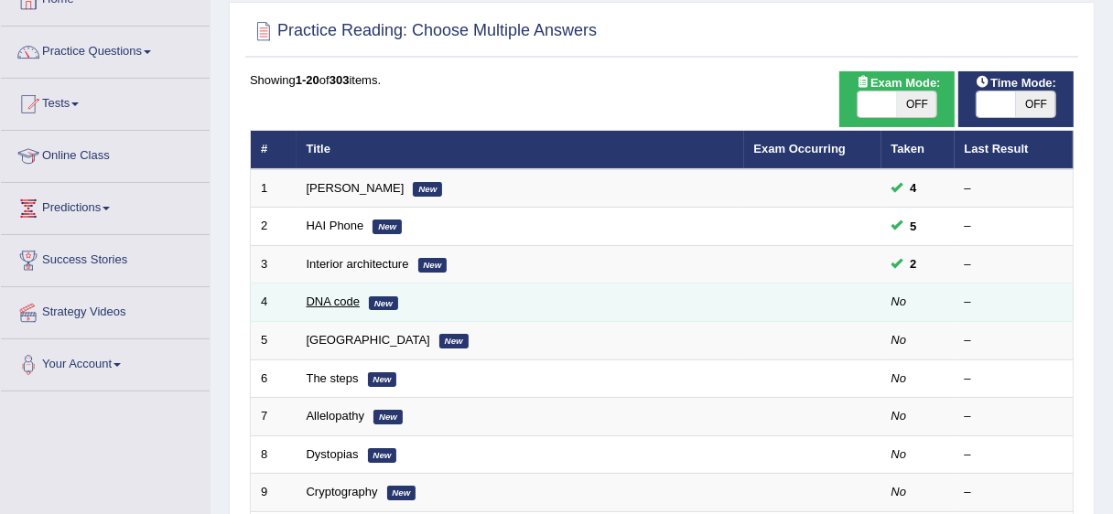
click at [348, 300] on link "DNA code" at bounding box center [334, 302] width 54 height 14
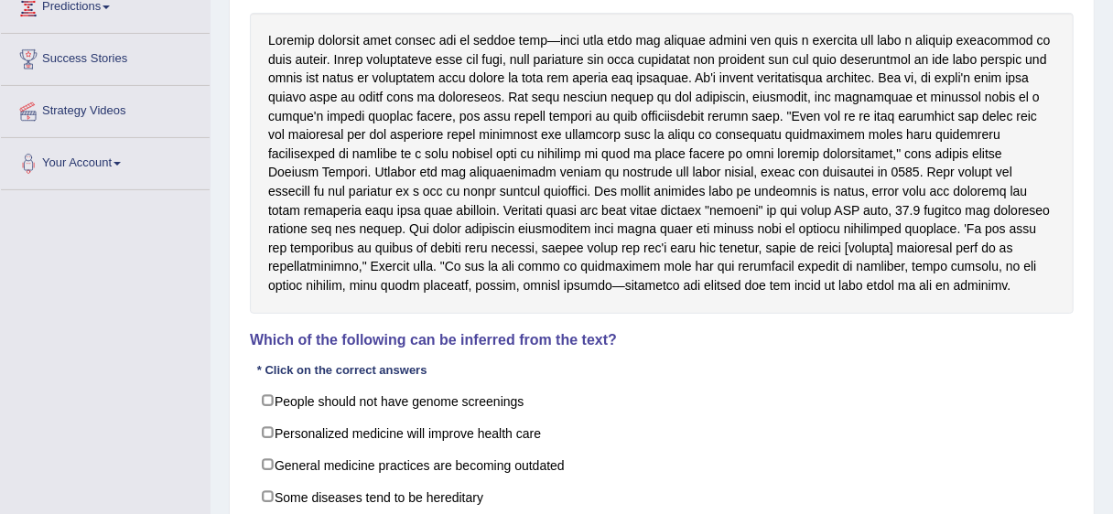
scroll to position [303, 0]
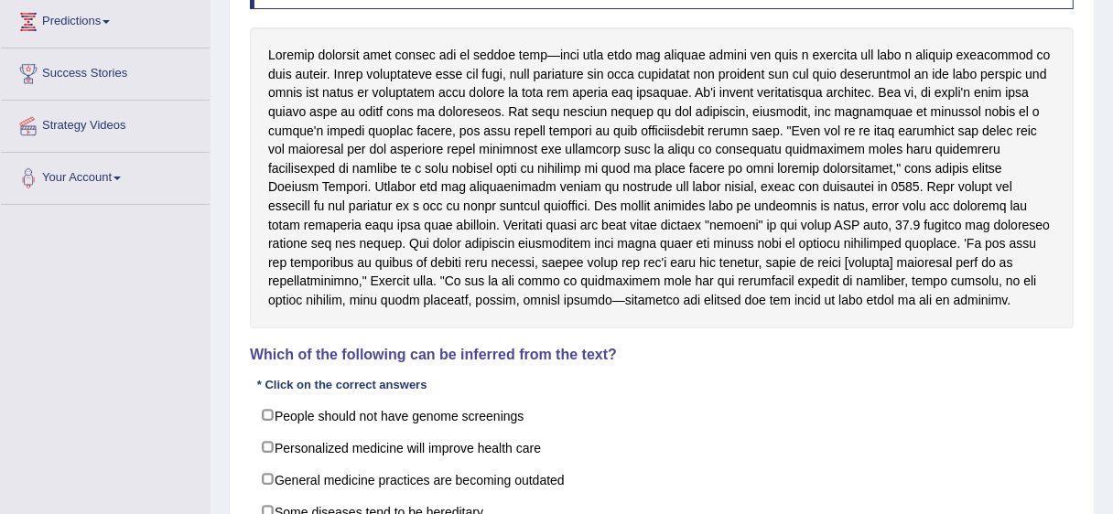
drag, startPoint x: 259, startPoint y: 367, endPoint x: 410, endPoint y: 367, distance: 151.0
click at [393, 366] on div "Instructions: Read the text and answer the question by selecting all the correc…" at bounding box center [661, 261] width 833 height 644
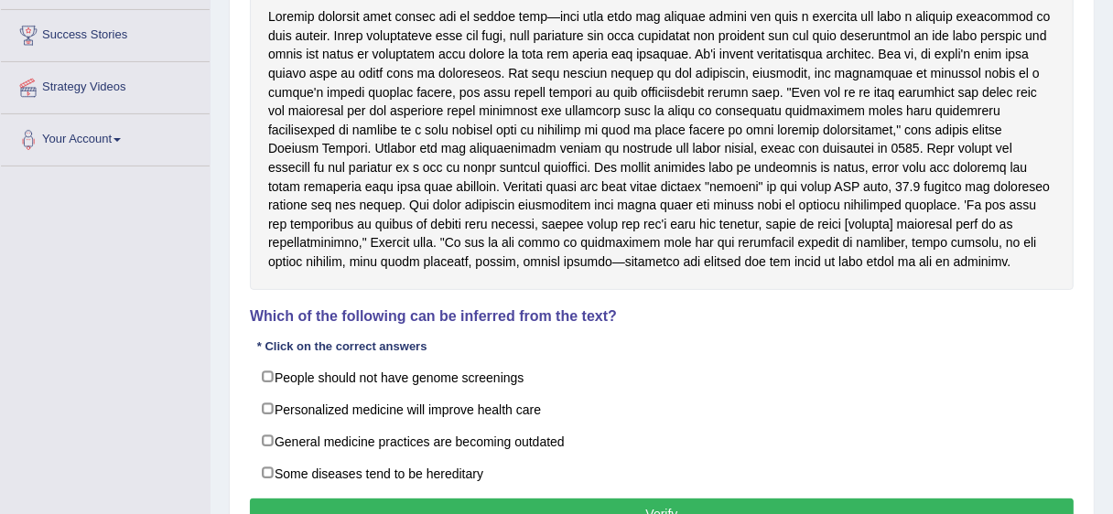
scroll to position [359, 0]
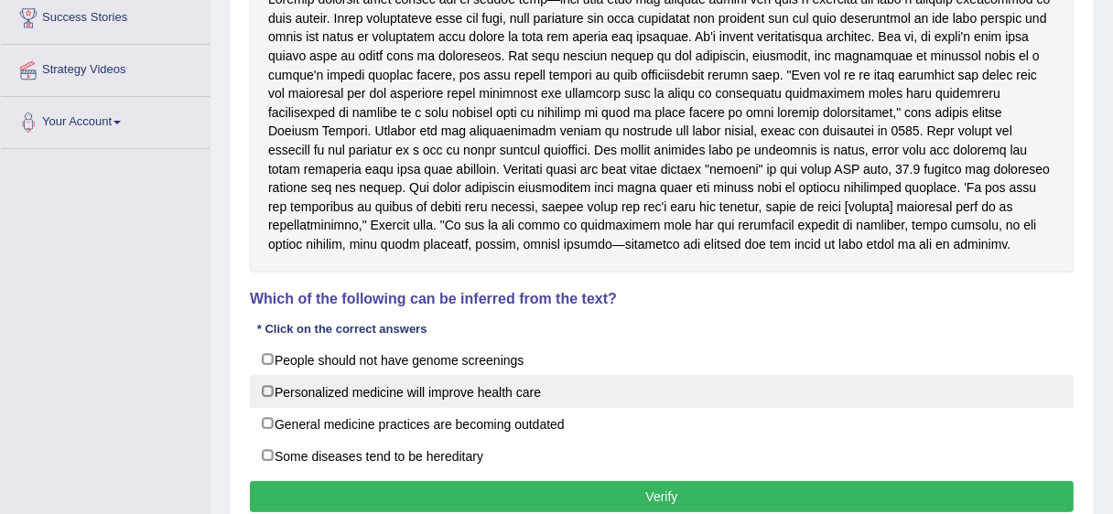
click at [433, 391] on label "Personalized medicine will improve health care" at bounding box center [662, 391] width 824 height 33
checkbox input "true"
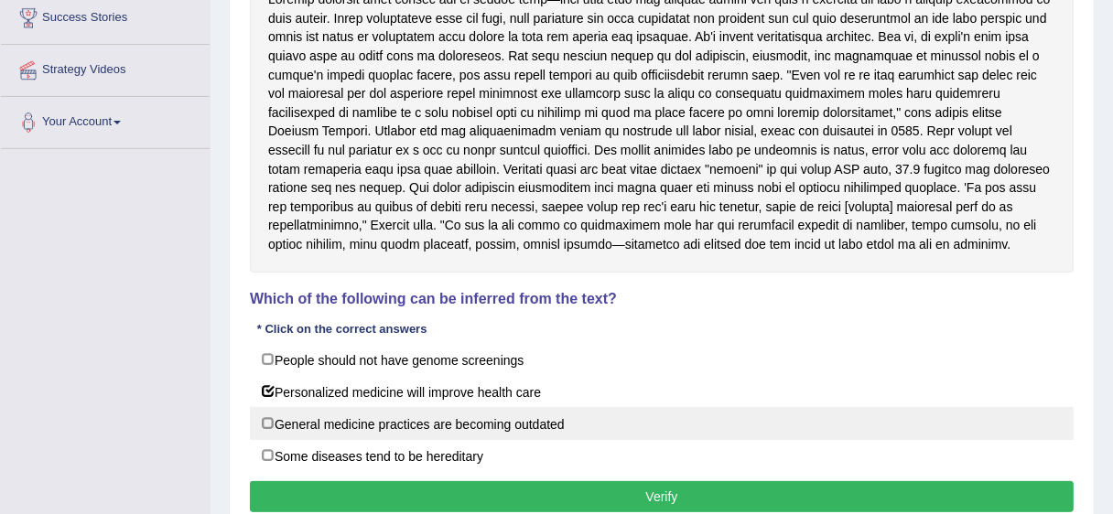
click at [296, 427] on label "General medicine practices are becoming outdated" at bounding box center [662, 423] width 824 height 33
checkbox input "true"
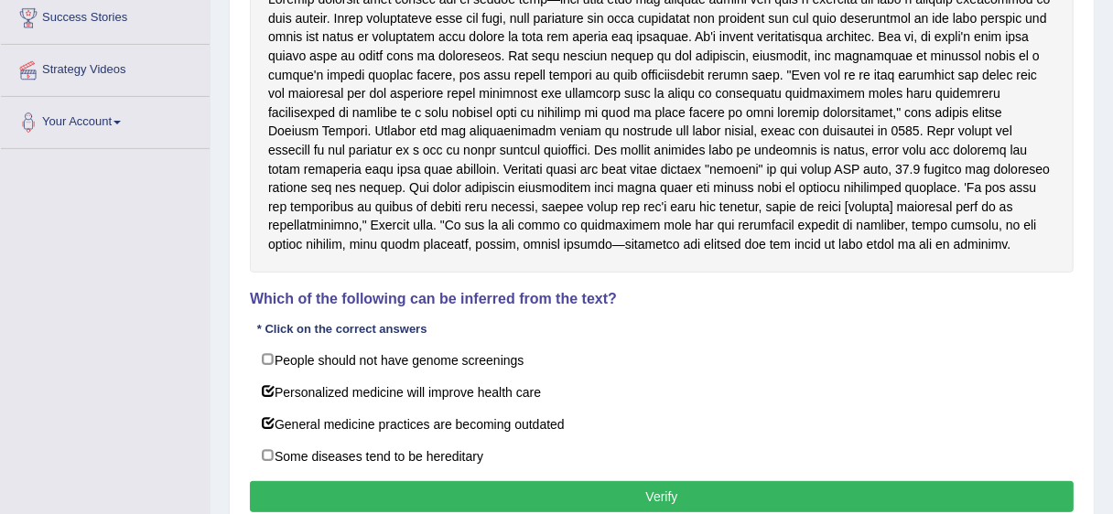
click at [632, 492] on button "Verify" at bounding box center [662, 496] width 824 height 31
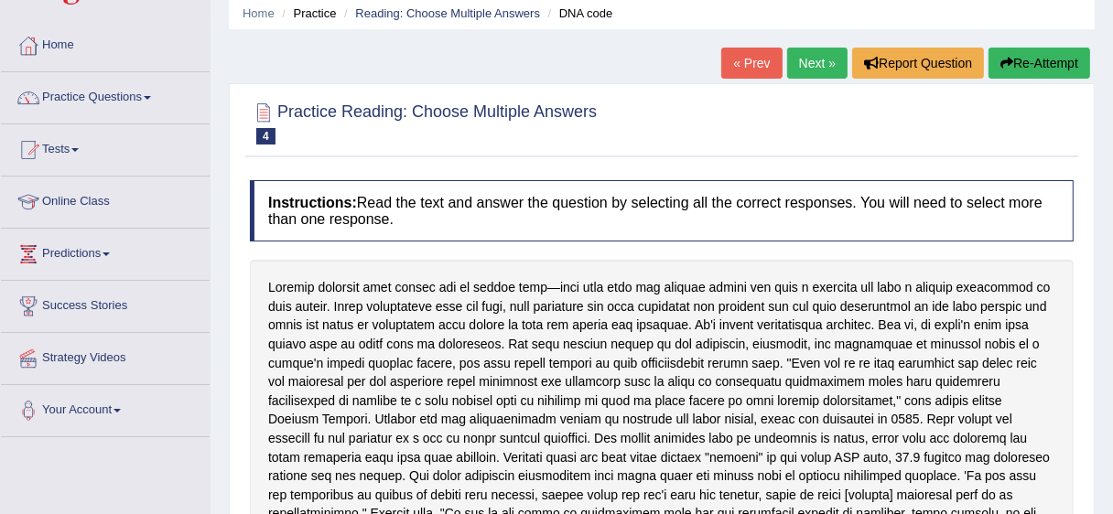
scroll to position [0, 0]
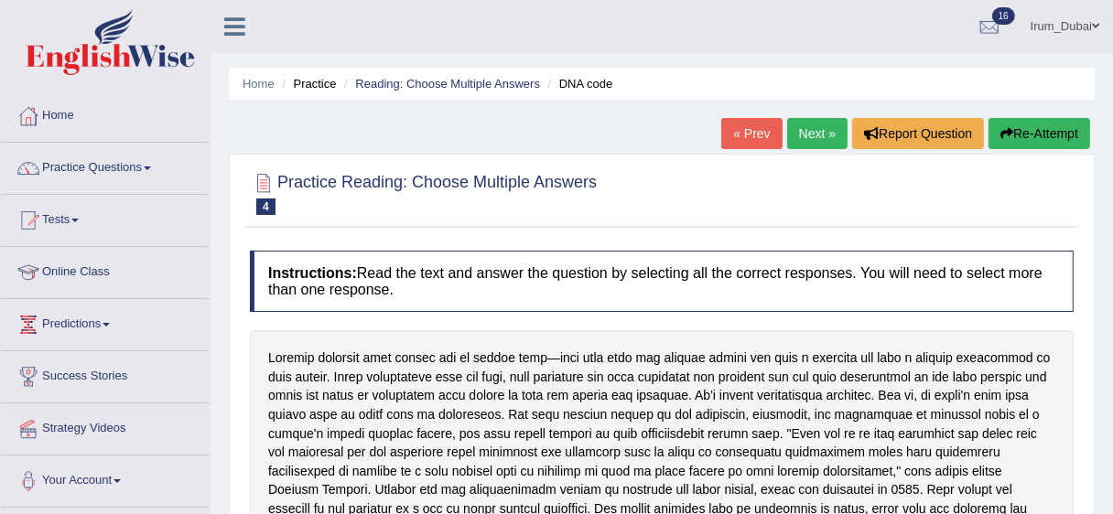
click at [1050, 128] on button "Re-Attempt" at bounding box center [1040, 133] width 102 height 31
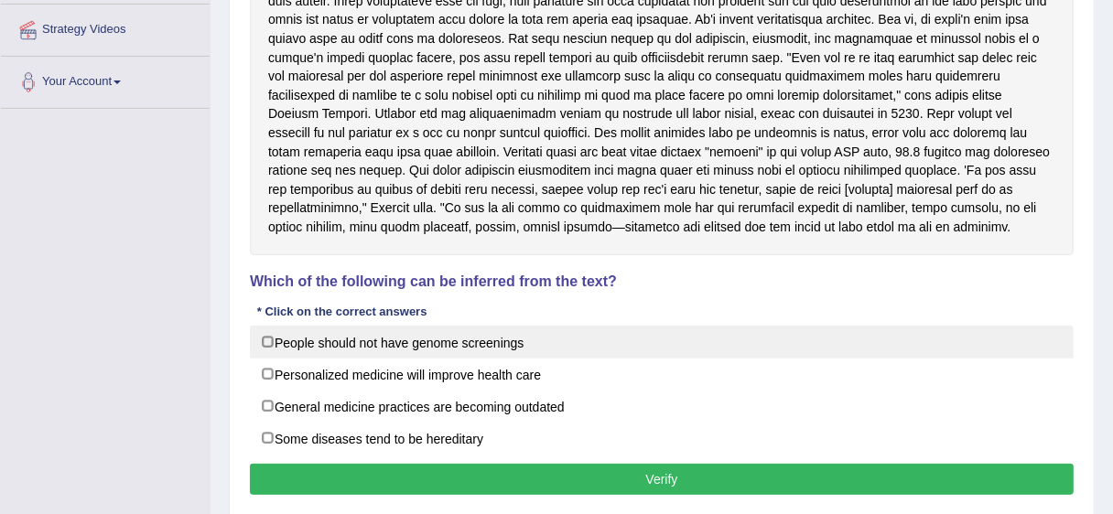
click at [415, 344] on label "People should not have genome screenings" at bounding box center [662, 342] width 824 height 33
checkbox input "true"
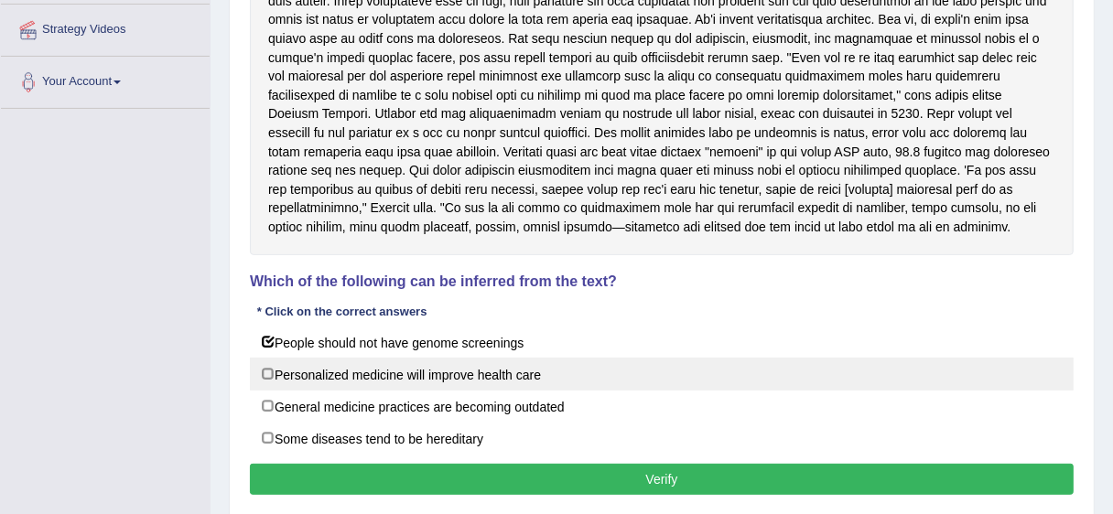
click at [410, 370] on label "Personalized medicine will improve health care" at bounding box center [662, 374] width 824 height 33
checkbox input "true"
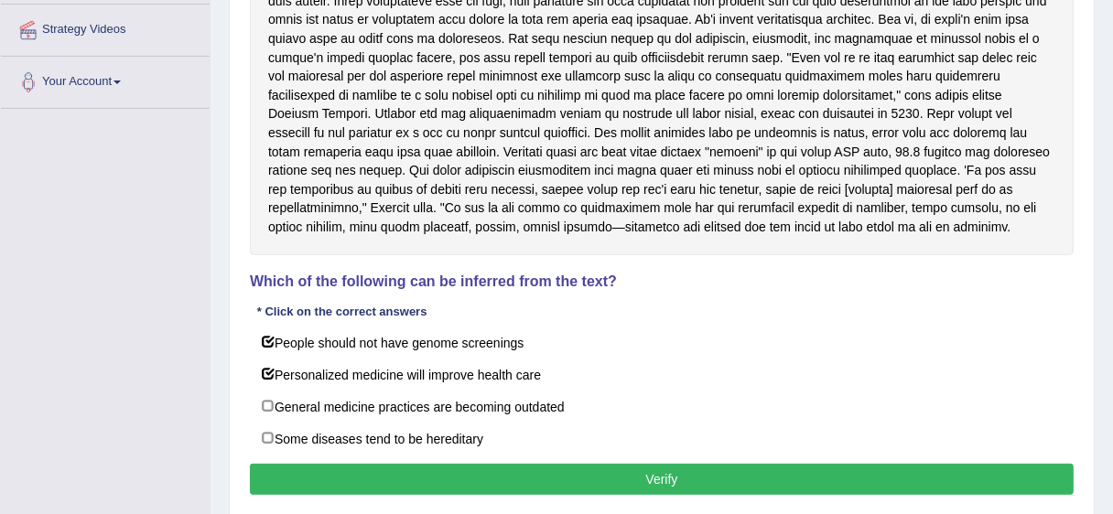
click at [433, 467] on button "Verify" at bounding box center [662, 479] width 824 height 31
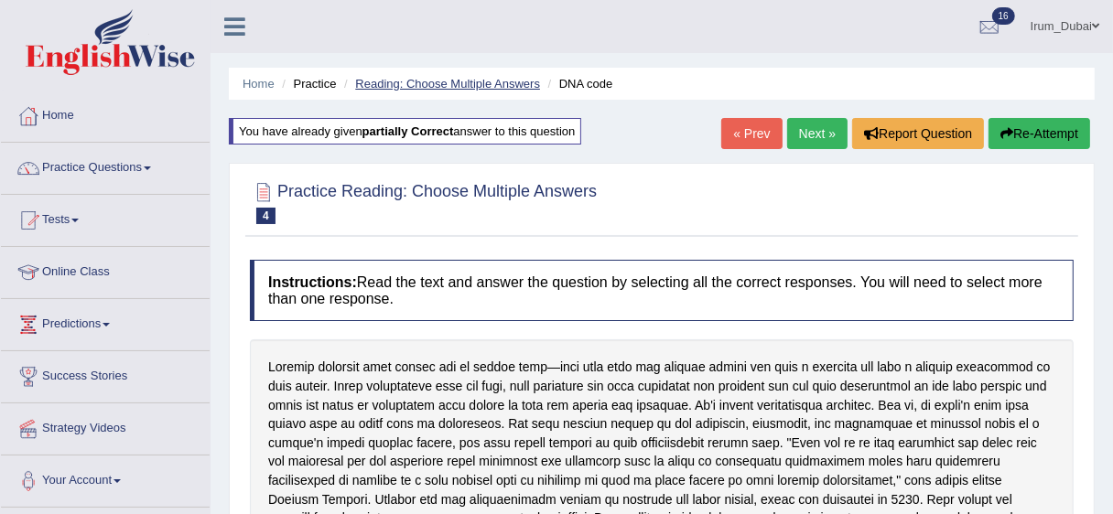
click at [430, 80] on link "Reading: Choose Multiple Answers" at bounding box center [447, 84] width 185 height 14
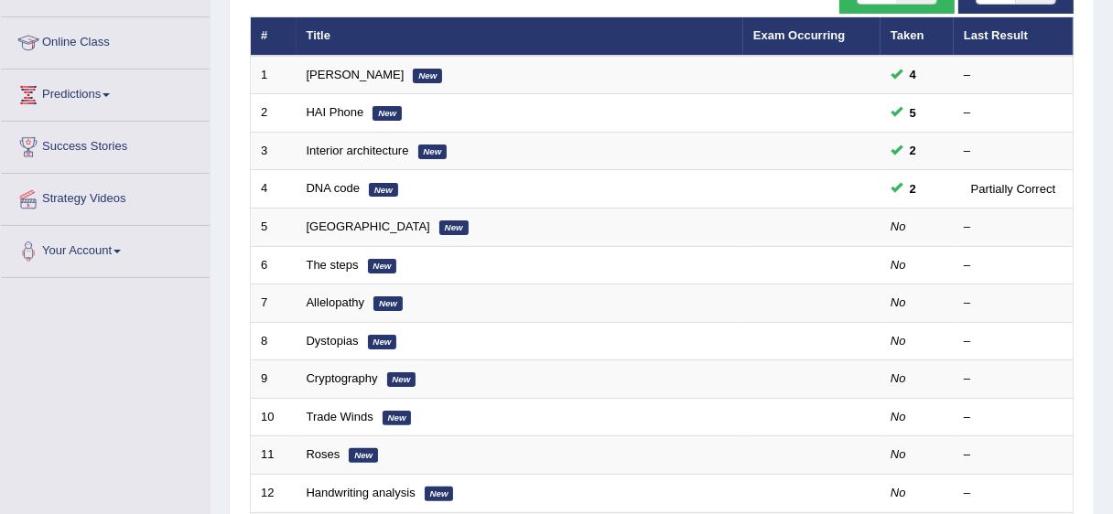
scroll to position [157, 0]
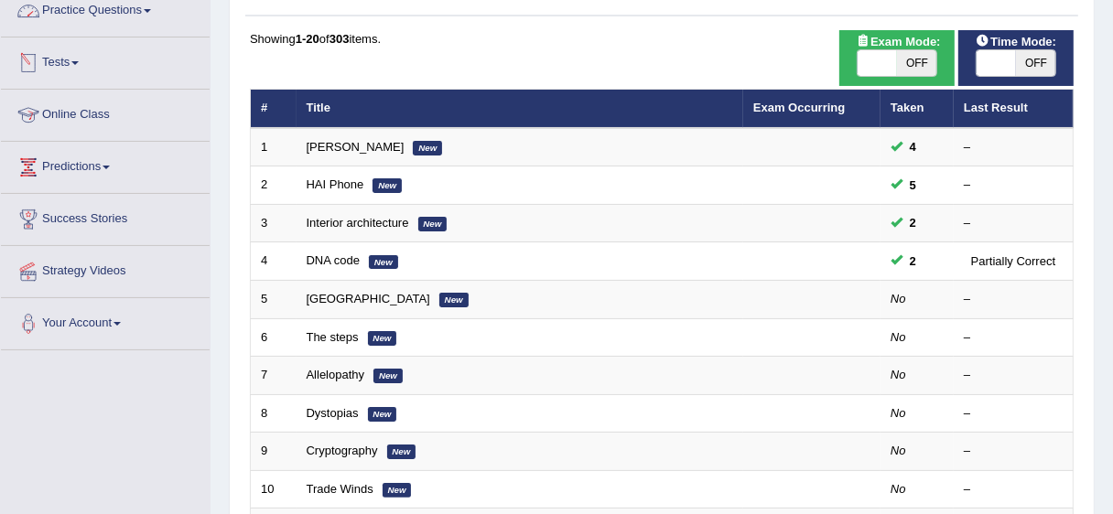
click at [116, 12] on link "Practice Questions" at bounding box center [105, 8] width 209 height 46
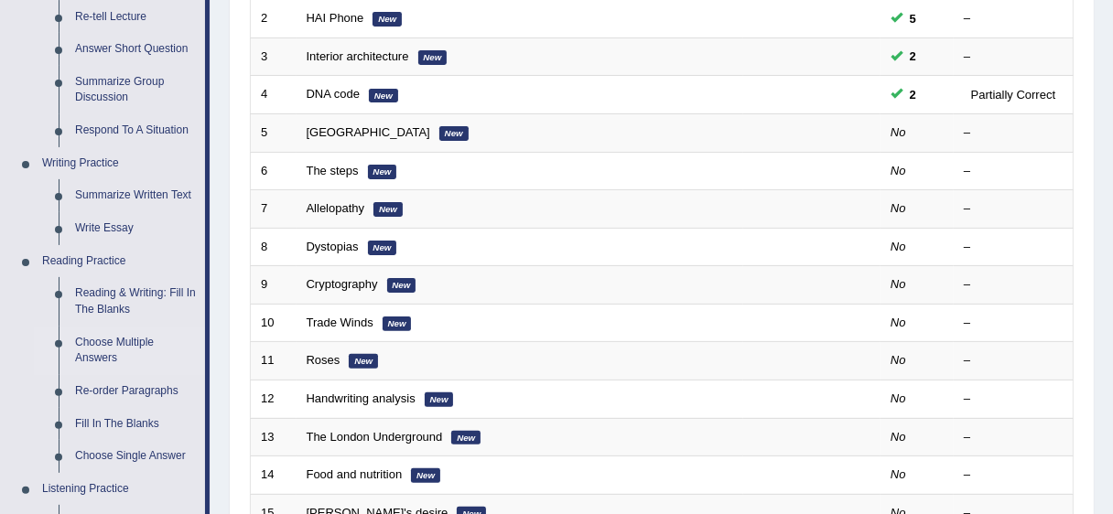
scroll to position [331, 0]
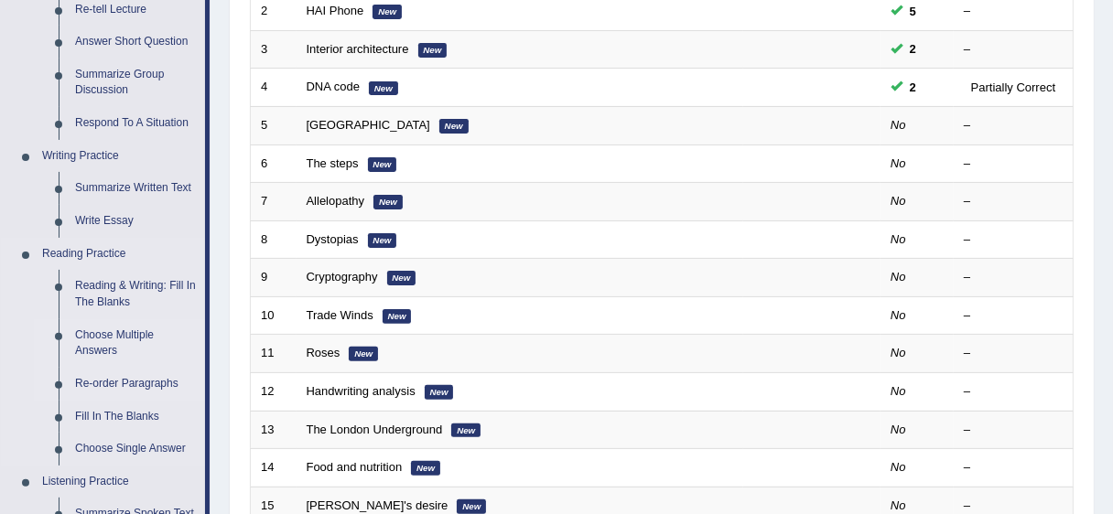
click at [172, 368] on link "Re-order Paragraphs" at bounding box center [136, 384] width 138 height 33
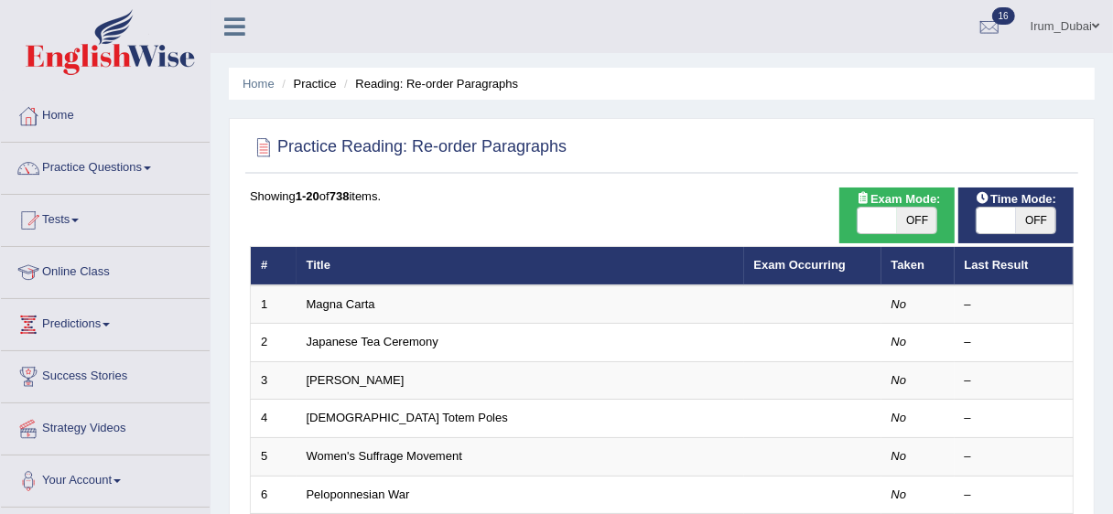
click at [1112, 215] on html "Toggle navigation Home Practice Questions Speaking Practice Read Aloud Repeat S…" at bounding box center [556, 257] width 1113 height 514
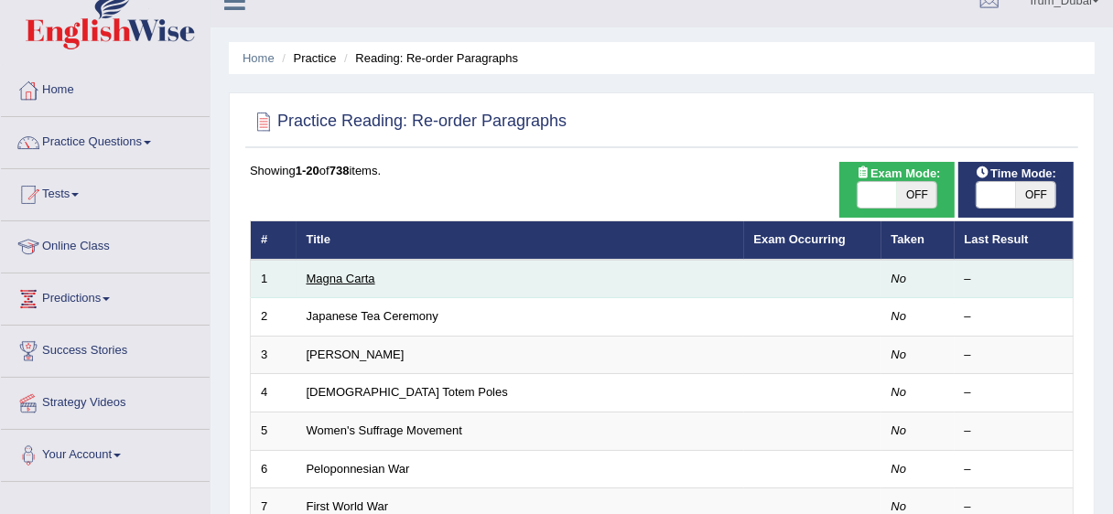
click at [334, 280] on link "Magna Carta" at bounding box center [341, 279] width 69 height 14
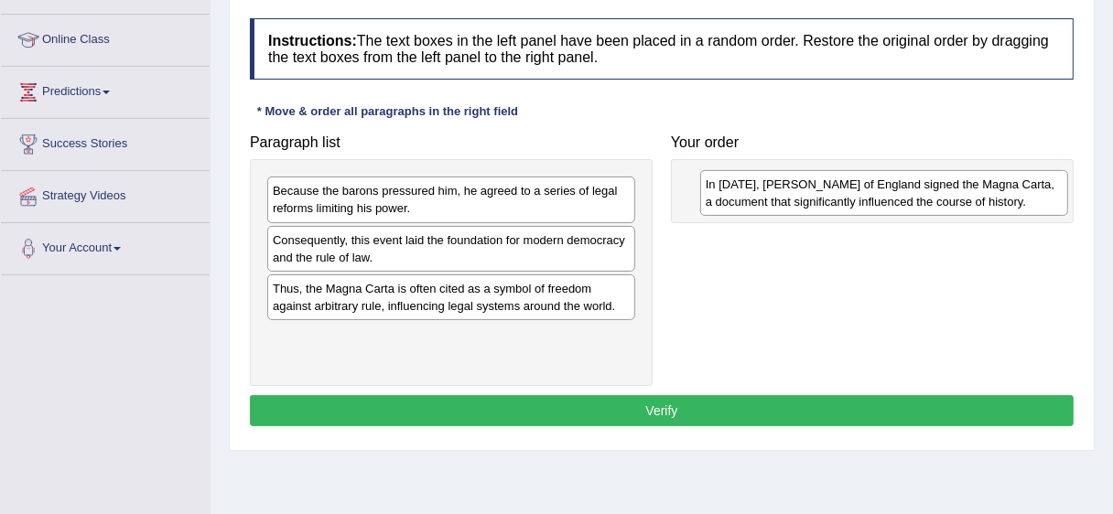
drag, startPoint x: 293, startPoint y: 251, endPoint x: 686, endPoint y: 183, distance: 399.4
click at [700, 183] on div "In 1215, King John of England signed the Magna Carta, a document that significa…" at bounding box center [884, 193] width 368 height 46
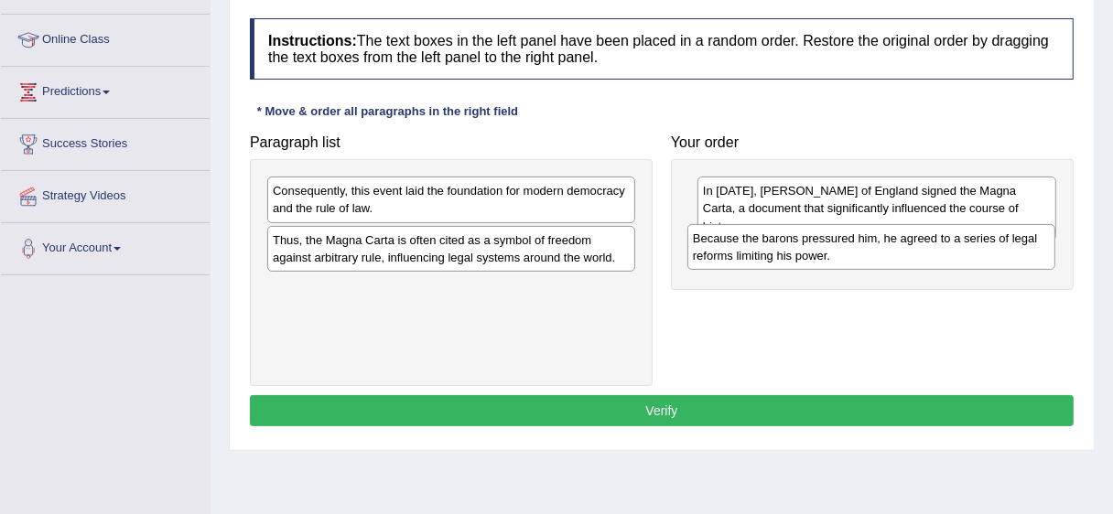
drag, startPoint x: 370, startPoint y: 204, endPoint x: 790, endPoint y: 252, distance: 422.8
click at [790, 252] on div "Because the barons pressured him, he agreed to a series of legal reforms limiti…" at bounding box center [871, 247] width 368 height 46
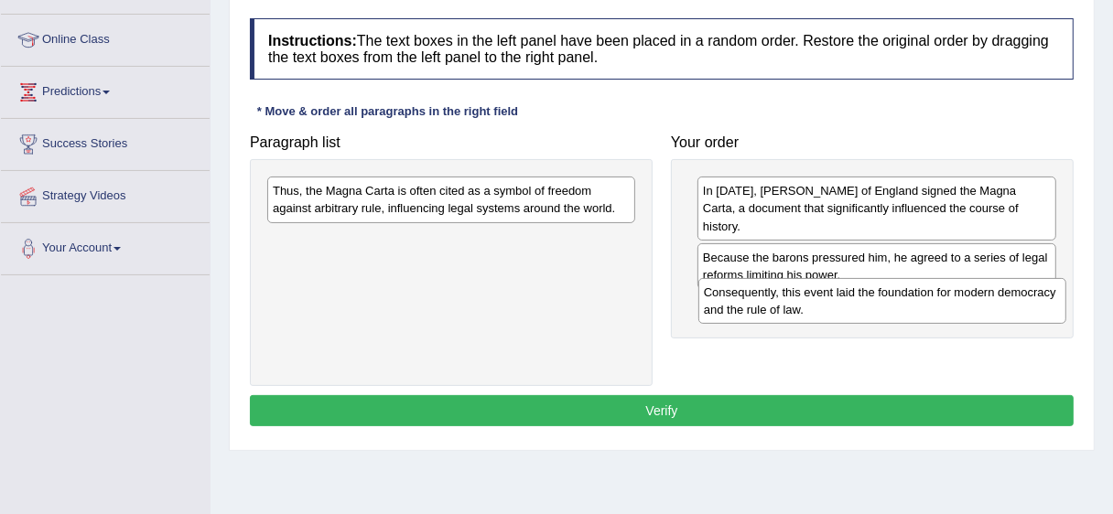
drag, startPoint x: 375, startPoint y: 188, endPoint x: 806, endPoint y: 289, distance: 442.9
click at [806, 289] on div "Consequently, this event laid the foundation for modern democracy and the rule …" at bounding box center [882, 301] width 368 height 46
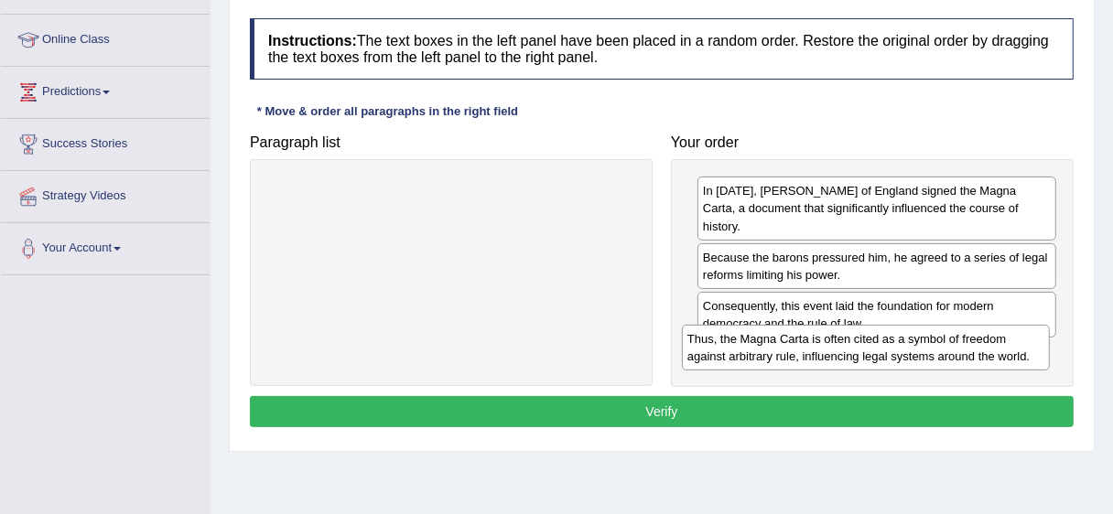
drag, startPoint x: 341, startPoint y: 201, endPoint x: 755, endPoint y: 350, distance: 440.4
click at [755, 350] on div "Thus, the Magna Carta is often cited as a symbol of freedom against arbitrary r…" at bounding box center [866, 348] width 368 height 46
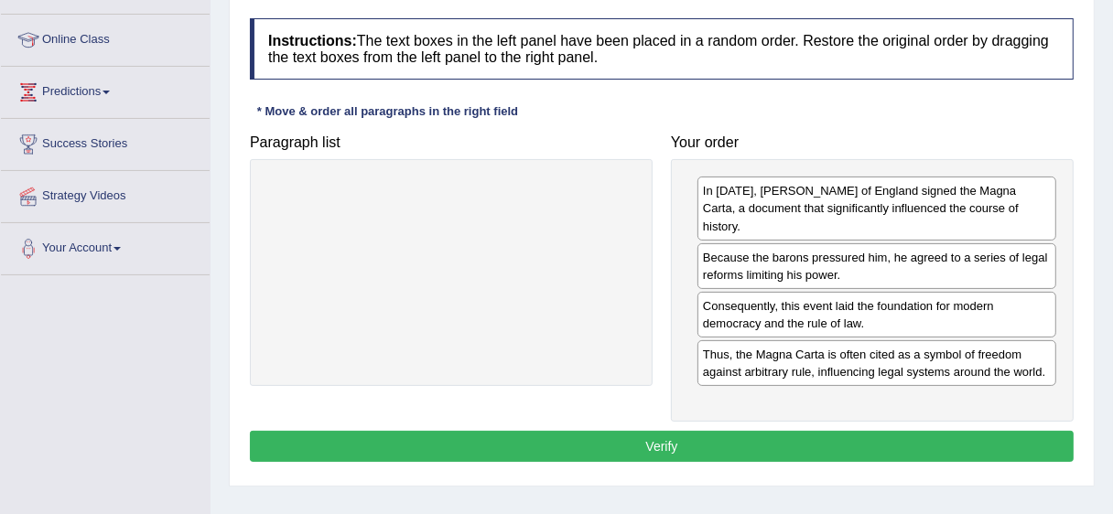
click at [560, 438] on button "Verify" at bounding box center [662, 446] width 824 height 31
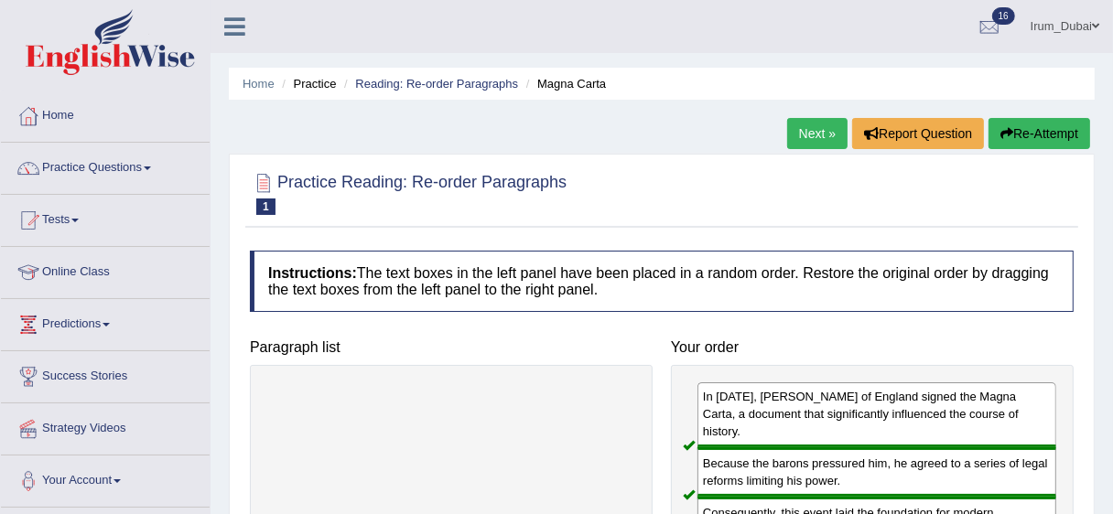
click at [818, 136] on link "Next »" at bounding box center [817, 133] width 60 height 31
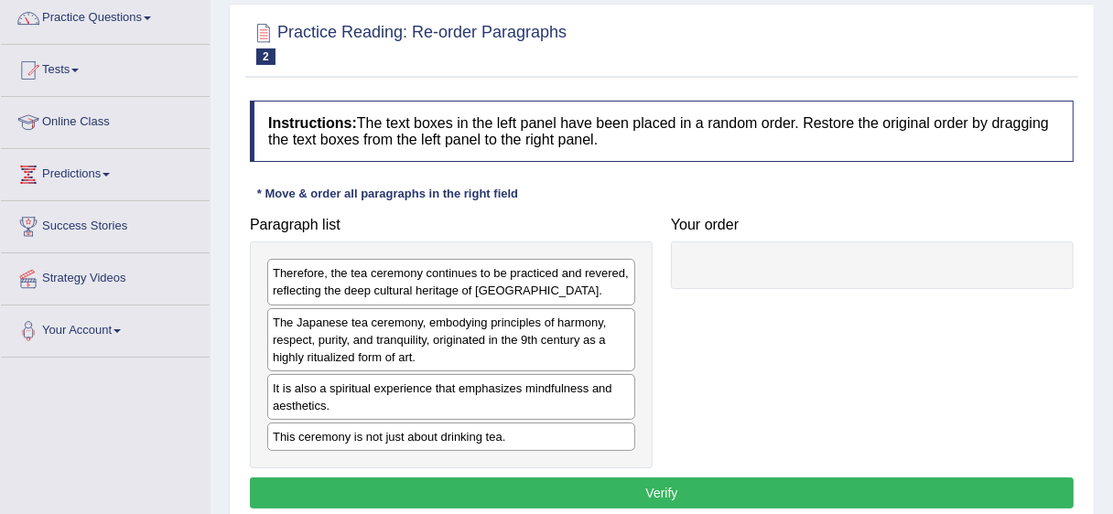
scroll to position [183, 0]
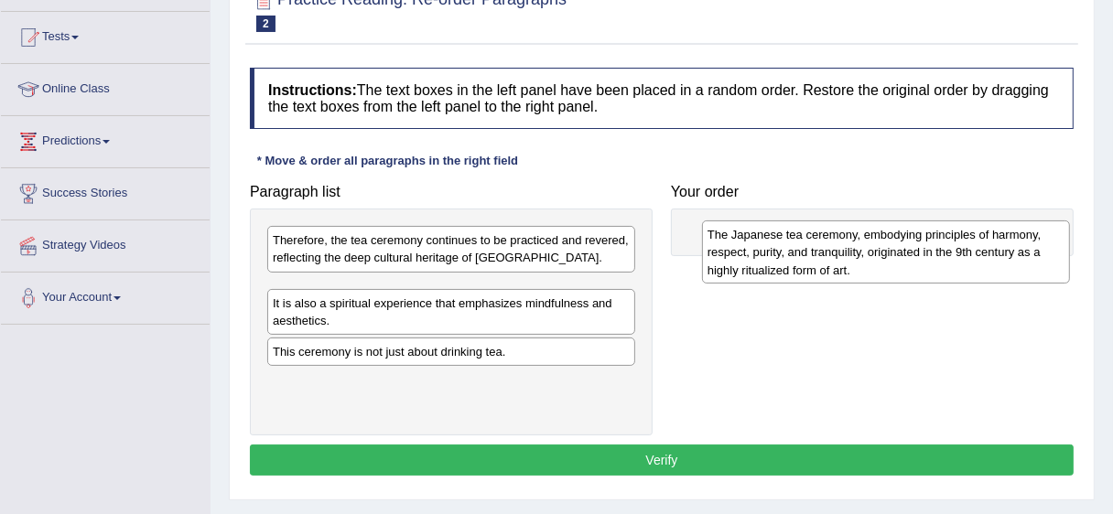
drag, startPoint x: 381, startPoint y: 329, endPoint x: 819, endPoint y: 256, distance: 444.4
click at [819, 256] on div "The Japanese tea ceremony, embodying principles of harmony, respect, purity, an…" at bounding box center [886, 252] width 368 height 63
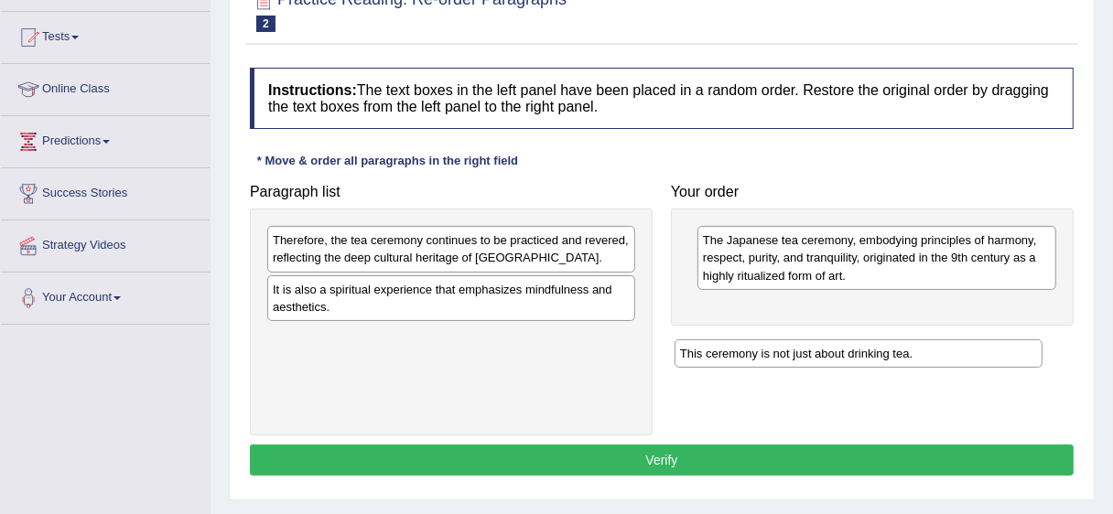
drag, startPoint x: 461, startPoint y: 344, endPoint x: 924, endPoint y: 316, distance: 464.0
click at [924, 340] on div "This ceremony is not just about drinking tea." at bounding box center [859, 354] width 368 height 28
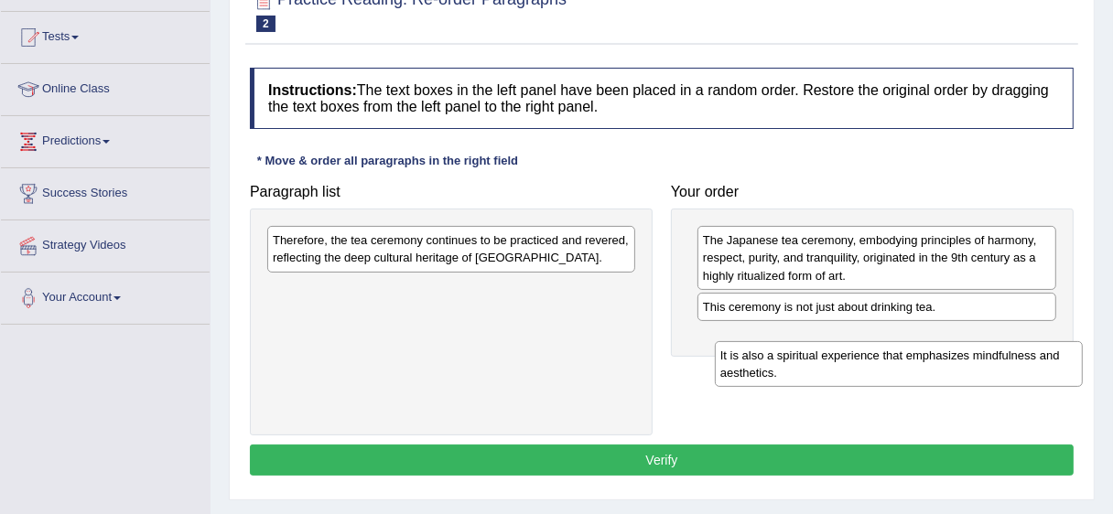
drag, startPoint x: 417, startPoint y: 295, endPoint x: 855, endPoint y: 351, distance: 441.2
click at [855, 351] on div "It is also a spiritual experience that emphasizes mindfulness and aesthetics." at bounding box center [899, 364] width 368 height 46
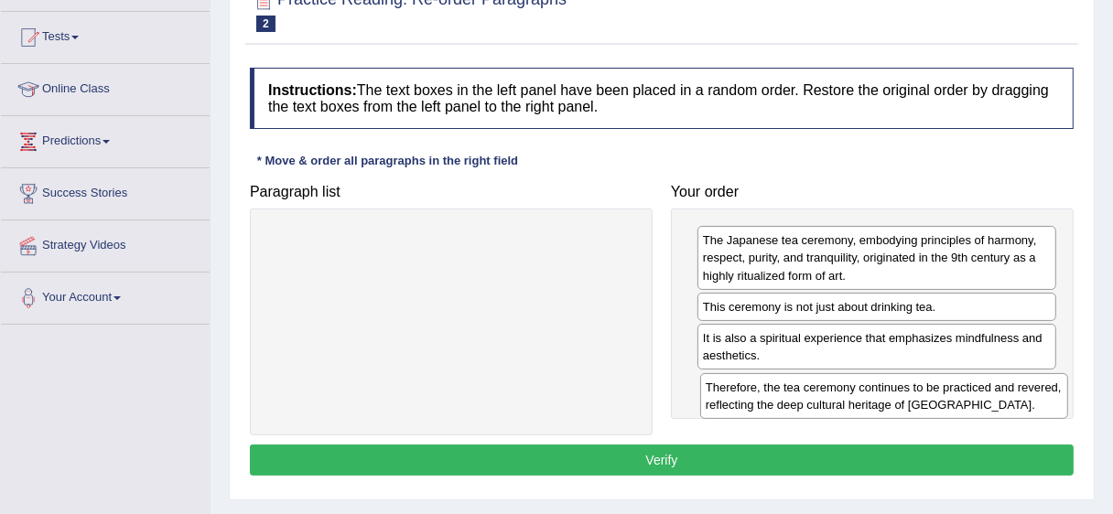
drag, startPoint x: 433, startPoint y: 249, endPoint x: 865, endPoint y: 395, distance: 456.2
click at [865, 395] on div "Therefore, the tea ceremony continues to be practiced and revered, reflecting t…" at bounding box center [884, 396] width 368 height 46
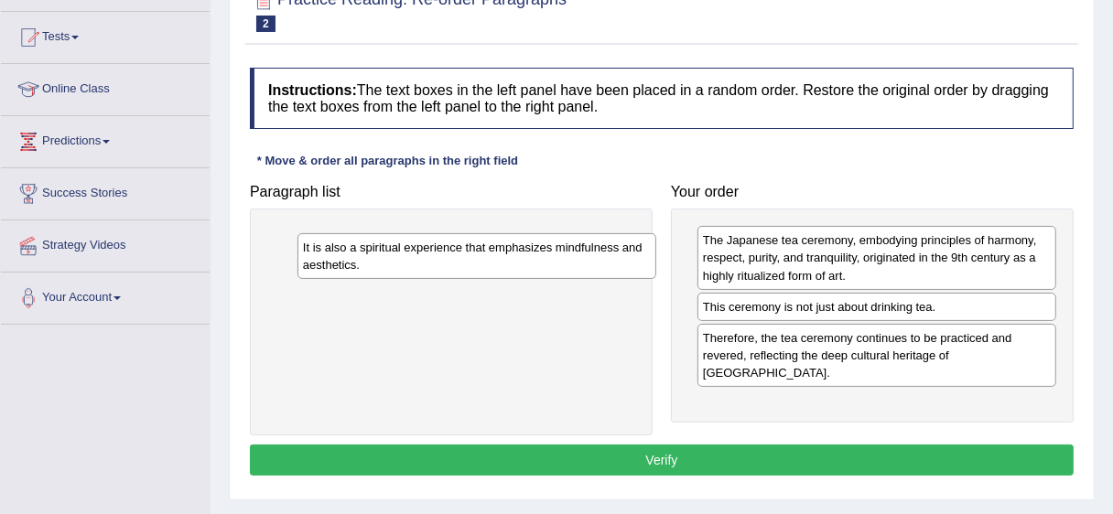
drag, startPoint x: 768, startPoint y: 351, endPoint x: 367, endPoint y: 259, distance: 411.2
click at [367, 259] on div "It is also a spiritual experience that emphasizes mindfulness and aesthetics." at bounding box center [476, 256] width 359 height 46
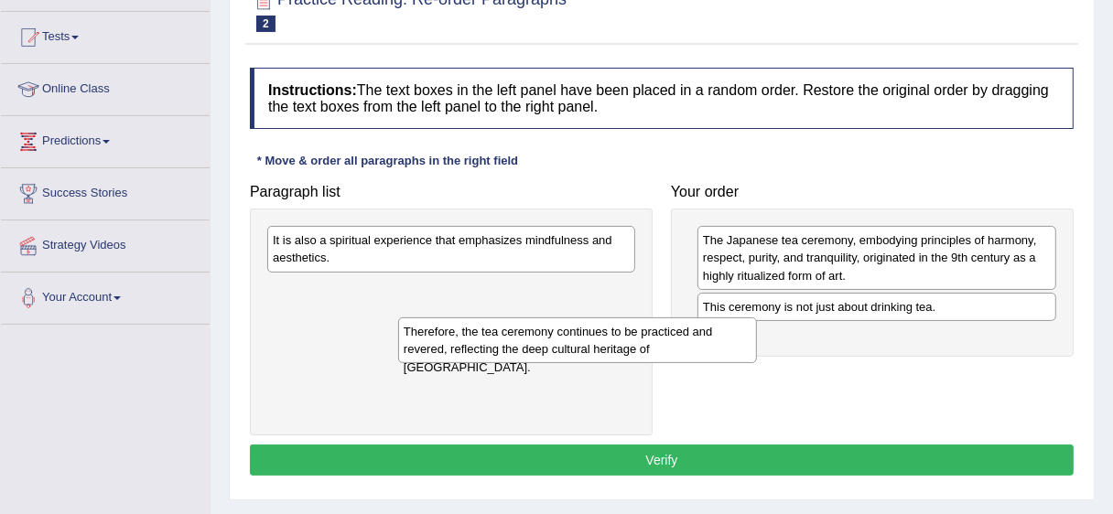
drag, startPoint x: 856, startPoint y: 366, endPoint x: 466, endPoint y: 343, distance: 390.6
click at [468, 343] on div "Therefore, the tea ceremony continues to be practiced and revered, reflecting t…" at bounding box center [577, 341] width 359 height 46
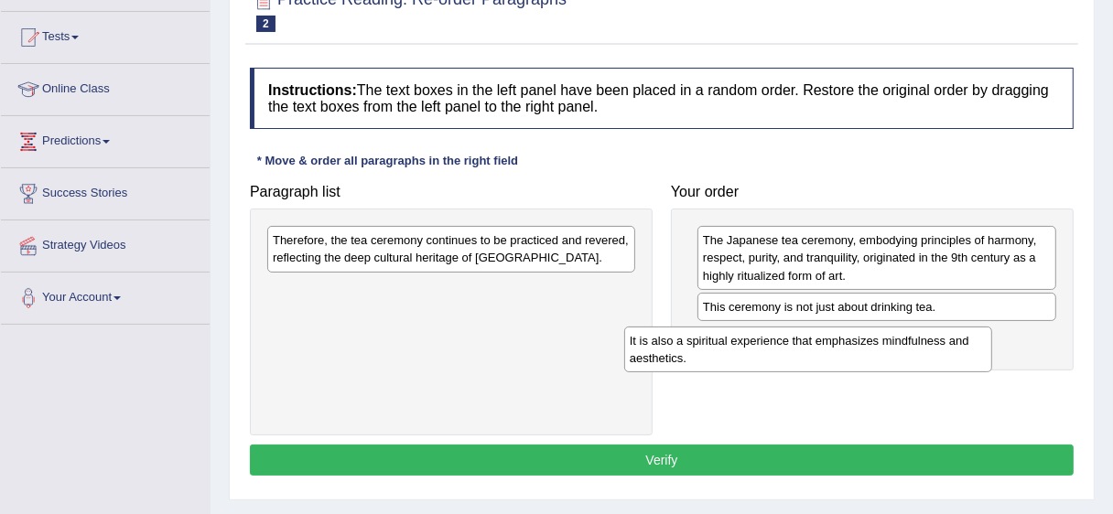
drag, startPoint x: 475, startPoint y: 241, endPoint x: 858, endPoint y: 332, distance: 393.4
click at [858, 332] on div "It is also a spiritual experience that emphasizes mindfulness and aesthetics." at bounding box center [808, 350] width 368 height 46
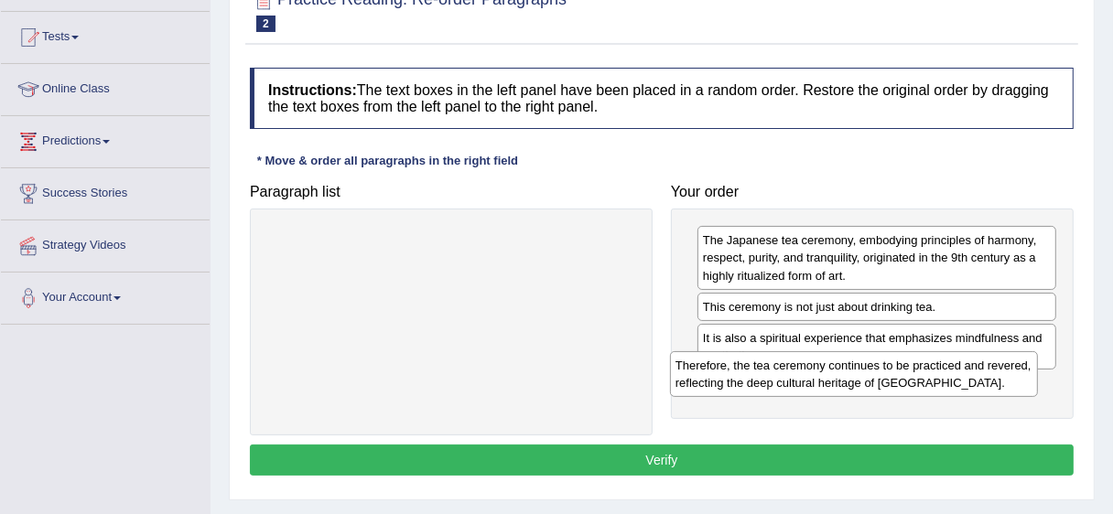
drag, startPoint x: 499, startPoint y: 317, endPoint x: 855, endPoint y: 373, distance: 360.4
click at [855, 373] on div "Therefore, the tea ceremony continues to be practiced and revered, reflecting t…" at bounding box center [854, 374] width 368 height 46
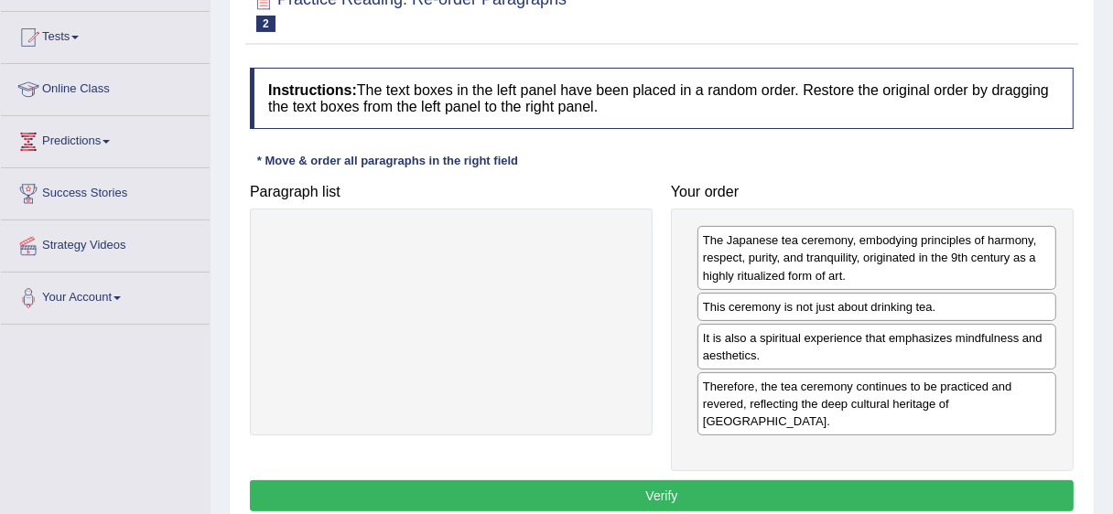
click at [623, 481] on button "Verify" at bounding box center [662, 496] width 824 height 31
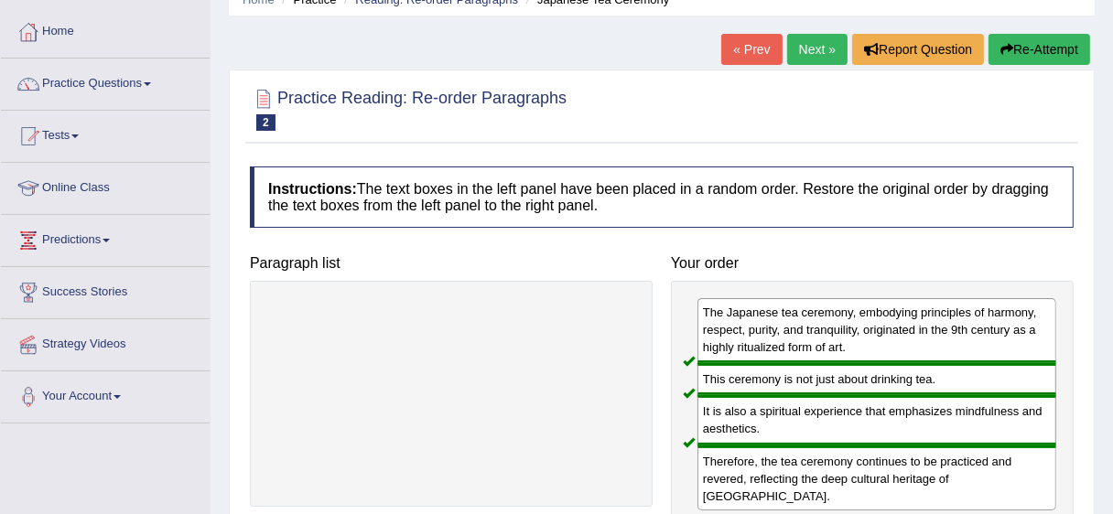
scroll to position [53, 0]
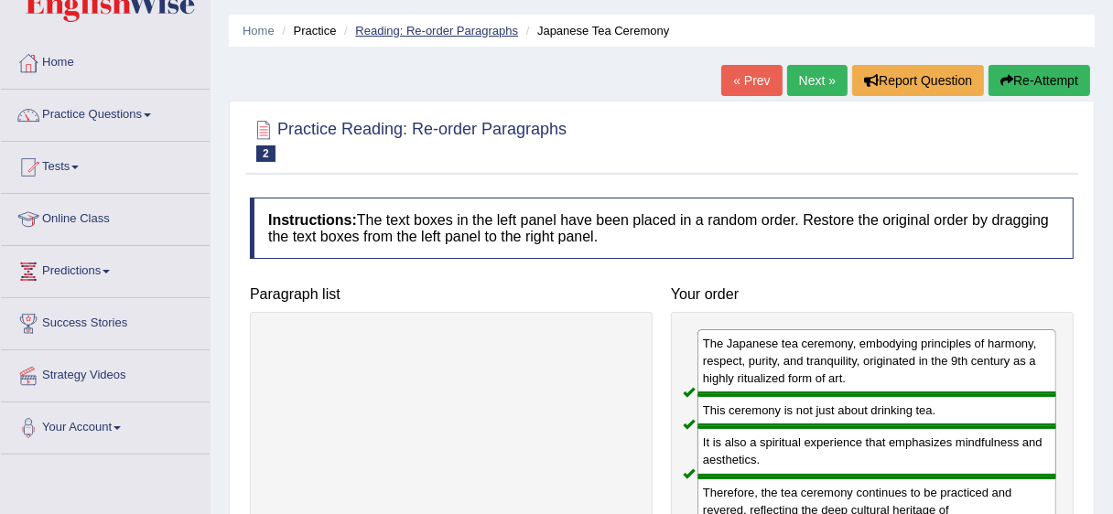
click at [439, 24] on link "Reading: Re-order Paragraphs" at bounding box center [436, 31] width 163 height 14
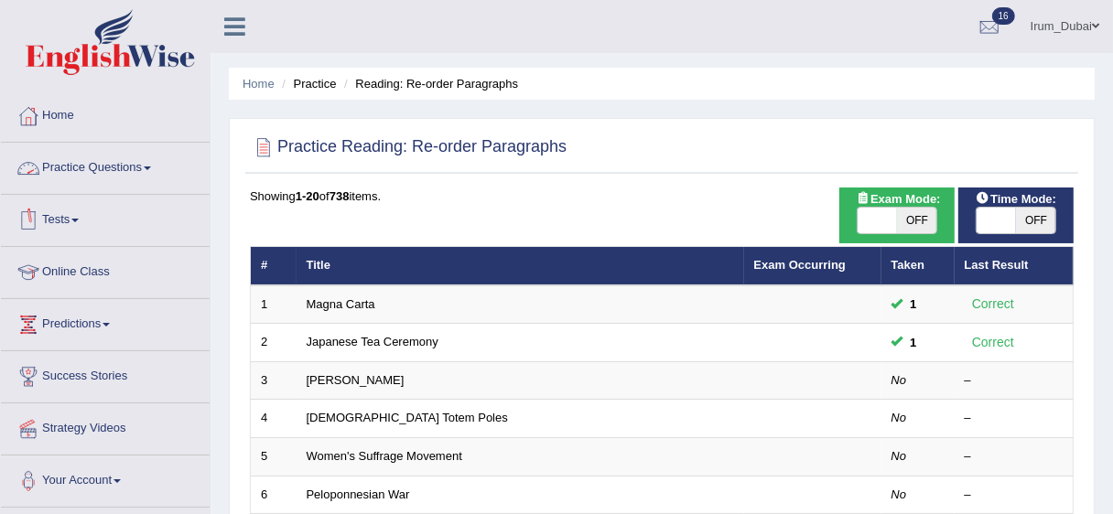
click at [122, 176] on link "Practice Questions" at bounding box center [105, 166] width 209 height 46
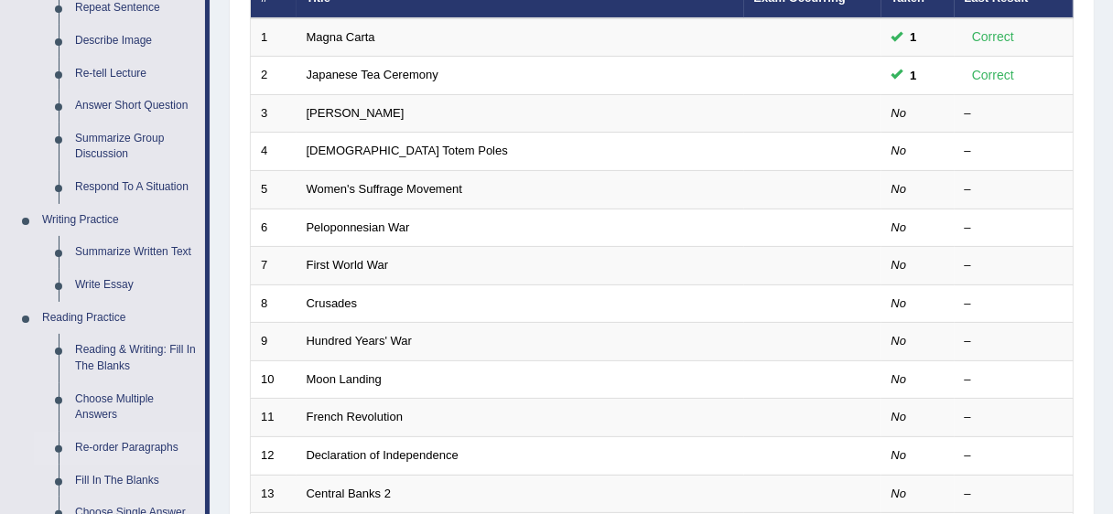
scroll to position [297, 0]
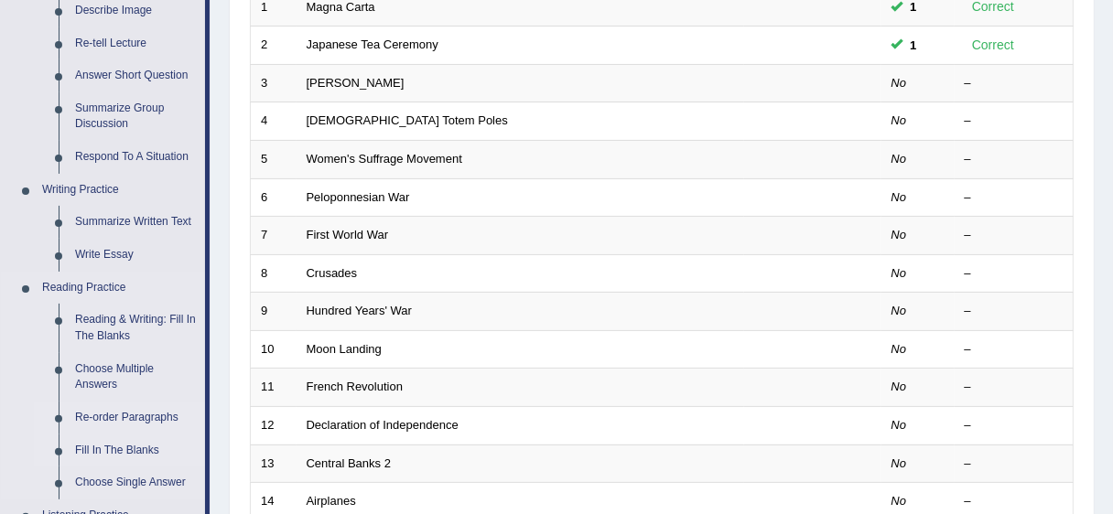
click at [131, 436] on link "Fill In The Blanks" at bounding box center [136, 451] width 138 height 33
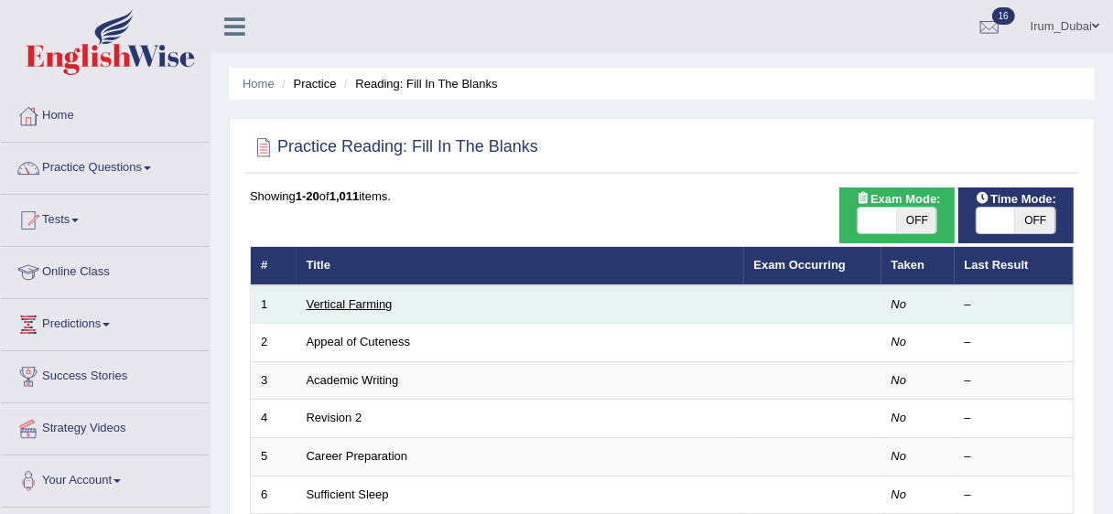
click at [363, 301] on link "Vertical Farming" at bounding box center [350, 304] width 86 height 14
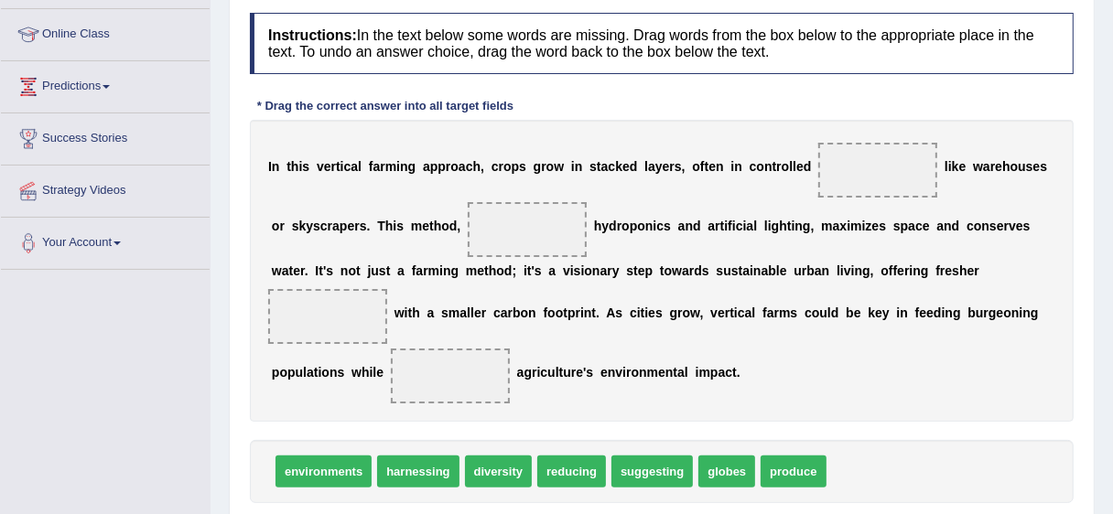
click at [1112, 203] on html "Toggle navigation Home Practice Questions Speaking Practice Read Aloud Repeat S…" at bounding box center [556, 19] width 1113 height 514
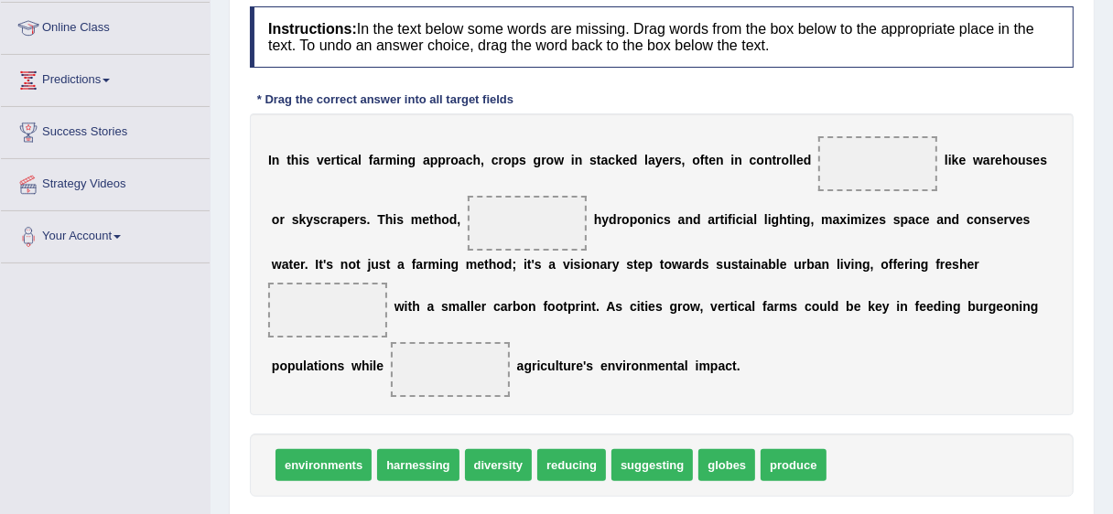
drag, startPoint x: 816, startPoint y: 482, endPoint x: 849, endPoint y: 351, distance: 135.0
click at [858, 341] on div "Instructions: In the text below some words are missing. Drag words from the box…" at bounding box center [661, 279] width 833 height 564
drag, startPoint x: 795, startPoint y: 462, endPoint x: 859, endPoint y: 185, distance: 284.4
drag, startPoint x: 864, startPoint y: 167, endPoint x: 507, endPoint y: 243, distance: 365.0
drag, startPoint x: 508, startPoint y: 236, endPoint x: 751, endPoint y: 431, distance: 311.2
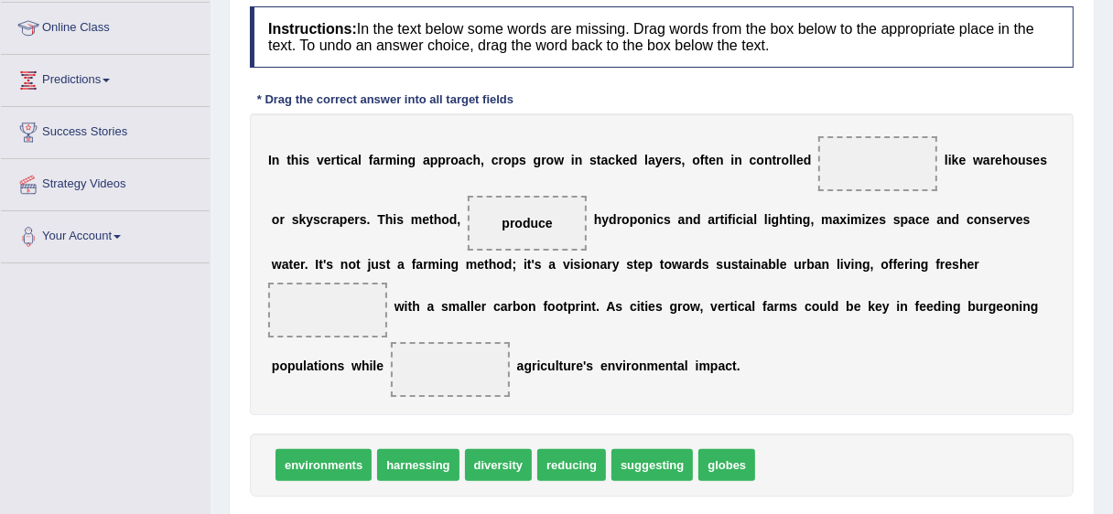
click at [751, 431] on div "Instructions: In the text below some words are missing. Drag words from the box…" at bounding box center [661, 279] width 833 height 564
drag, startPoint x: 529, startPoint y: 232, endPoint x: 802, endPoint y: 443, distance: 344.6
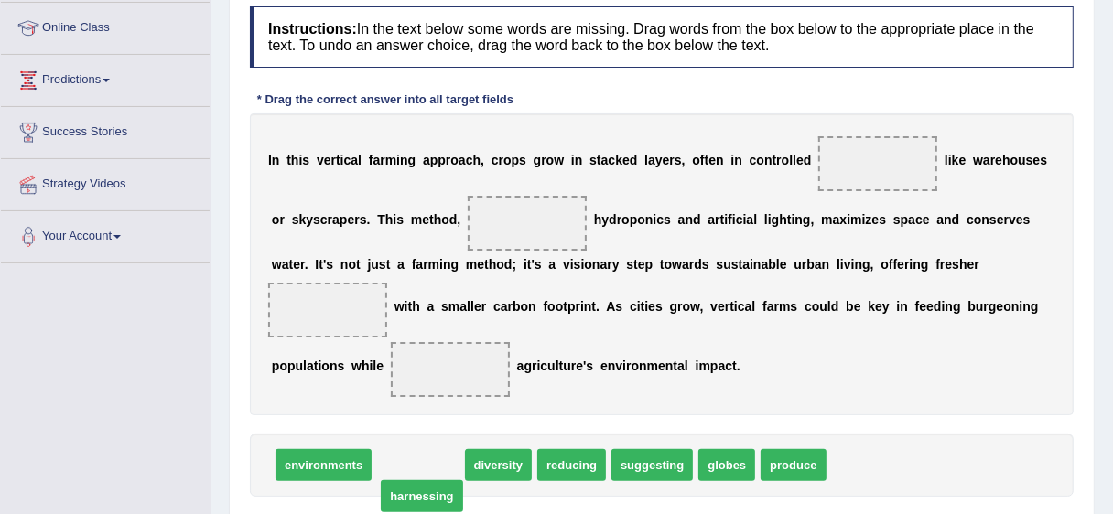
drag, startPoint x: 432, startPoint y: 470, endPoint x: 439, endPoint y: 487, distance: 18.9
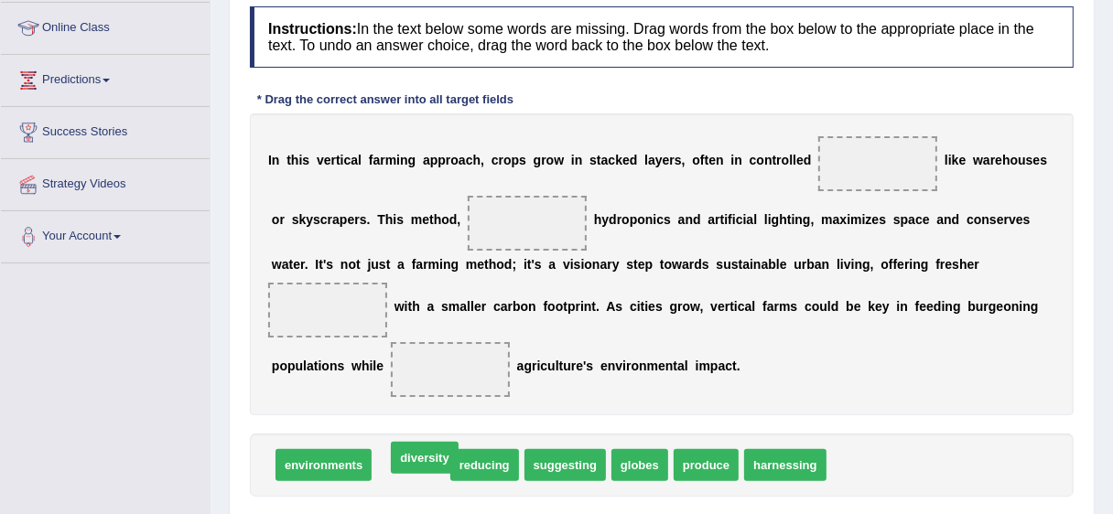
drag, startPoint x: 416, startPoint y: 463, endPoint x: 424, endPoint y: 452, distance: 13.2
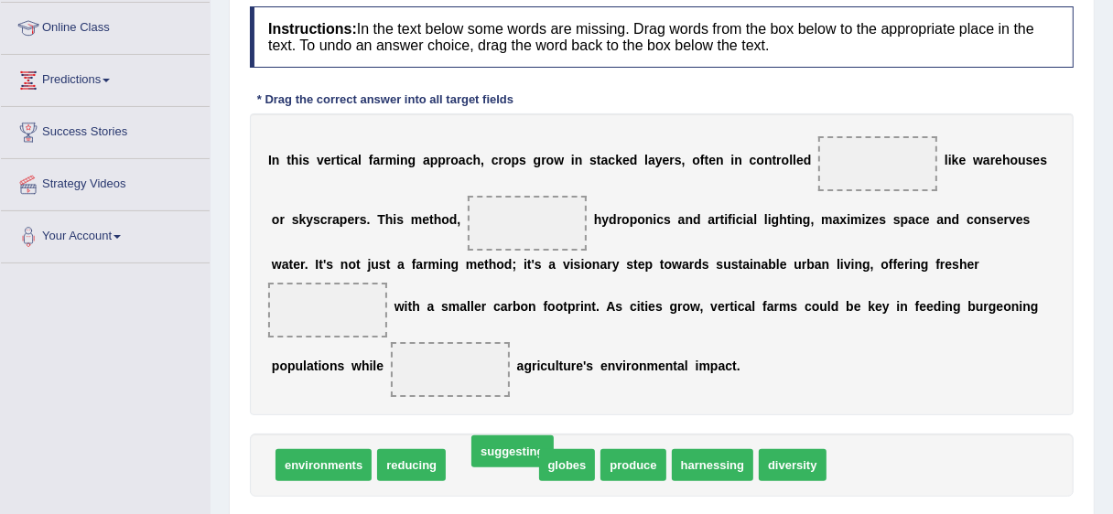
drag, startPoint x: 512, startPoint y: 466, endPoint x: 532, endPoint y: 452, distance: 24.4
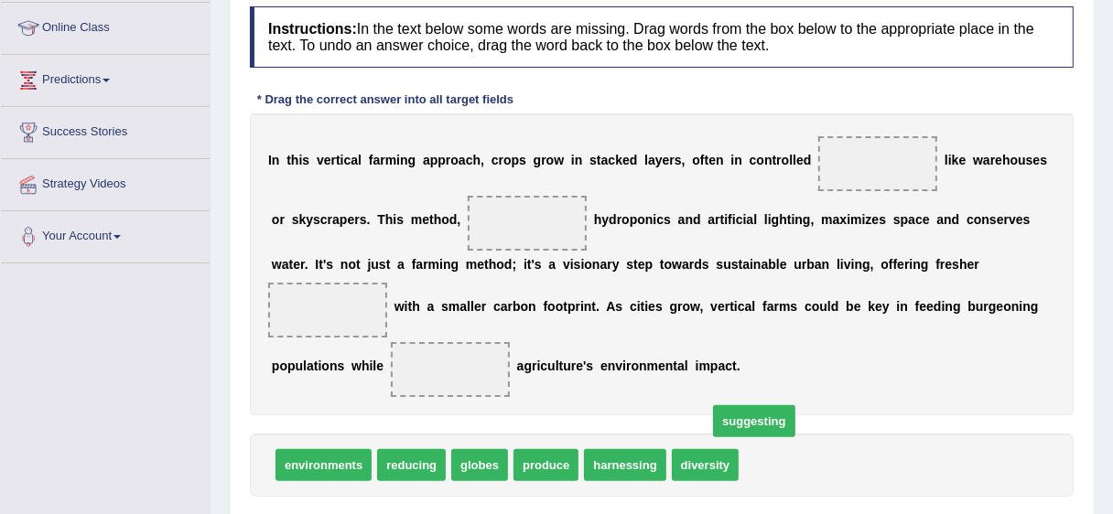
drag, startPoint x: 781, startPoint y: 473, endPoint x: 743, endPoint y: 449, distance: 44.4
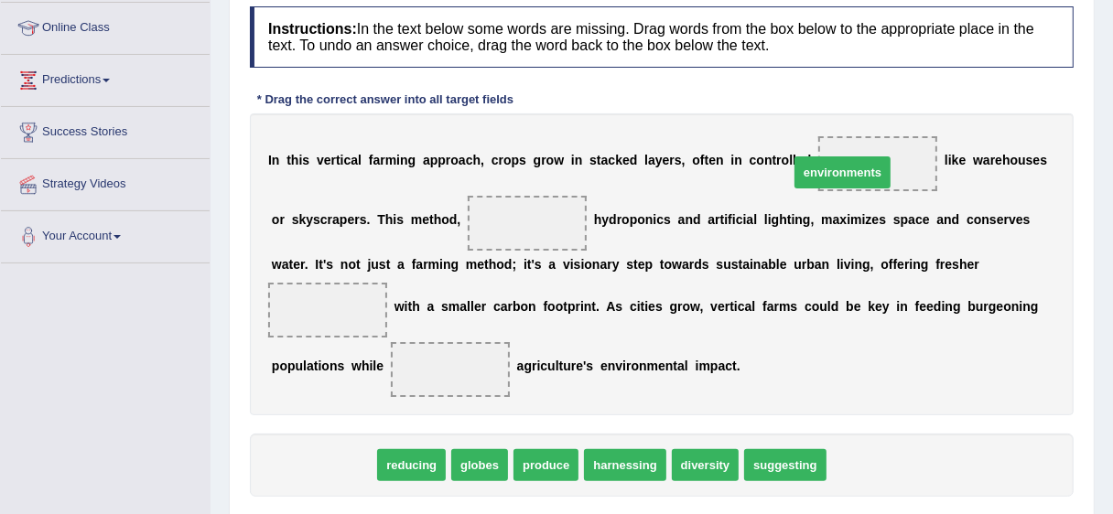
drag, startPoint x: 299, startPoint y: 464, endPoint x: 862, endPoint y: 154, distance: 642.8
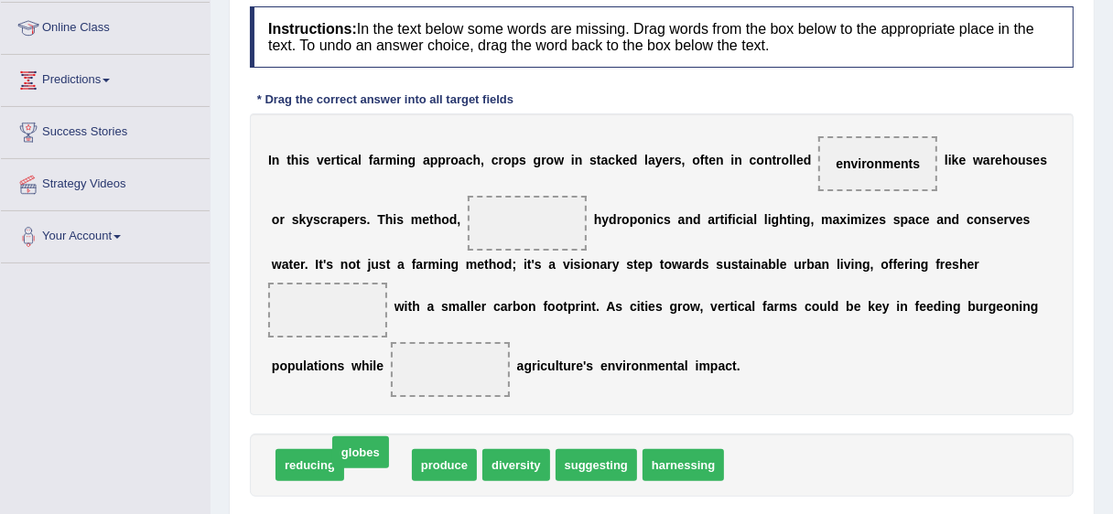
drag, startPoint x: 374, startPoint y: 470, endPoint x: 358, endPoint y: 459, distance: 19.8
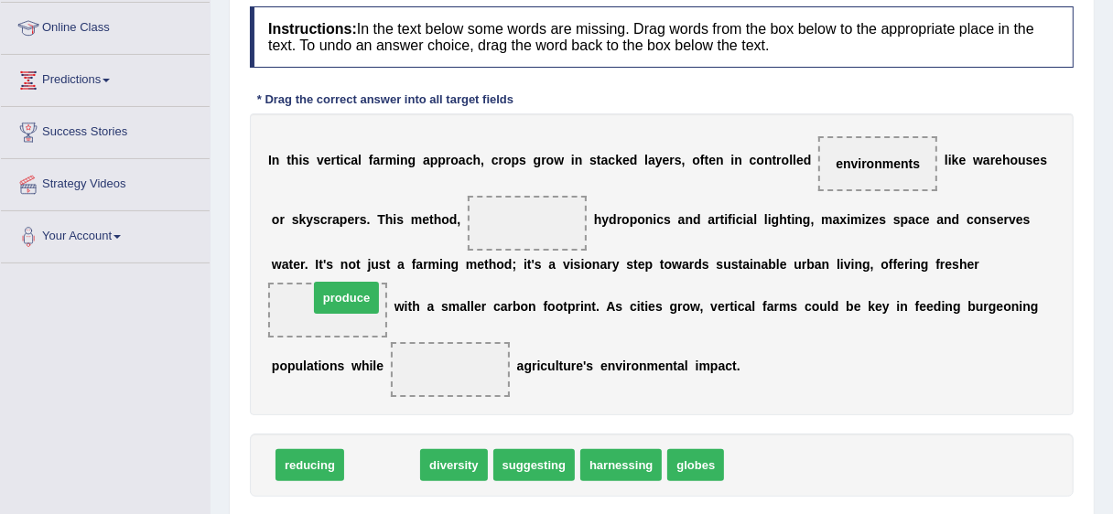
drag, startPoint x: 392, startPoint y: 470, endPoint x: 355, endPoint y: 302, distance: 171.5
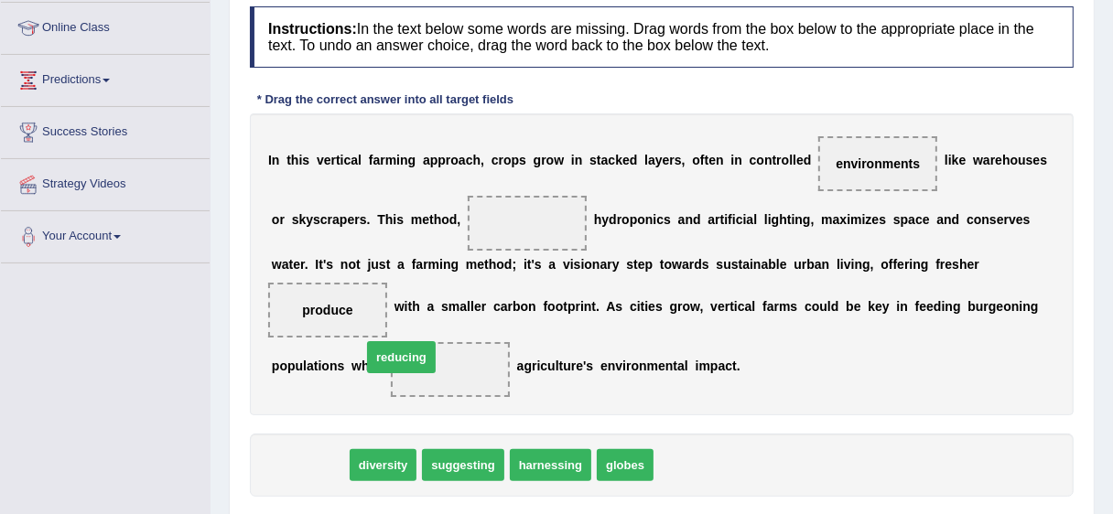
drag, startPoint x: 295, startPoint y: 465, endPoint x: 405, endPoint y: 358, distance: 154.1
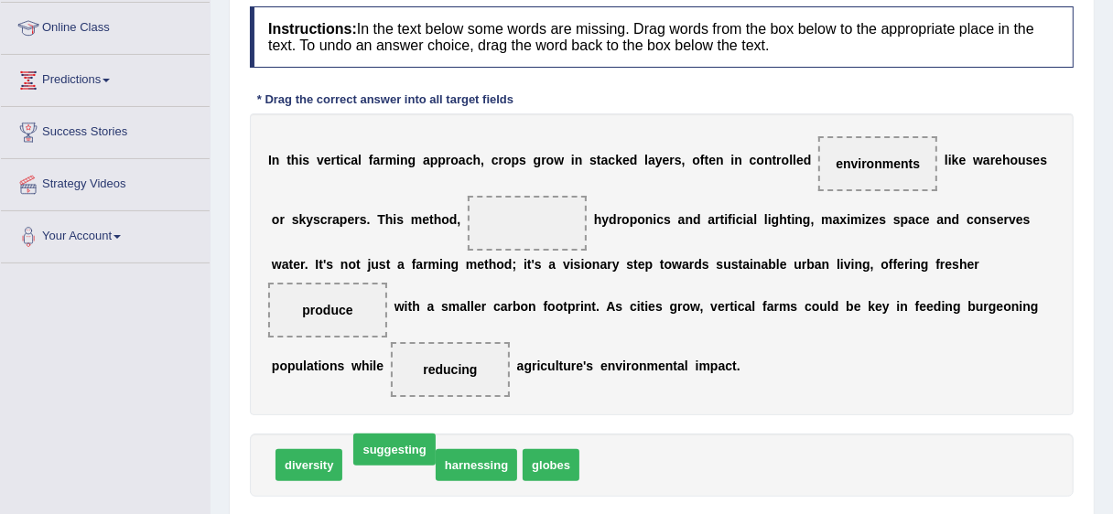
drag, startPoint x: 383, startPoint y: 462, endPoint x: 474, endPoint y: 296, distance: 190.1
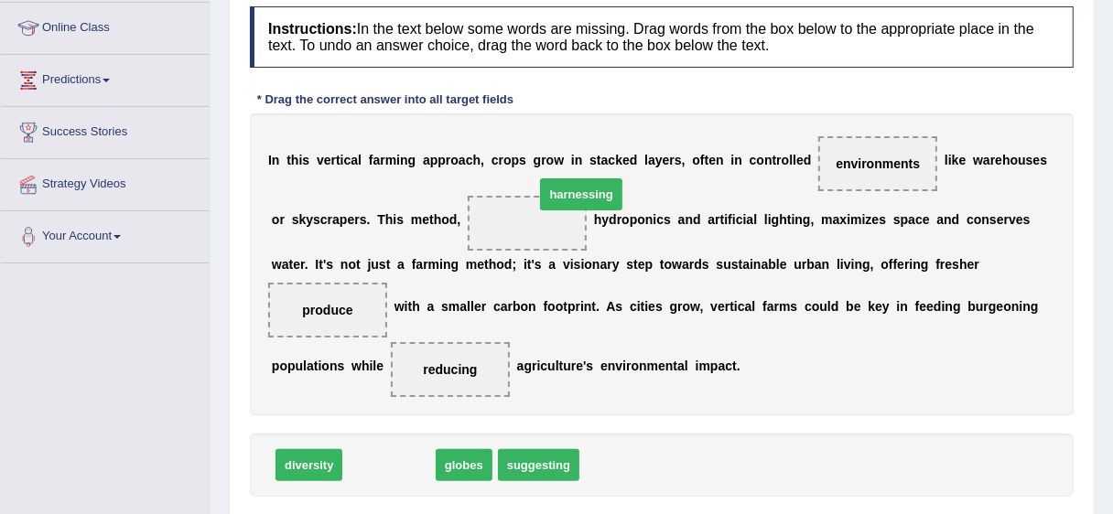
drag, startPoint x: 406, startPoint y: 441, endPoint x: 530, endPoint y: 213, distance: 259.3
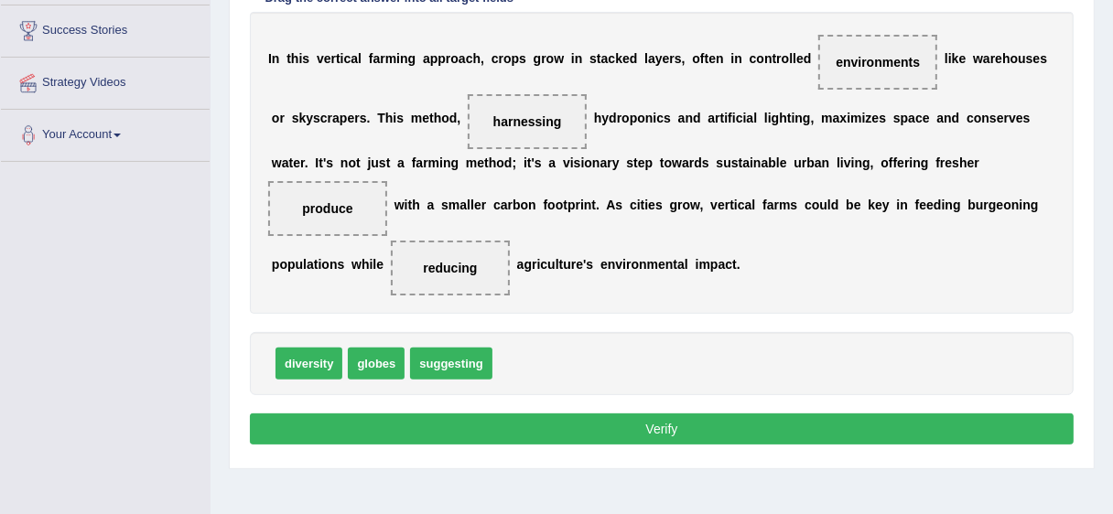
scroll to position [418, 0]
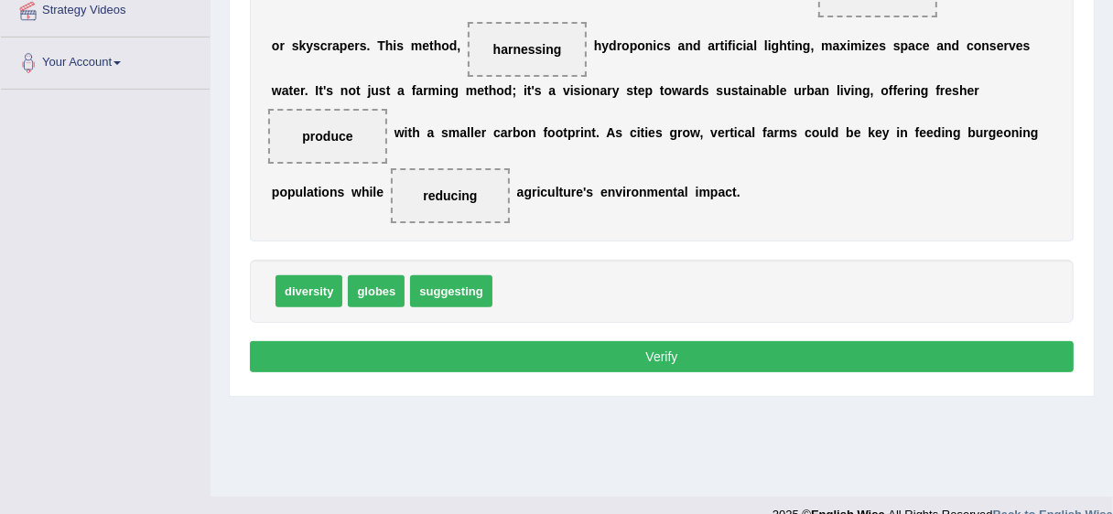
click at [866, 350] on button "Verify" at bounding box center [662, 356] width 824 height 31
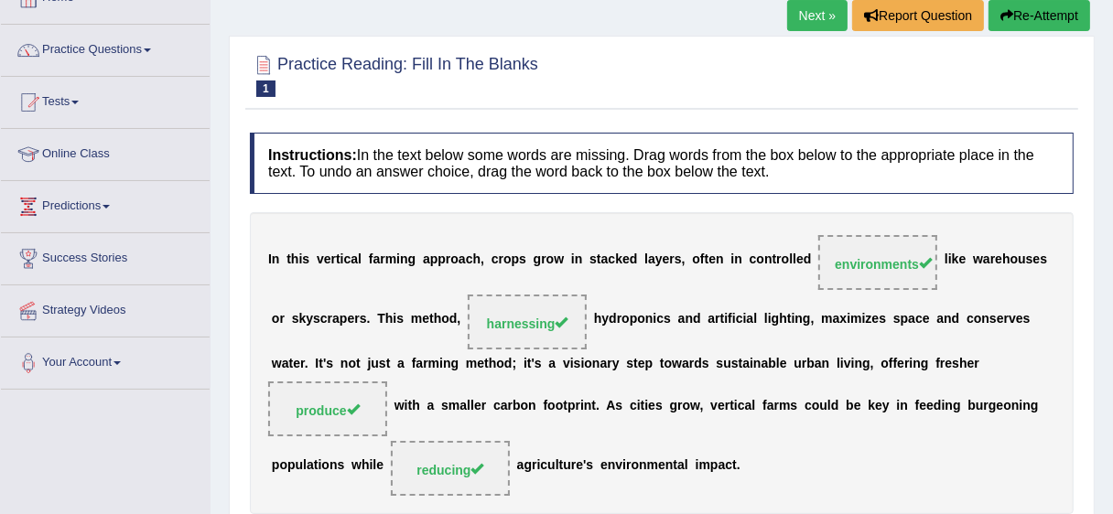
scroll to position [83, 0]
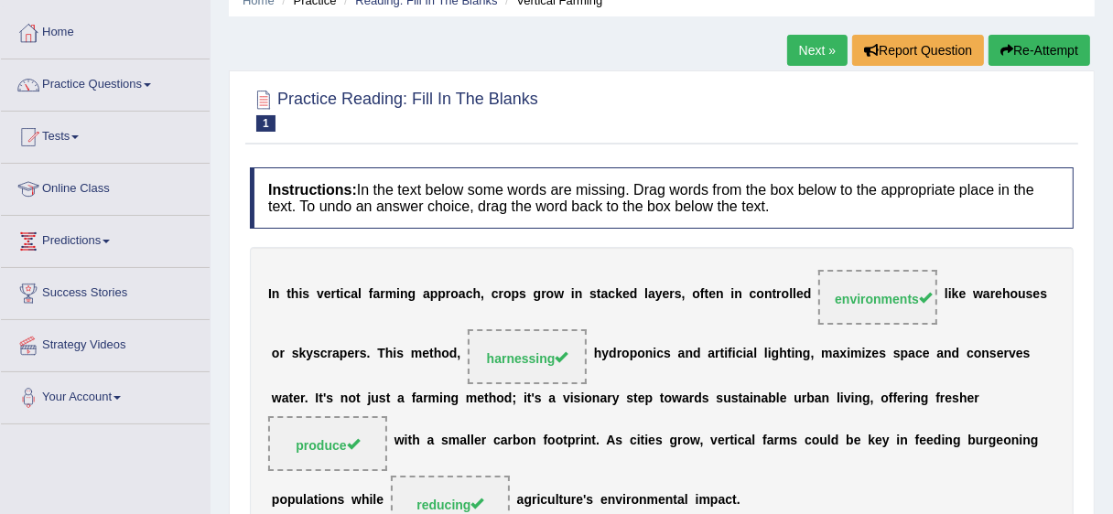
click at [802, 48] on link "Next »" at bounding box center [817, 50] width 60 height 31
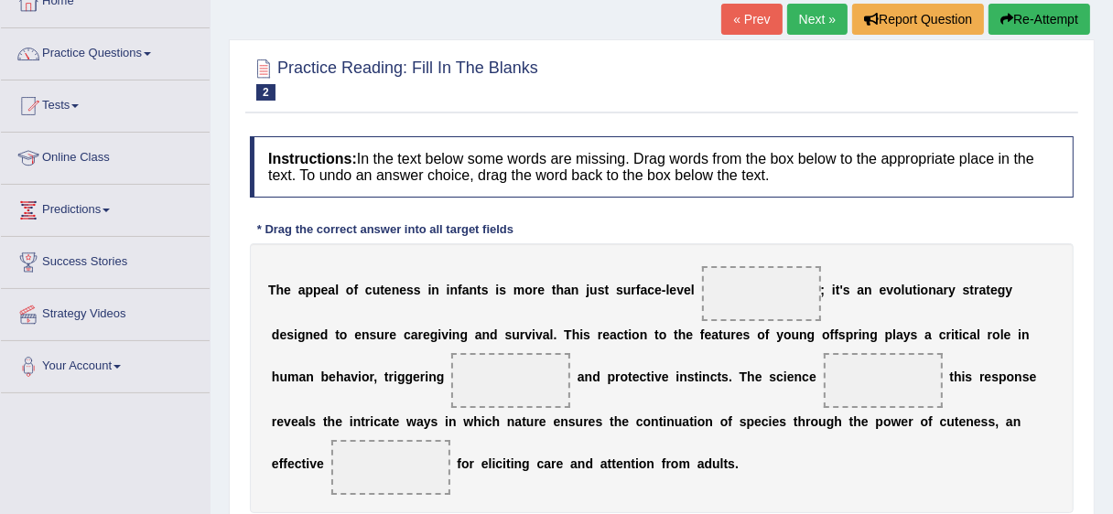
scroll to position [131, 0]
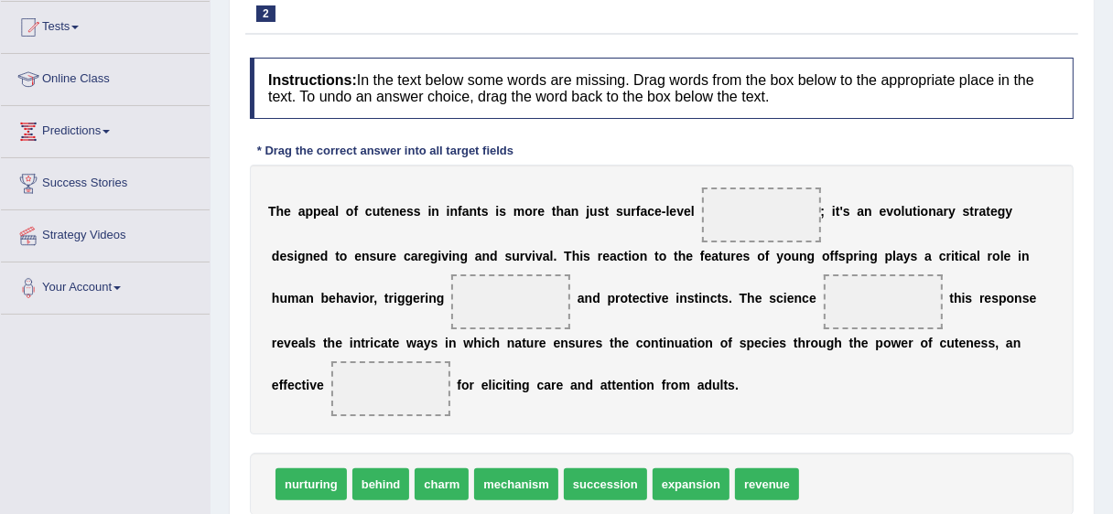
click at [1112, 209] on html "Toggle navigation Home Practice Questions Speaking Practice Read Aloud Repeat S…" at bounding box center [556, 64] width 1113 height 514
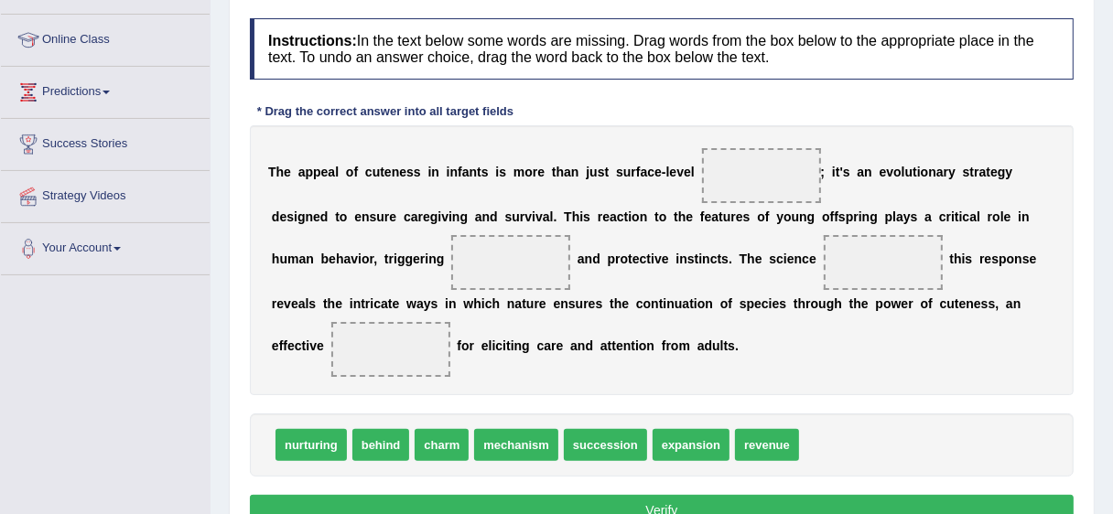
scroll to position [237, 0]
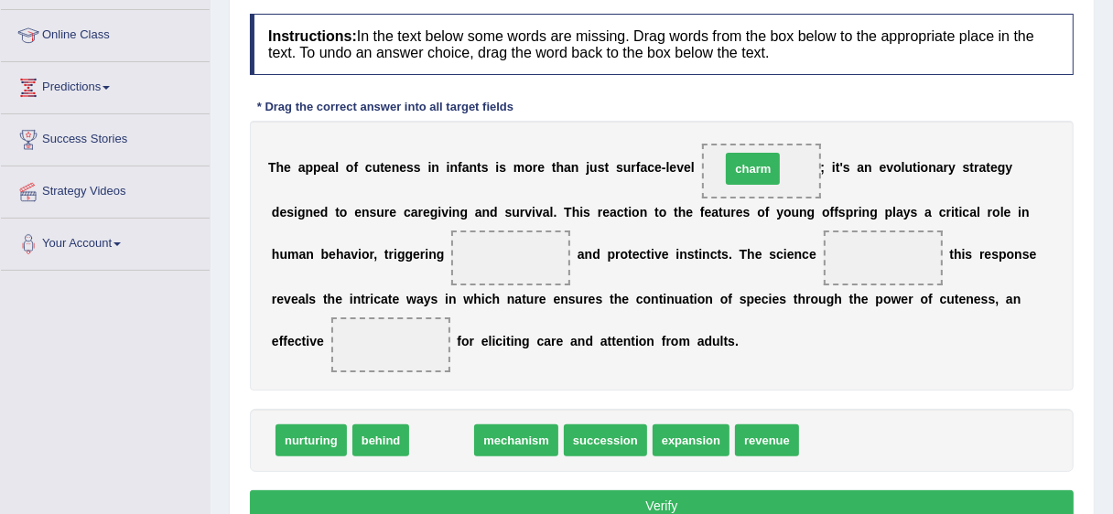
drag, startPoint x: 445, startPoint y: 453, endPoint x: 756, endPoint y: 183, distance: 412.0
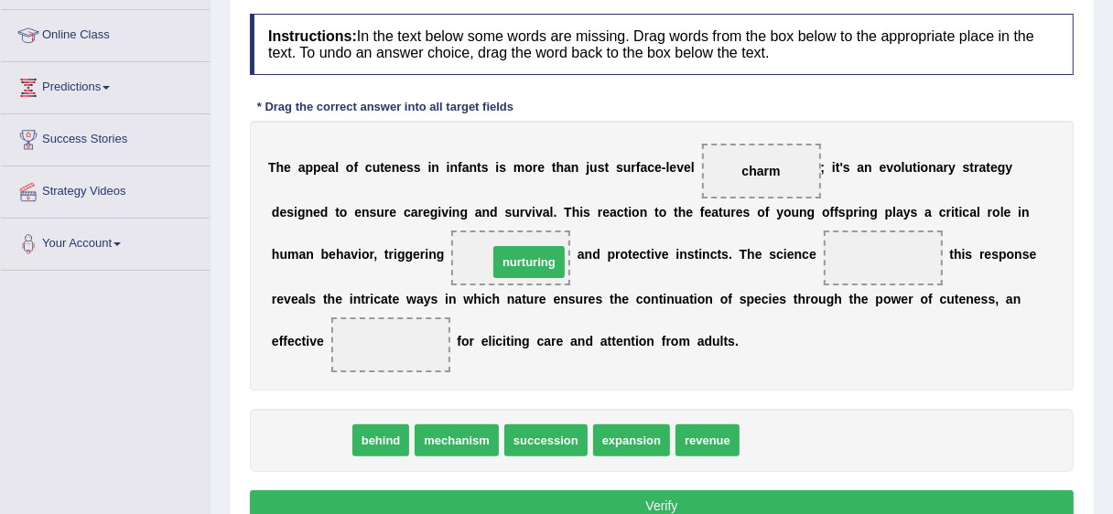
drag, startPoint x: 309, startPoint y: 440, endPoint x: 525, endPoint y: 259, distance: 282.0
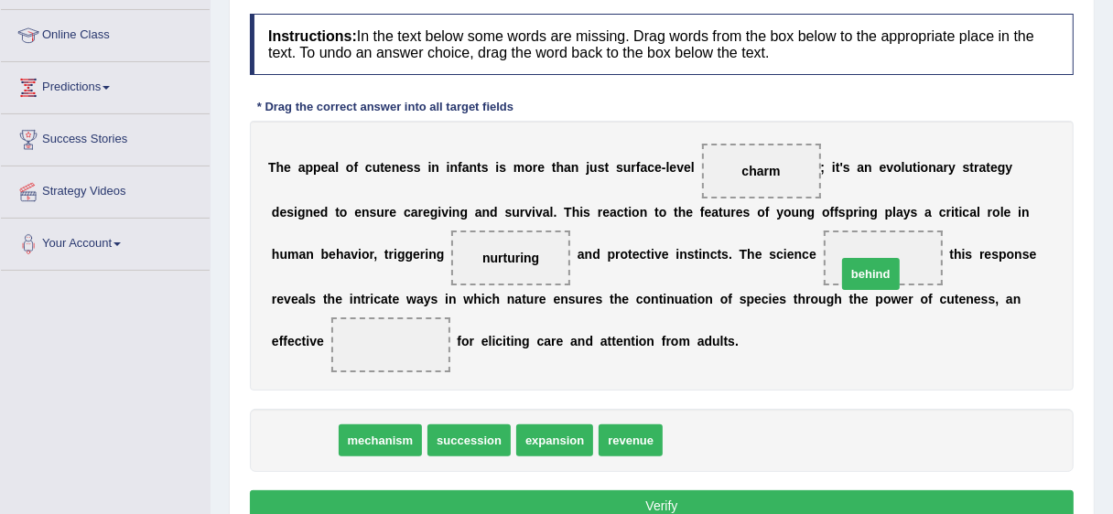
drag, startPoint x: 290, startPoint y: 440, endPoint x: 859, endPoint y: 269, distance: 593.6
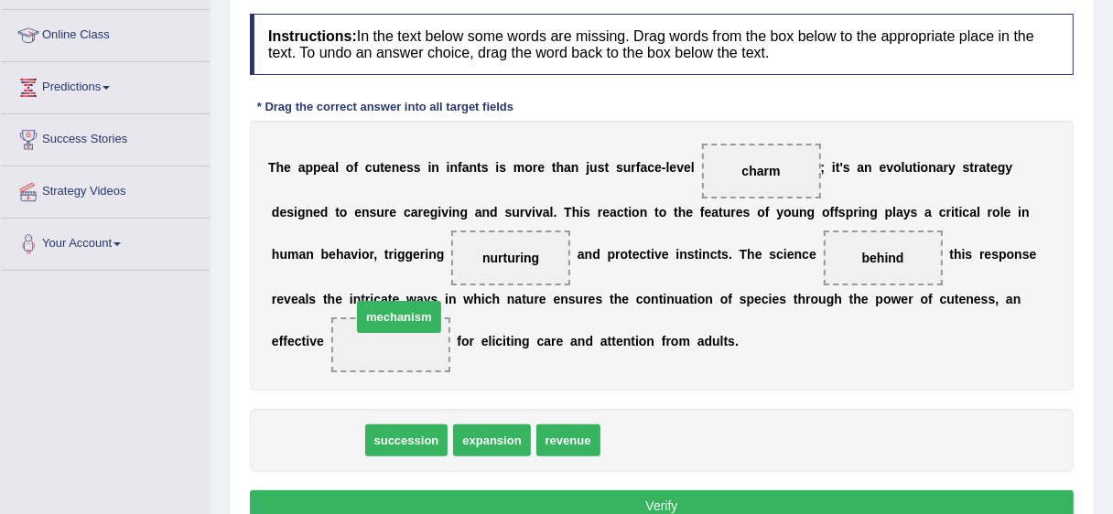
drag, startPoint x: 318, startPoint y: 442, endPoint x: 399, endPoint y: 311, distance: 154.2
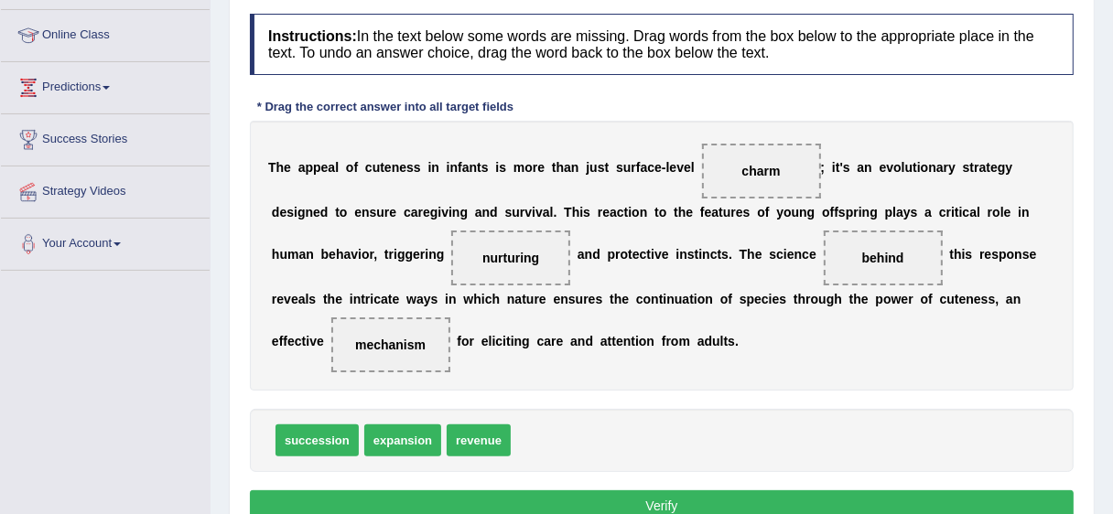
click at [580, 501] on button "Verify" at bounding box center [662, 506] width 824 height 31
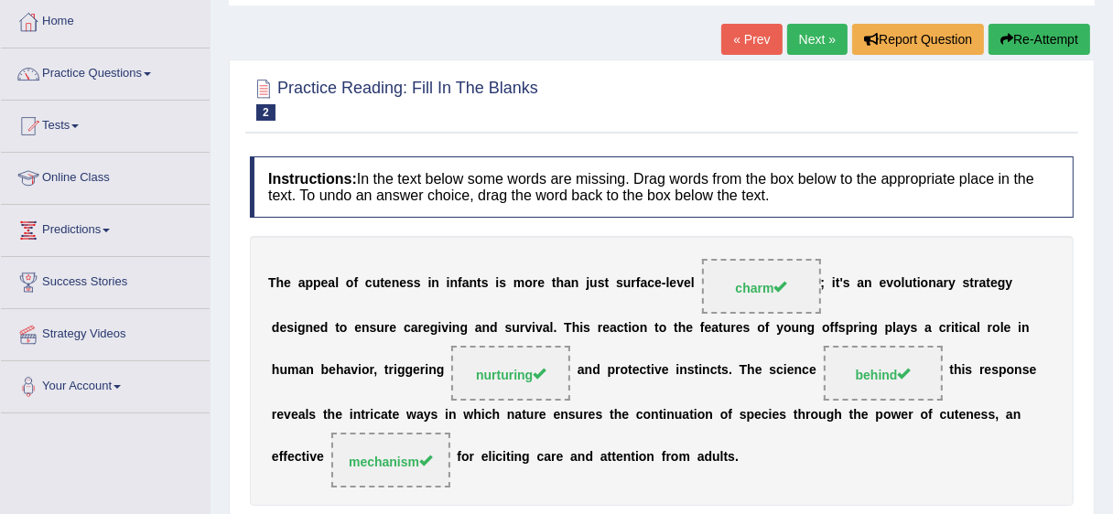
scroll to position [0, 0]
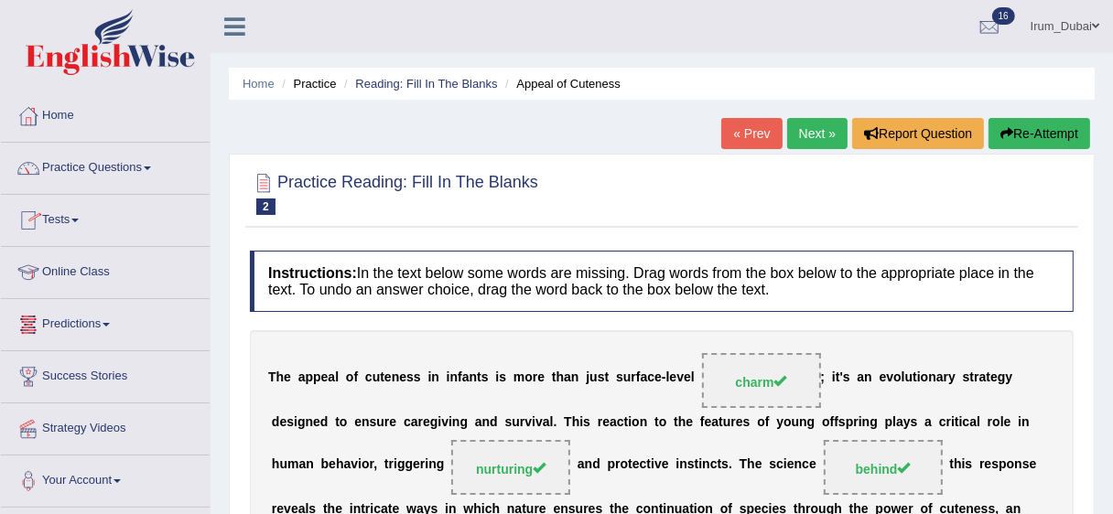
click at [89, 225] on link "Tests" at bounding box center [105, 218] width 209 height 46
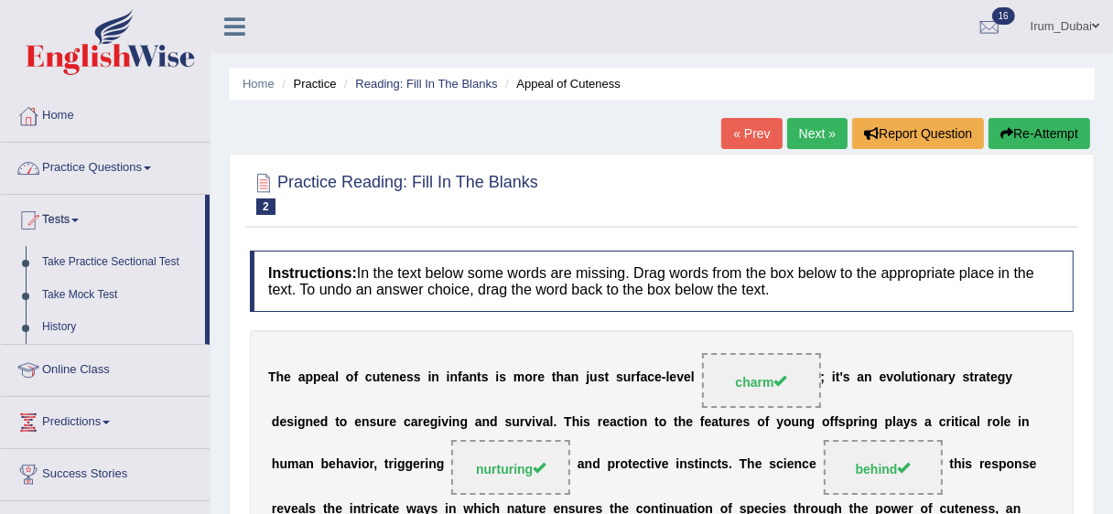
click at [124, 180] on link "Practice Questions" at bounding box center [105, 166] width 209 height 46
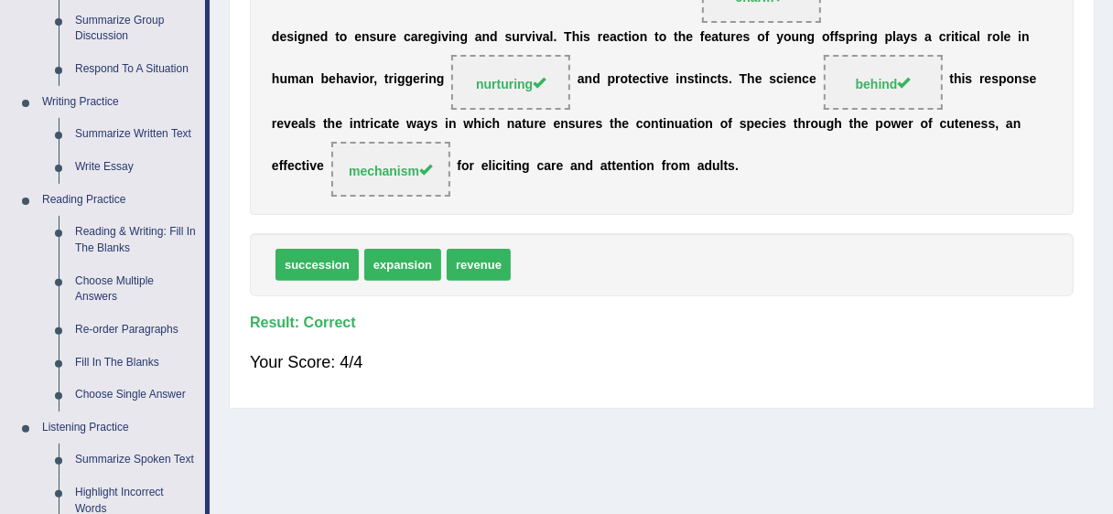
scroll to position [391, 0]
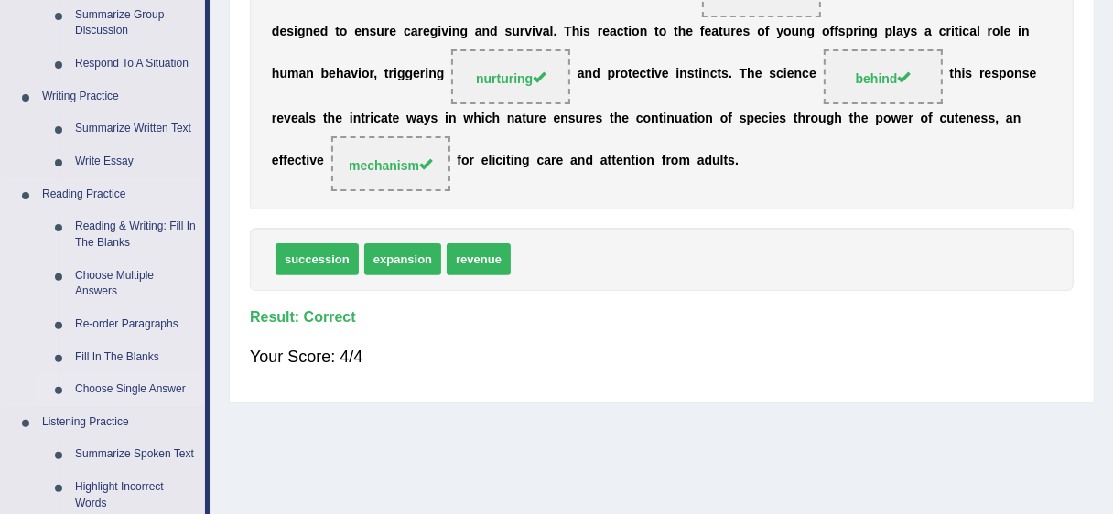
click at [165, 373] on link "Choose Single Answer" at bounding box center [136, 389] width 138 height 33
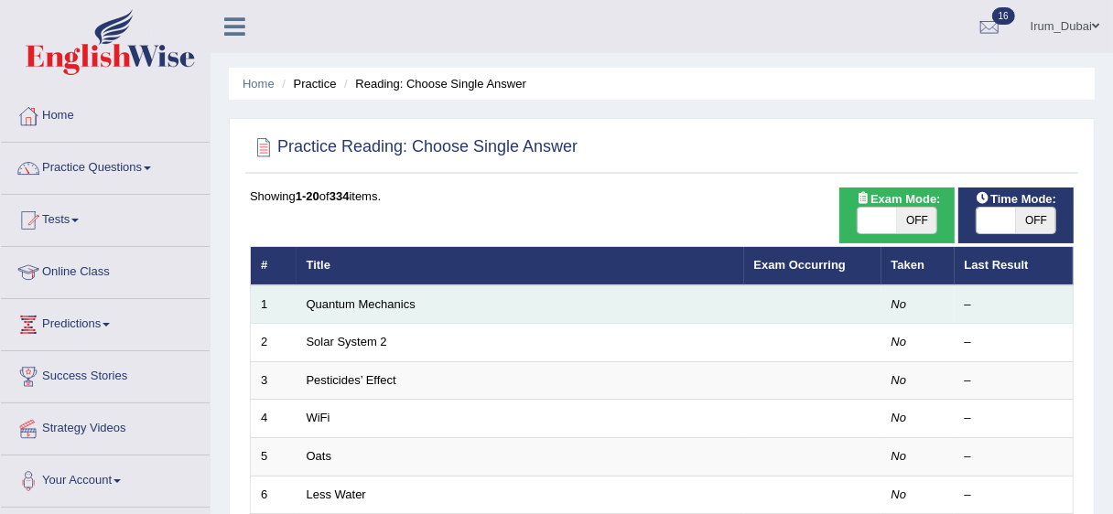
click at [396, 311] on td "Quantum Mechanics" at bounding box center [521, 305] width 448 height 38
click at [370, 302] on link "Quantum Mechanics" at bounding box center [361, 304] width 109 height 14
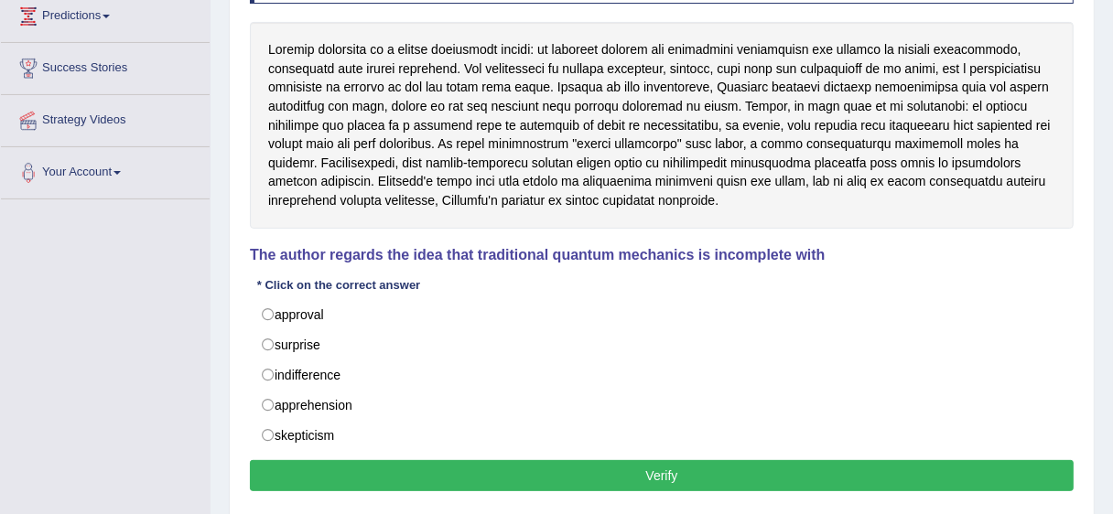
scroll to position [320, 0]
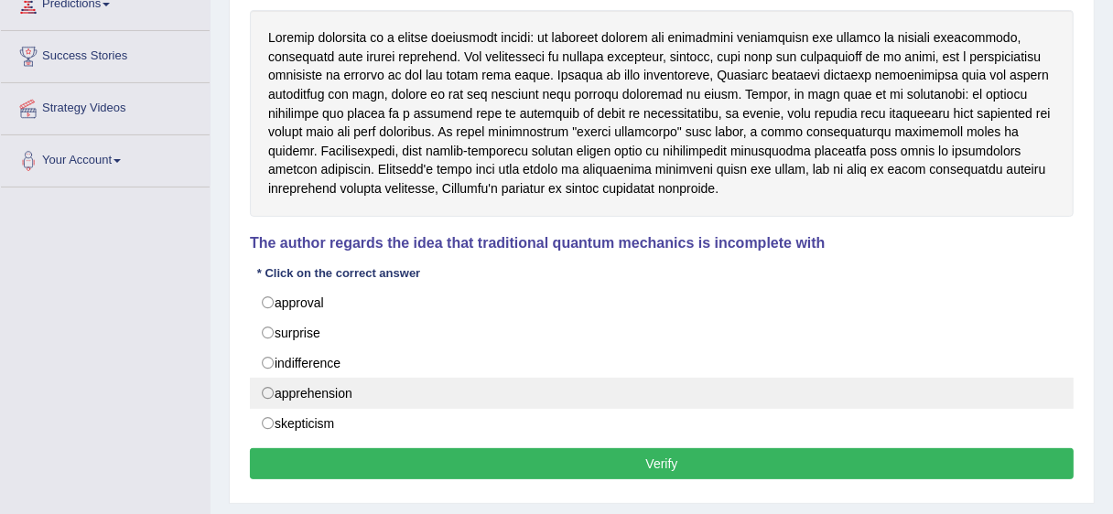
click at [340, 403] on label "apprehension" at bounding box center [662, 393] width 824 height 31
radio input "true"
click at [340, 403] on label "apprehension" at bounding box center [662, 393] width 824 height 31
click at [291, 380] on label "apprehension" at bounding box center [662, 393] width 824 height 31
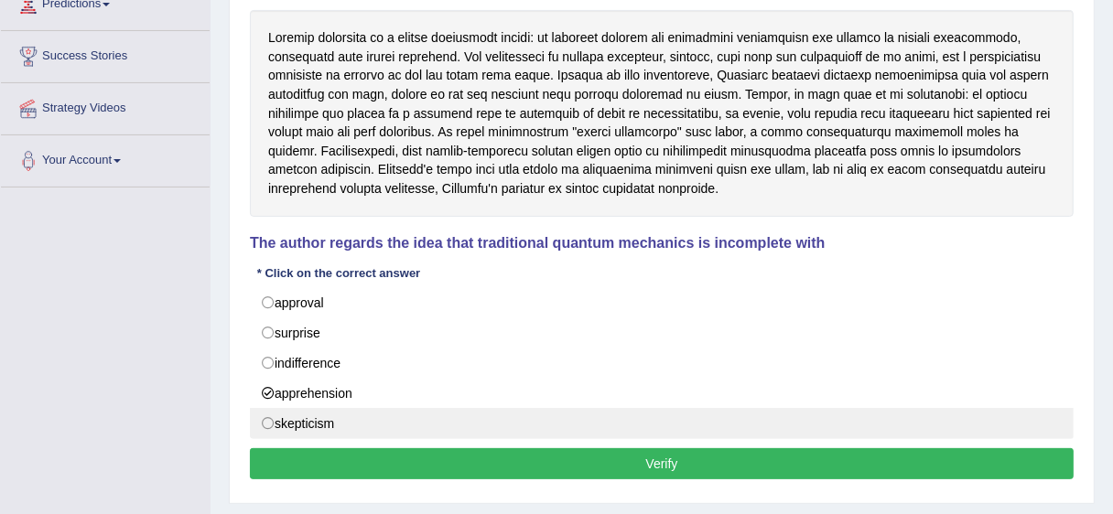
click at [275, 409] on label "skepticism" at bounding box center [662, 423] width 824 height 31
radio input "true"
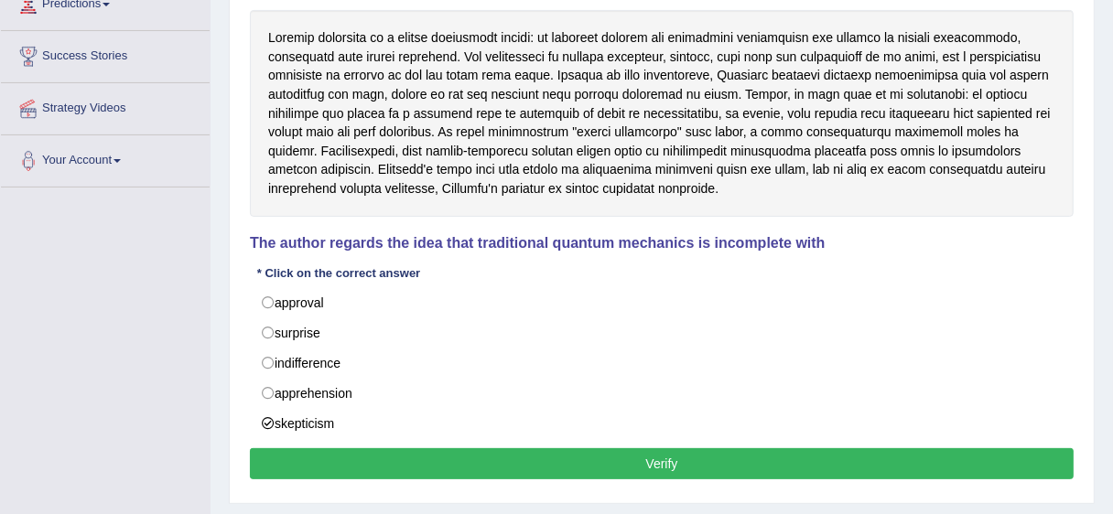
click at [541, 469] on button "Verify" at bounding box center [662, 464] width 824 height 31
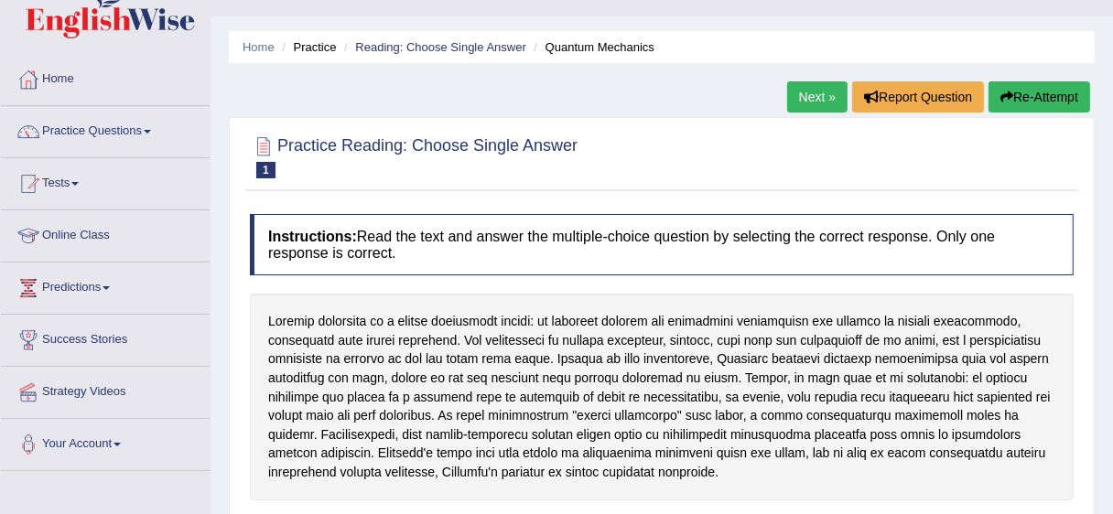
scroll to position [0, 0]
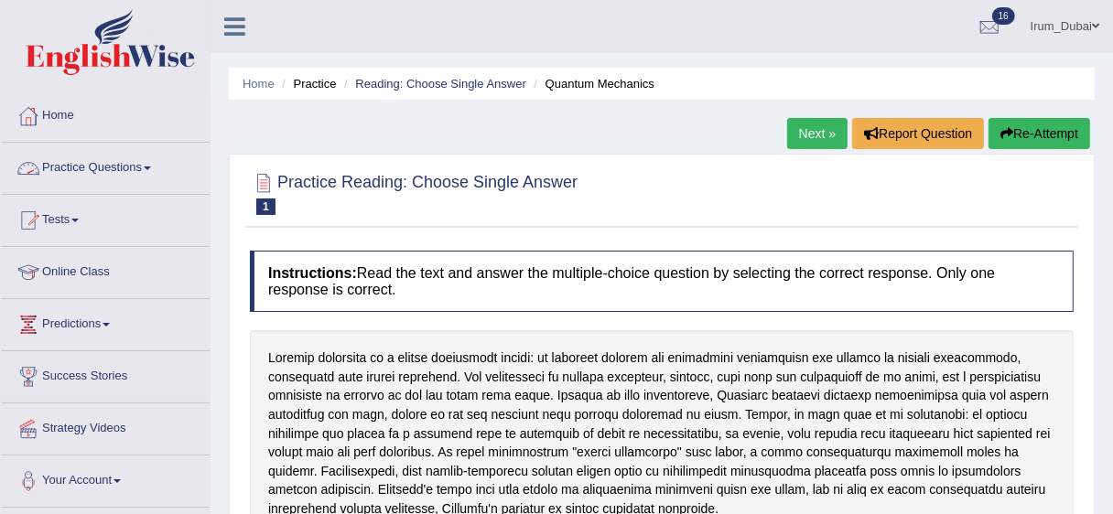
click at [102, 166] on link "Practice Questions" at bounding box center [105, 166] width 209 height 46
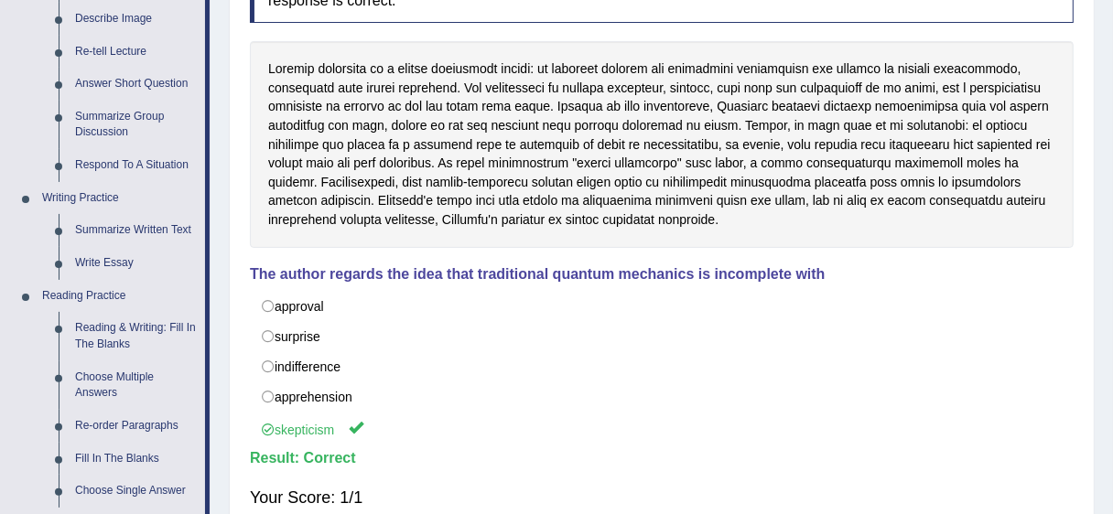
scroll to position [380, 0]
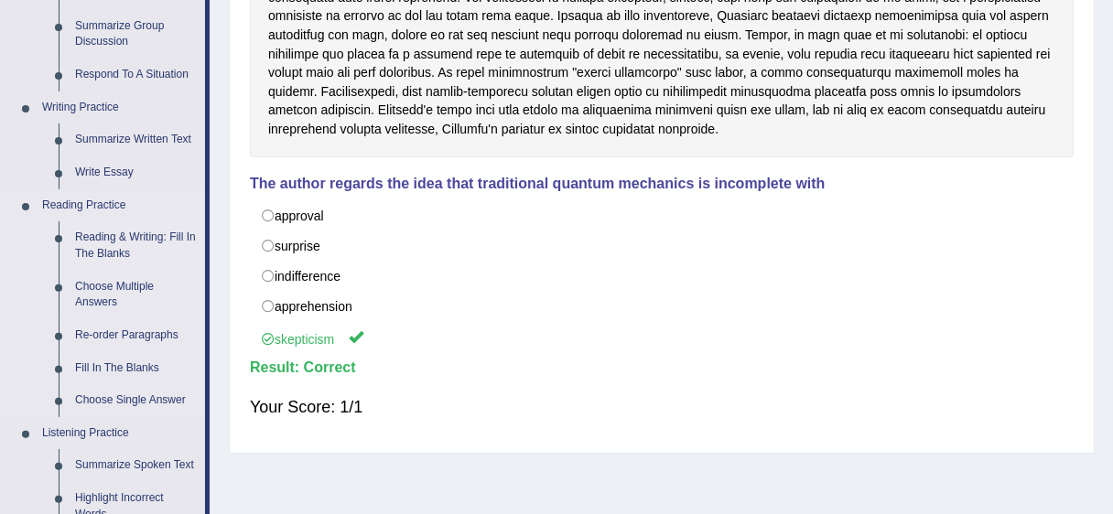
click at [113, 235] on link "Reading & Writing: Fill In The Blanks" at bounding box center [136, 246] width 138 height 49
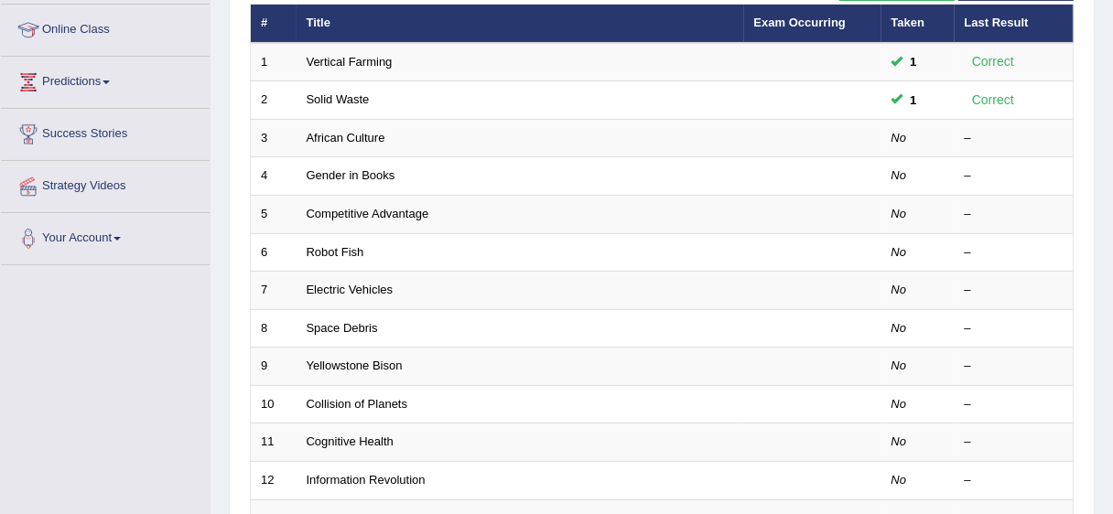
scroll to position [16, 0]
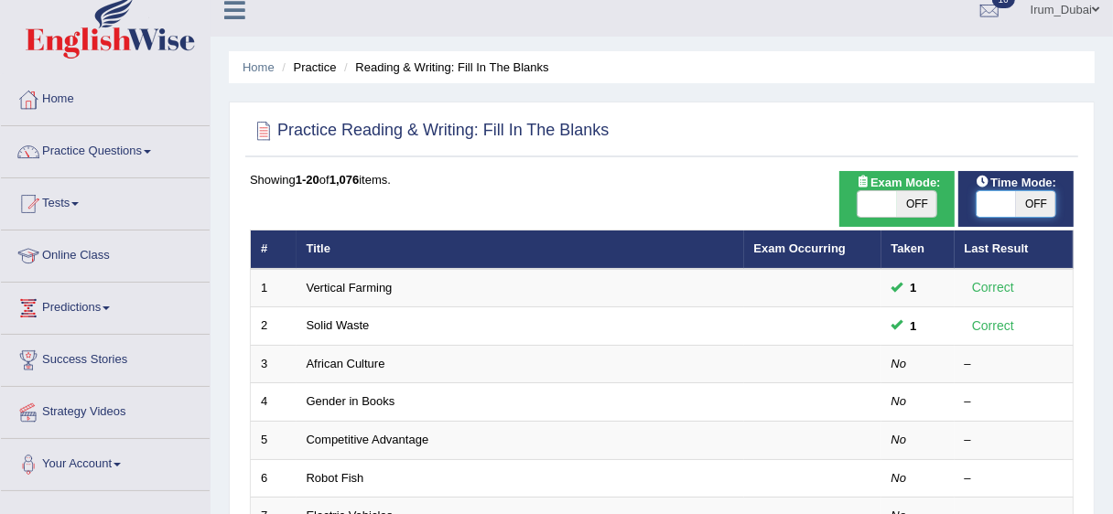
click at [1007, 204] on span at bounding box center [996, 204] width 39 height 26
checkbox input "true"
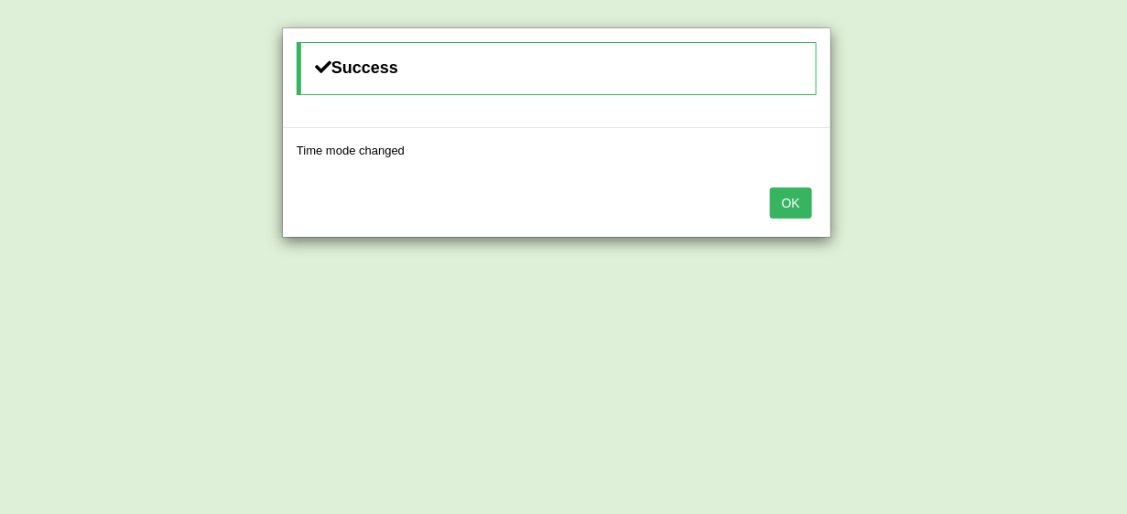
click at [795, 210] on button "OK" at bounding box center [791, 203] width 42 height 31
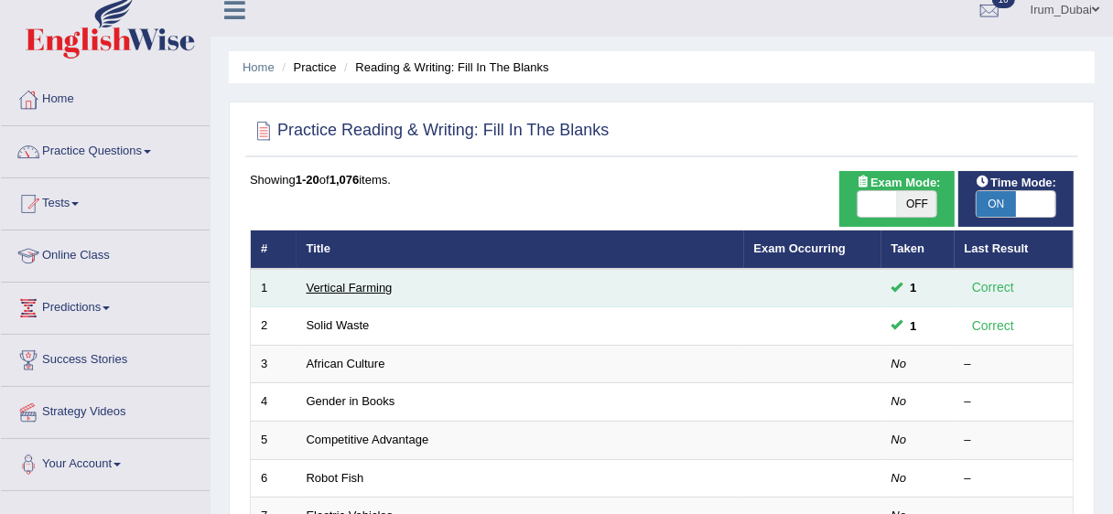
click at [329, 286] on link "Vertical Farming" at bounding box center [350, 288] width 86 height 14
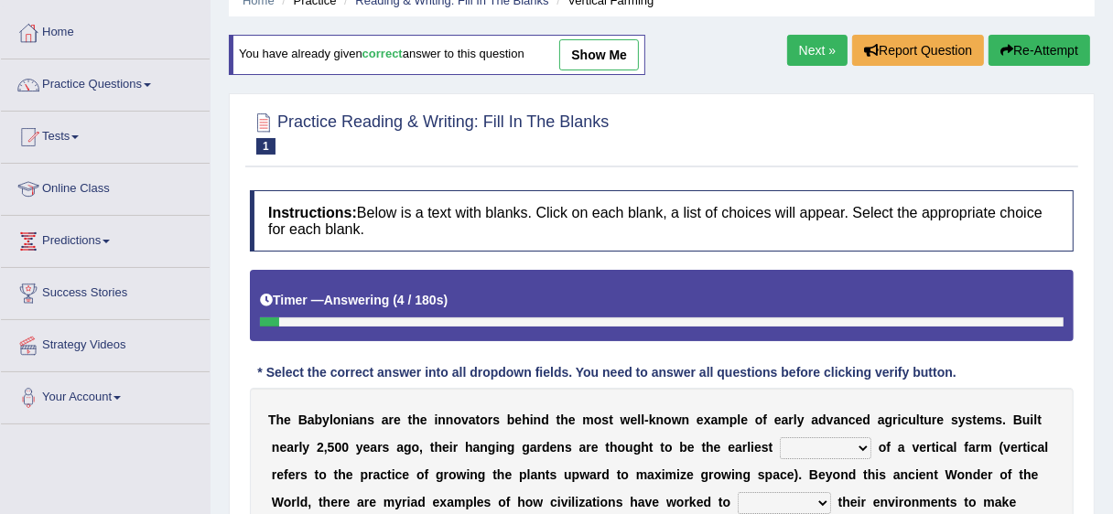
scroll to position [81, 0]
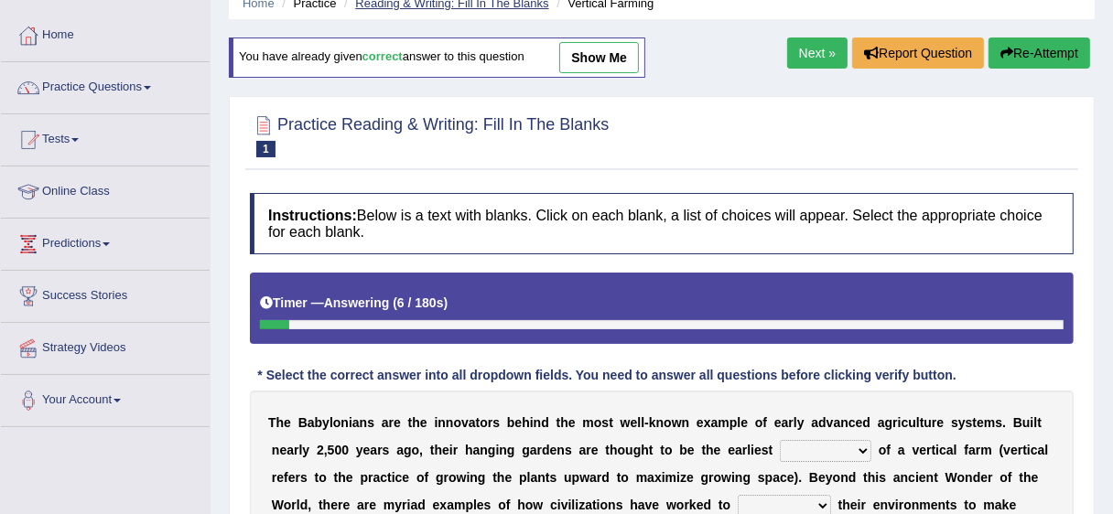
click at [422, 5] on link "Reading & Writing: Fill In The Blanks" at bounding box center [451, 3] width 193 height 14
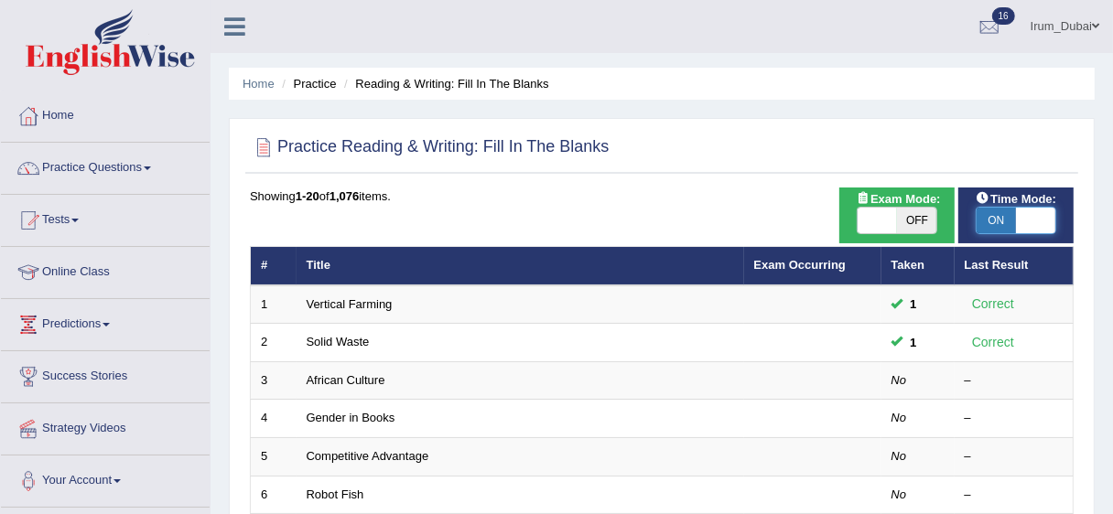
click at [1016, 212] on span at bounding box center [1035, 221] width 39 height 26
checkbox input "false"
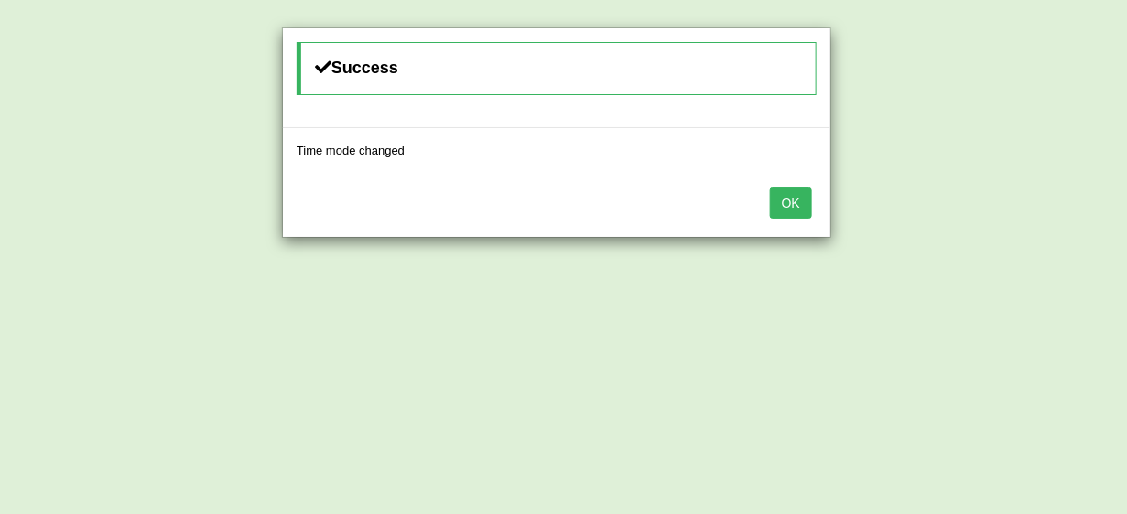
click at [781, 196] on button "OK" at bounding box center [791, 203] width 42 height 31
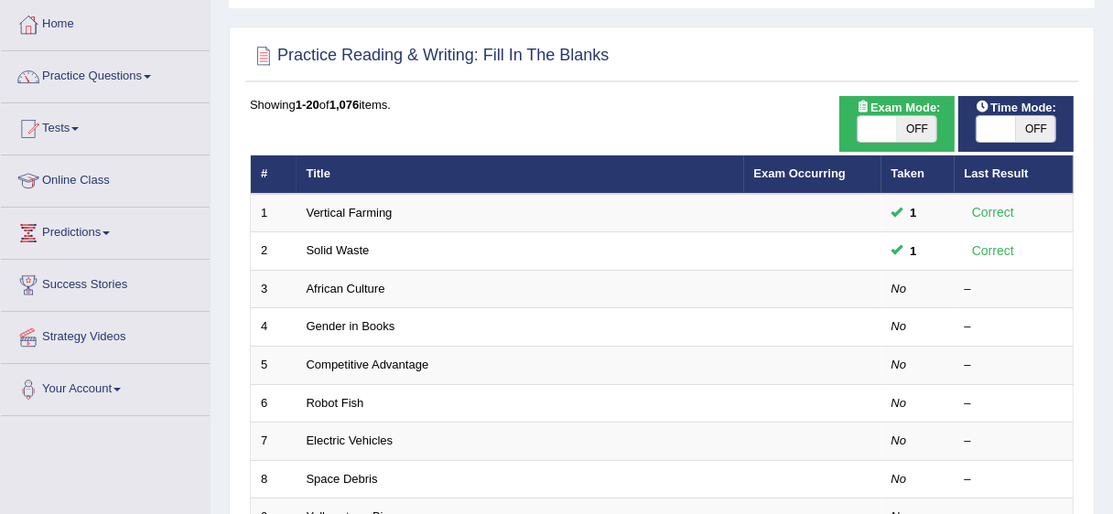
scroll to position [87, 0]
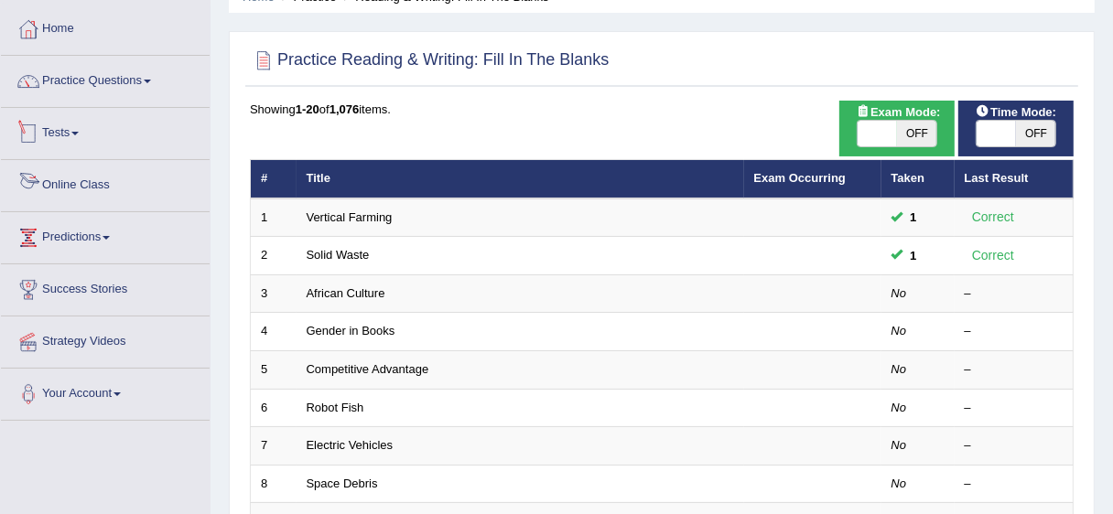
click at [75, 125] on link "Tests" at bounding box center [105, 131] width 209 height 46
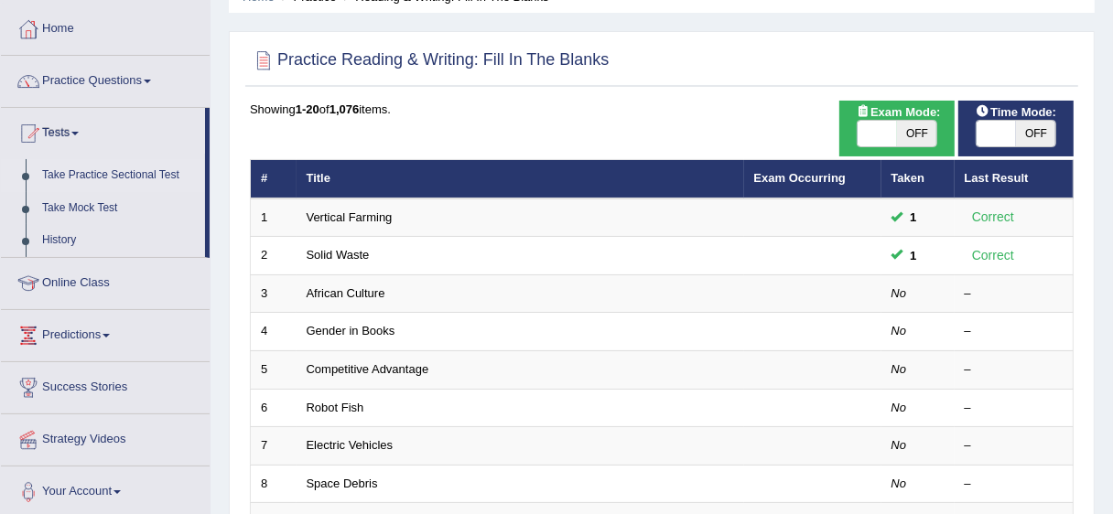
click at [96, 175] on link "Take Practice Sectional Test" at bounding box center [119, 175] width 171 height 33
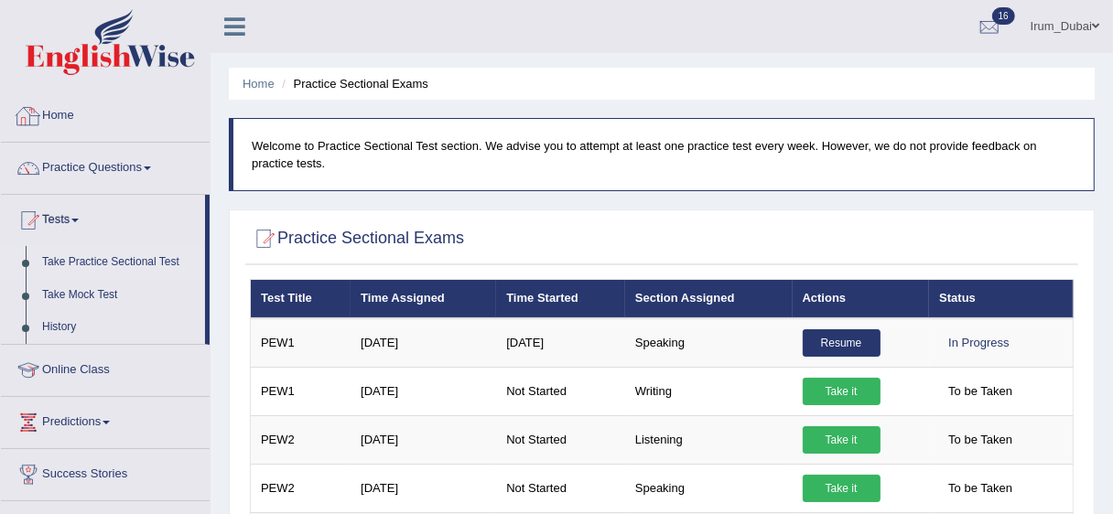
click at [103, 113] on link "Home" at bounding box center [105, 114] width 209 height 46
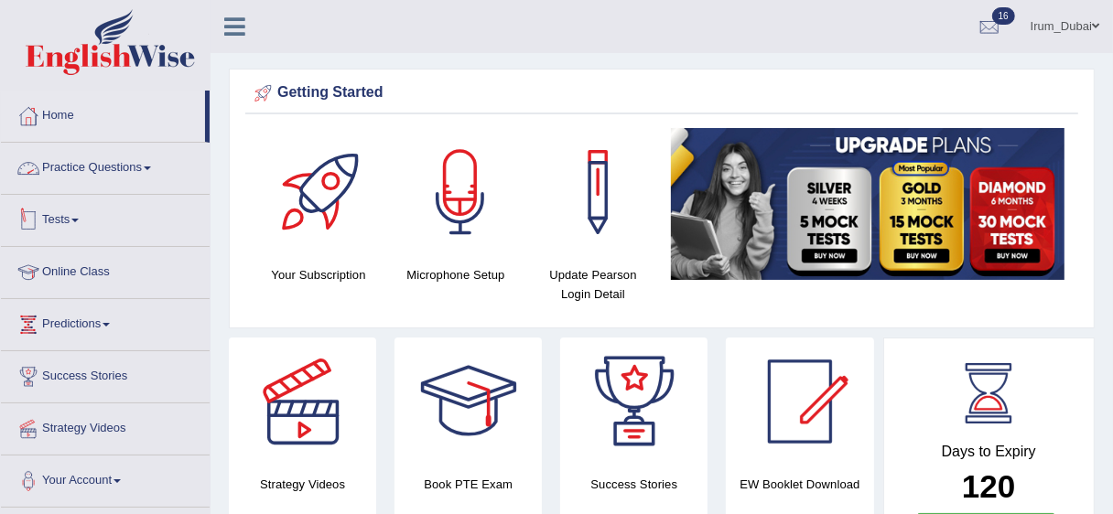
click at [88, 211] on link "Tests" at bounding box center [105, 218] width 209 height 46
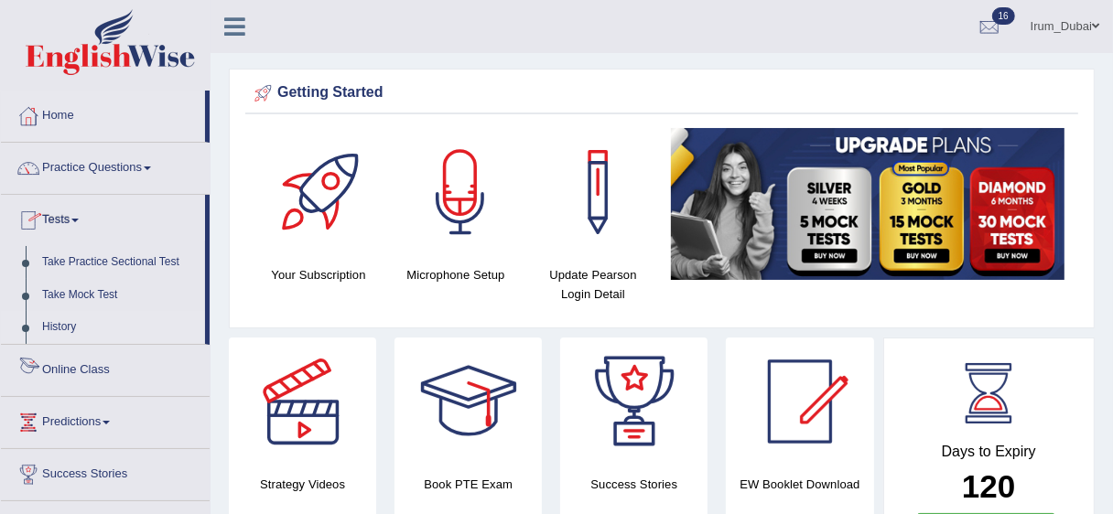
click at [76, 333] on link "History" at bounding box center [119, 327] width 171 height 33
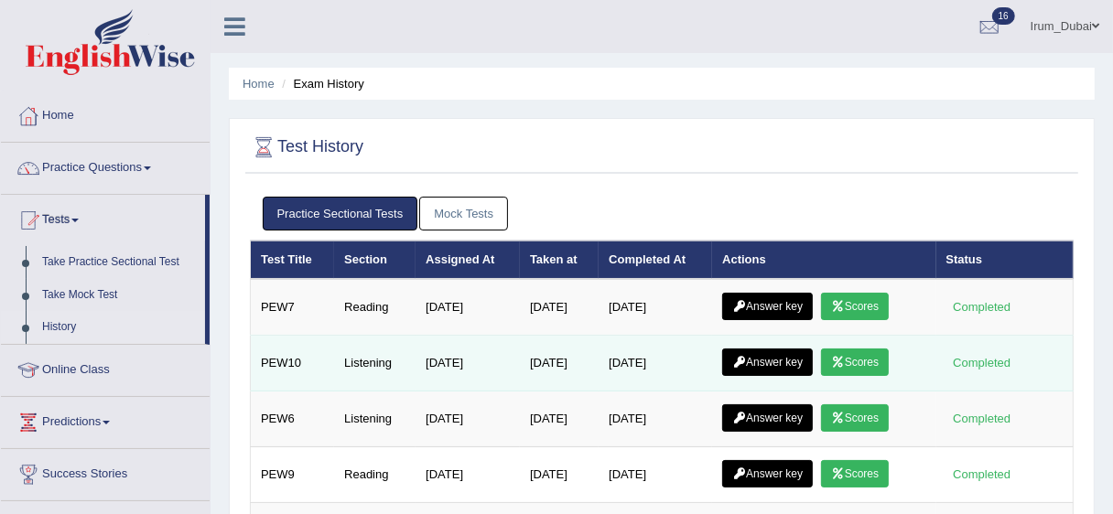
click at [775, 355] on link "Answer key" at bounding box center [767, 362] width 91 height 27
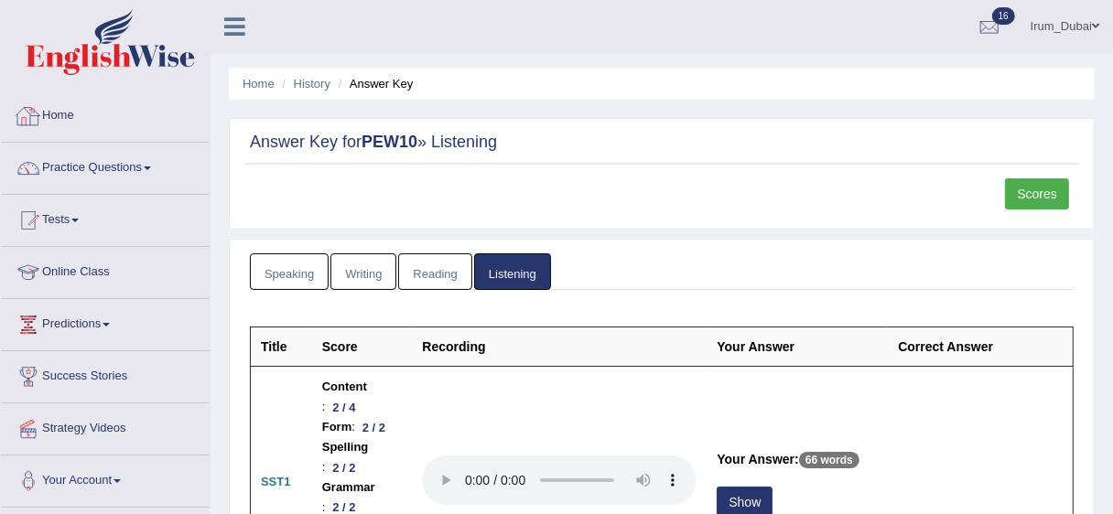
click at [49, 141] on li "Home" at bounding box center [105, 117] width 209 height 52
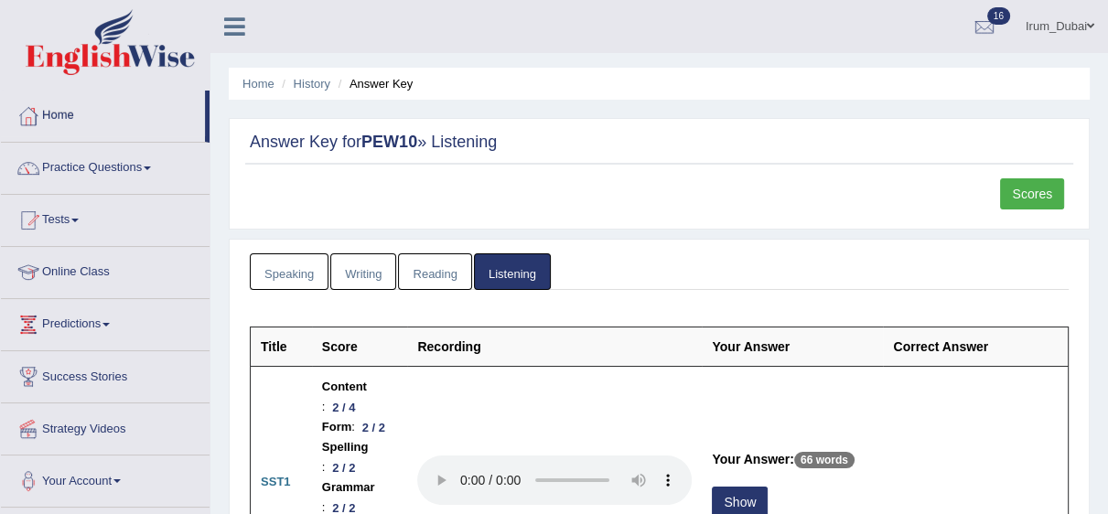
click at [1058, 29] on link "Irum_Dubai" at bounding box center [1060, 24] width 96 height 48
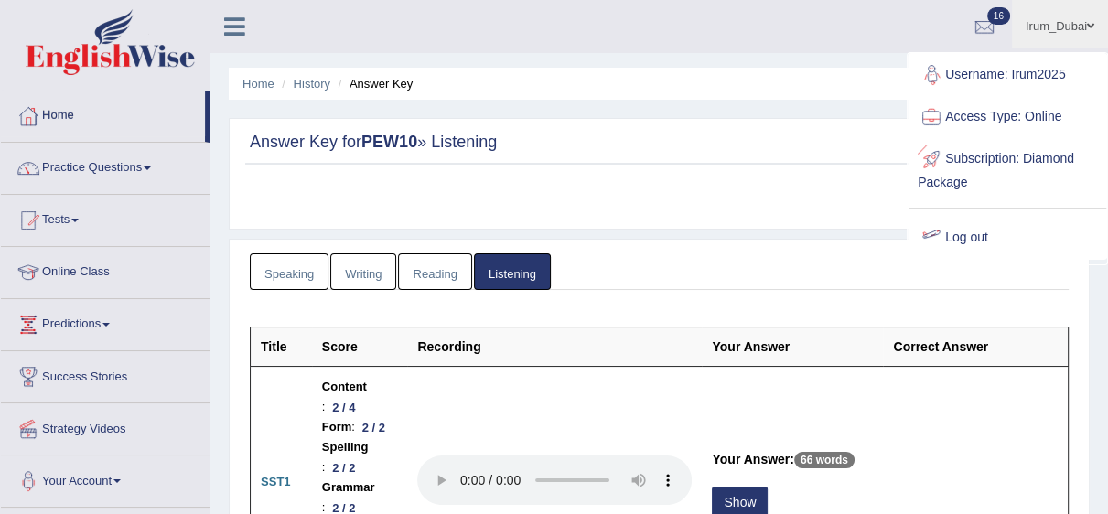
click at [960, 230] on link "Log out" at bounding box center [1008, 238] width 198 height 42
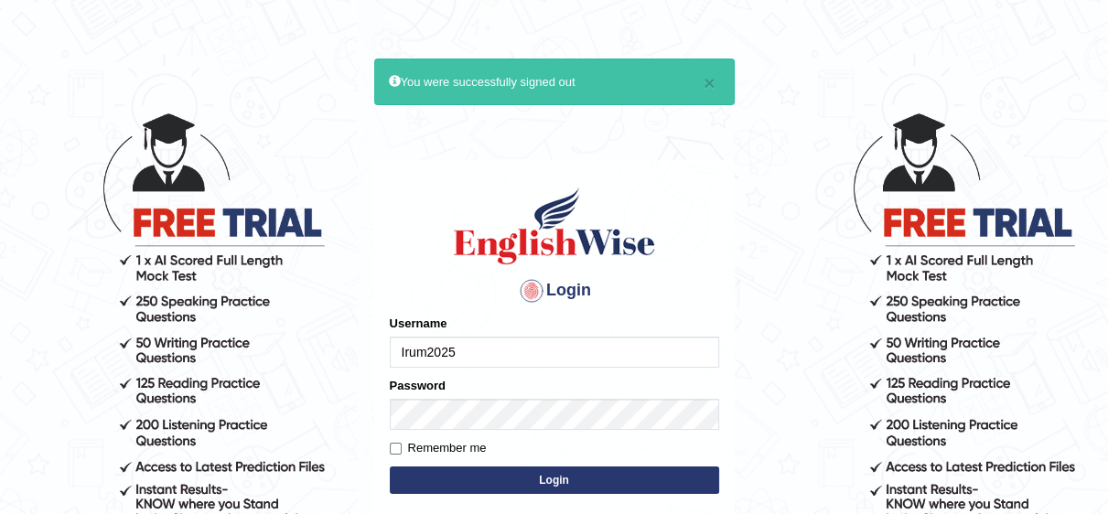
click at [514, 353] on input "Irum2025" at bounding box center [555, 352] width 330 height 31
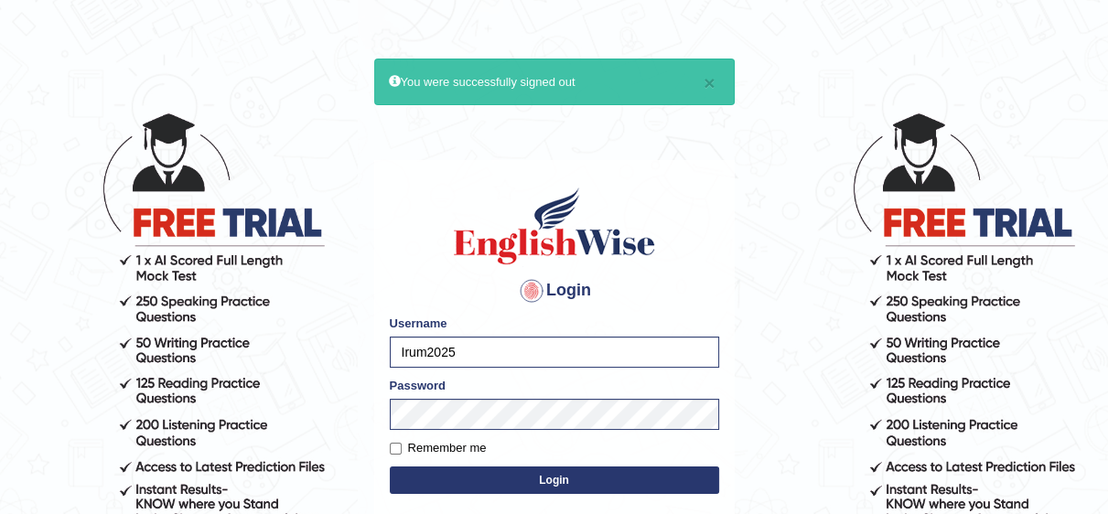
drag, startPoint x: 513, startPoint y: 353, endPoint x: 124, endPoint y: 393, distance: 391.0
click at [124, 393] on body "× You were successfully signed out Login Please fix the following errors: Usern…" at bounding box center [554, 313] width 1108 height 514
click at [0, 473] on body "× You were successfully signed out Login Please fix the following errors: Usern…" at bounding box center [554, 313] width 1108 height 514
click at [422, 351] on input "nip" at bounding box center [555, 352] width 330 height 31
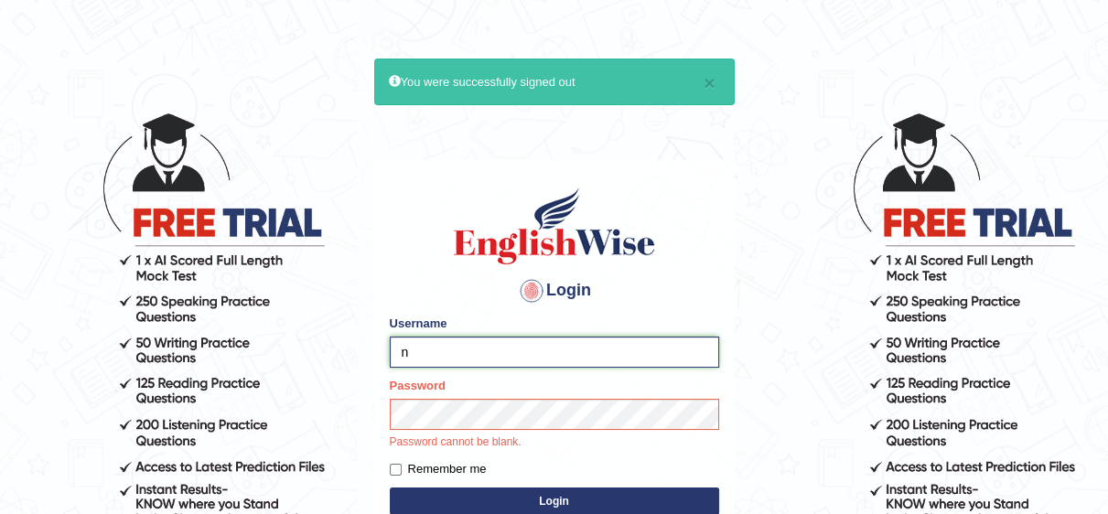
type input "n"
